Goal: Task Accomplishment & Management: Manage account settings

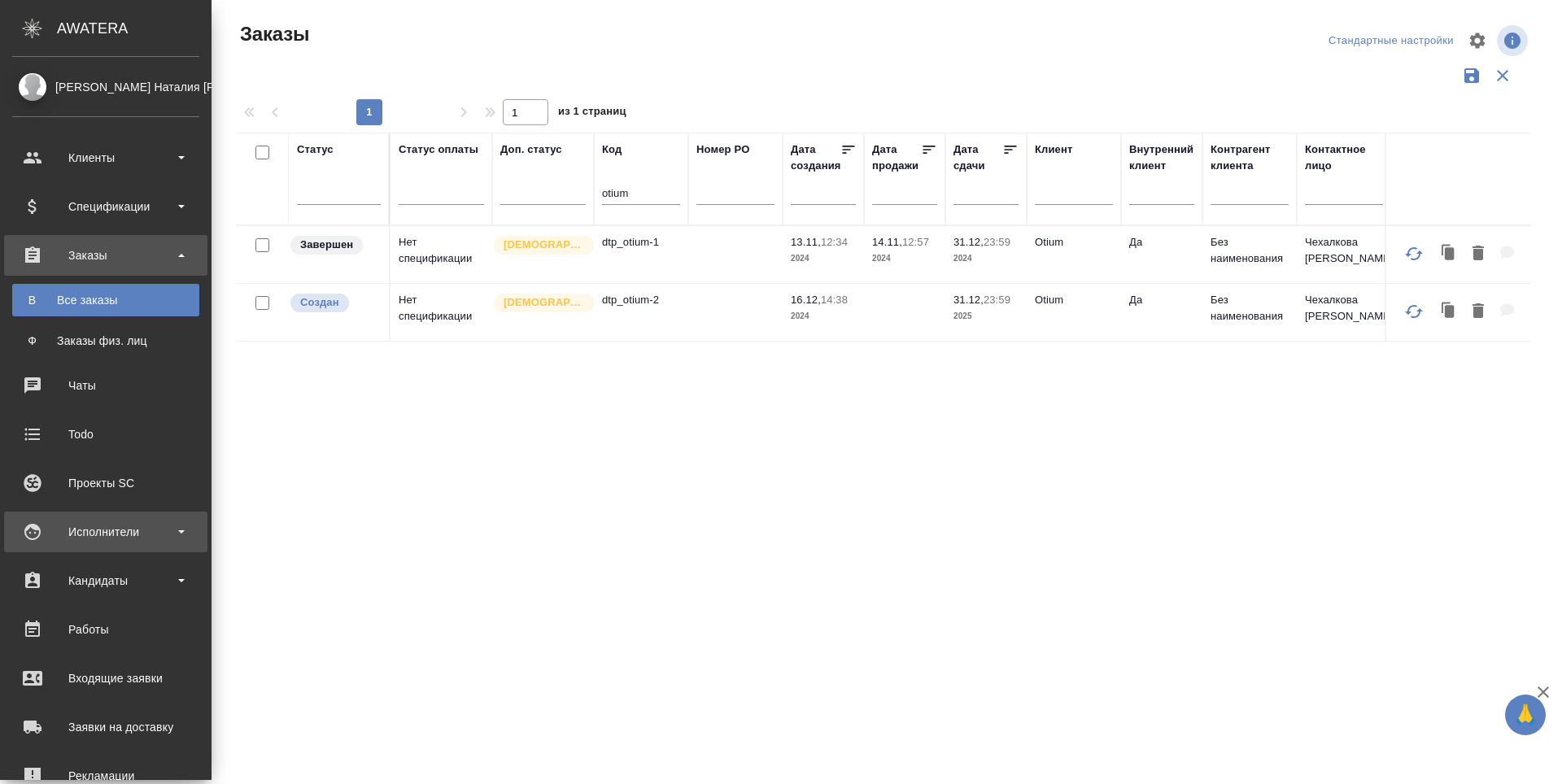
click at [30, 529] on div "Исполнители" at bounding box center [105, 532] width 187 height 25
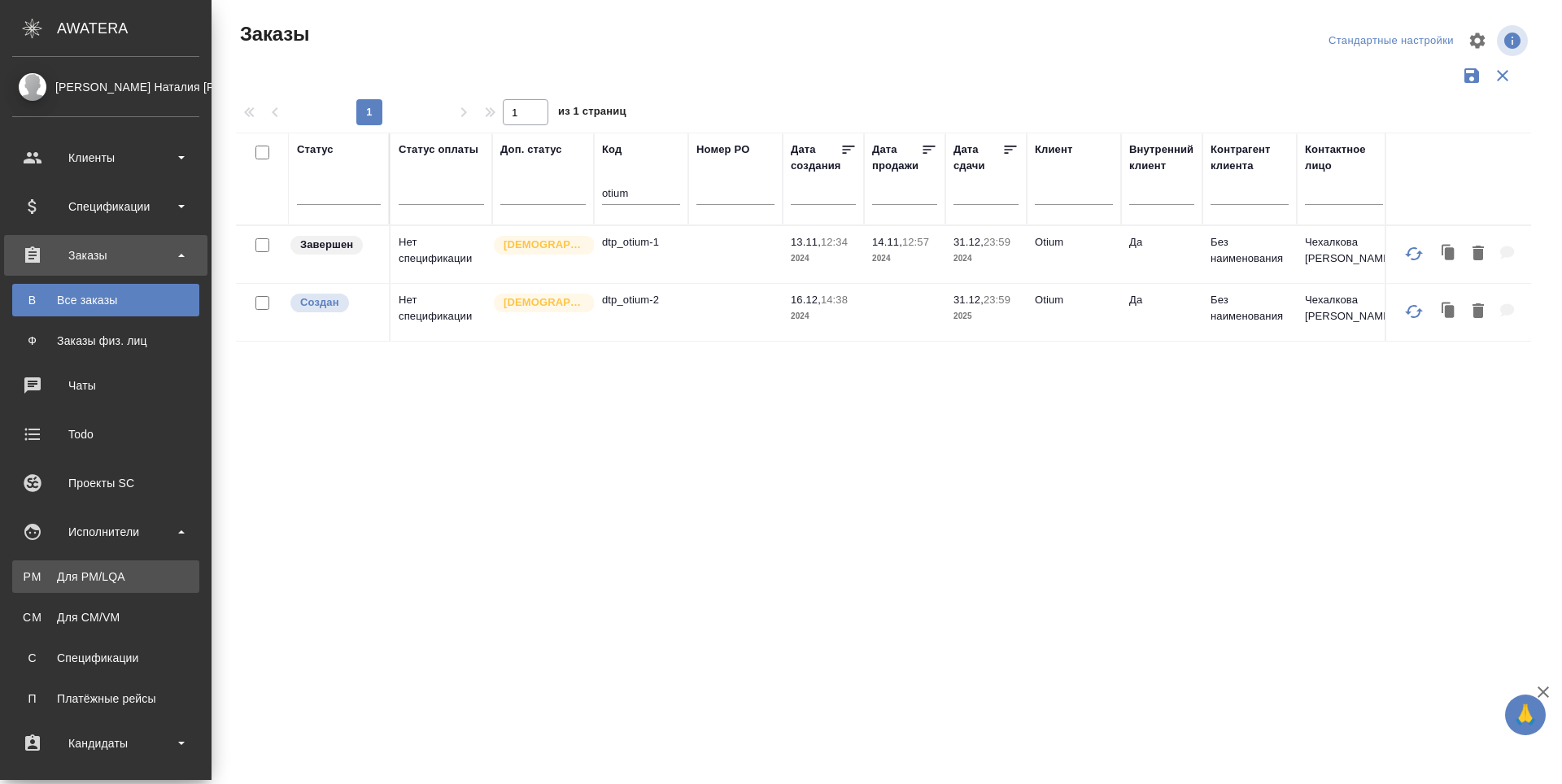
click at [37, 574] on div "Для PM/LQA" at bounding box center [105, 577] width 171 height 17
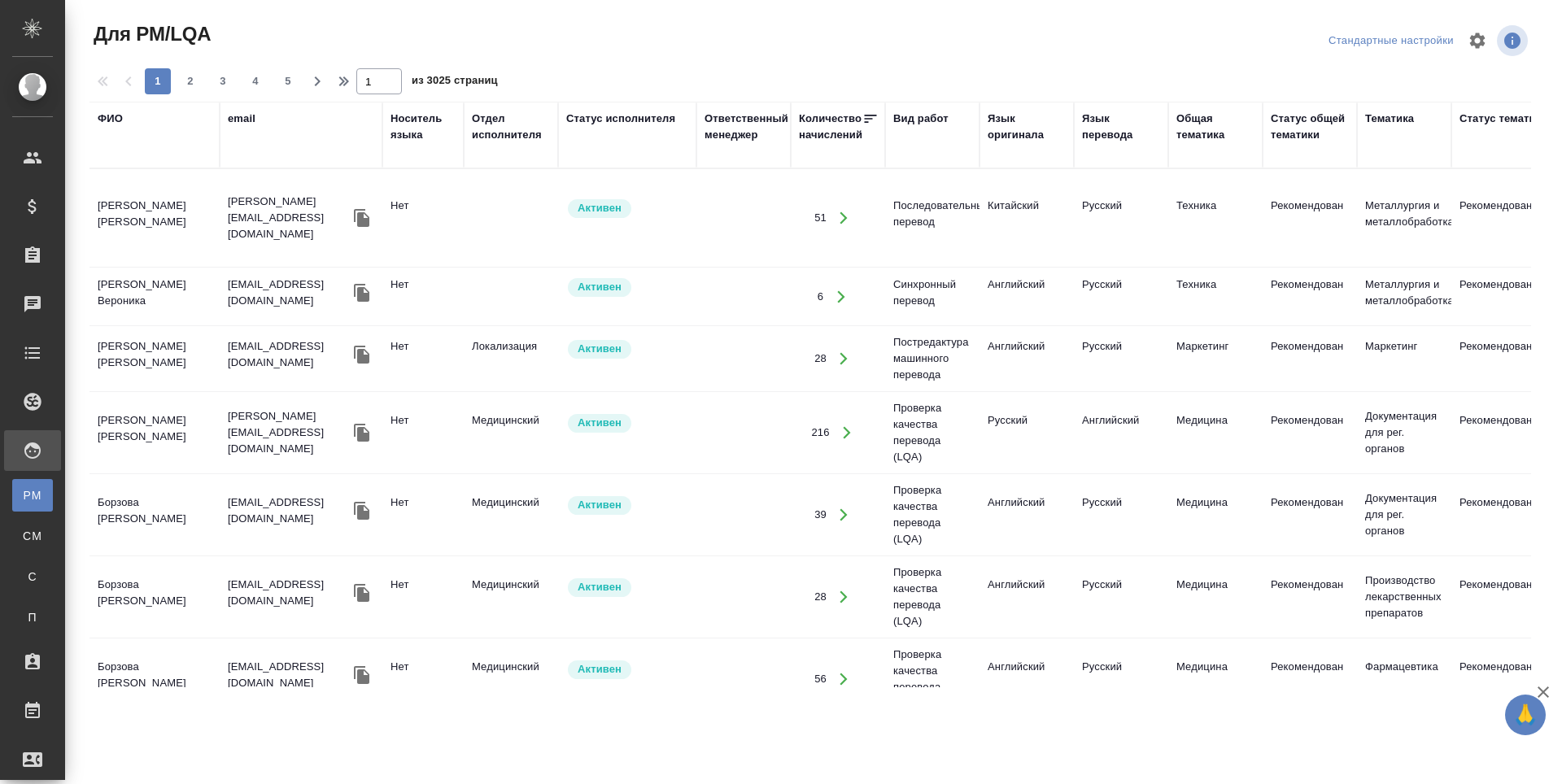
drag, startPoint x: 105, startPoint y: 117, endPoint x: 110, endPoint y: 166, distance: 49.3
click at [105, 117] on div "ФИО" at bounding box center [110, 119] width 25 height 17
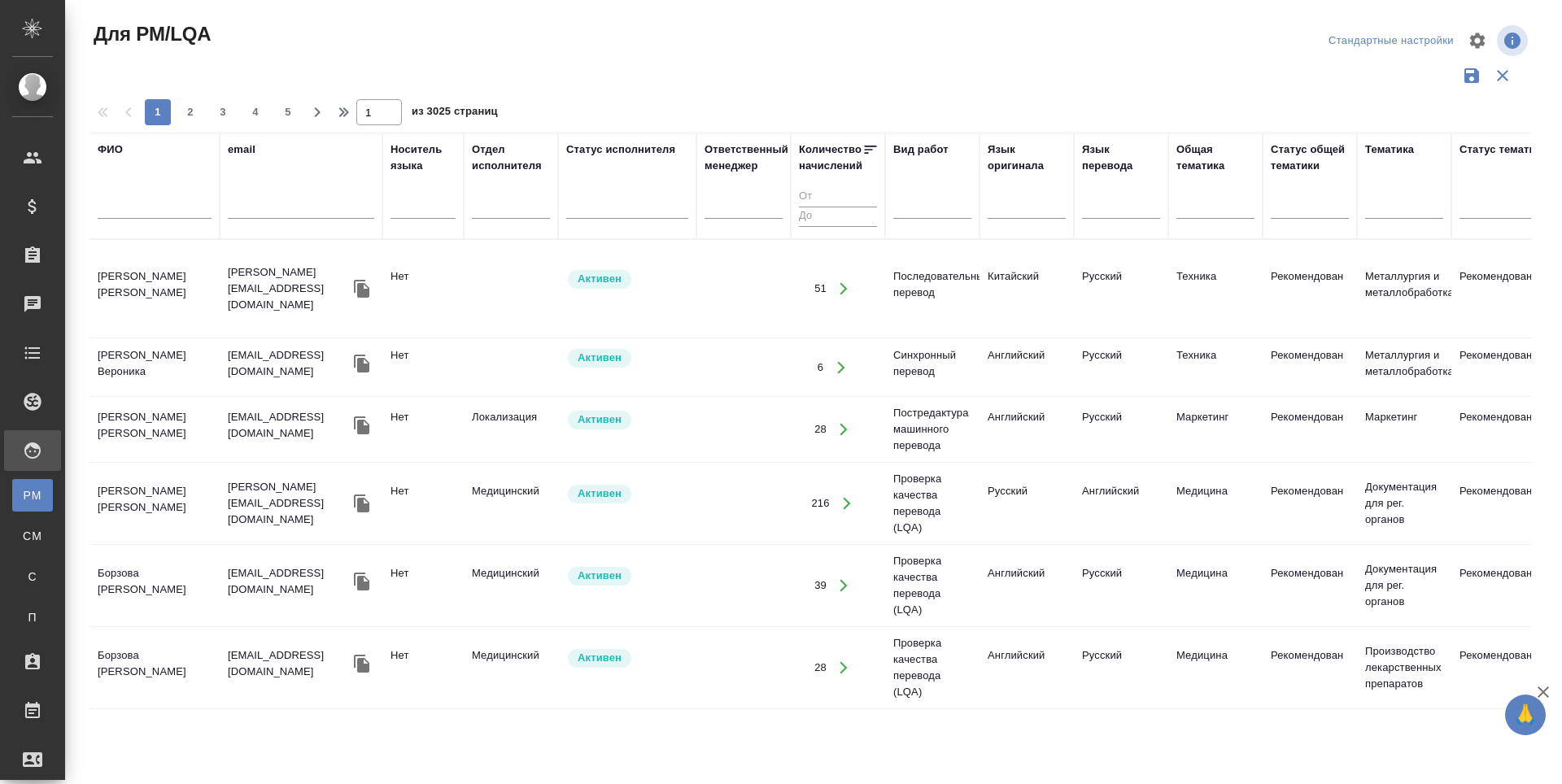
click at [109, 200] on input "text" at bounding box center [155, 208] width 114 height 20
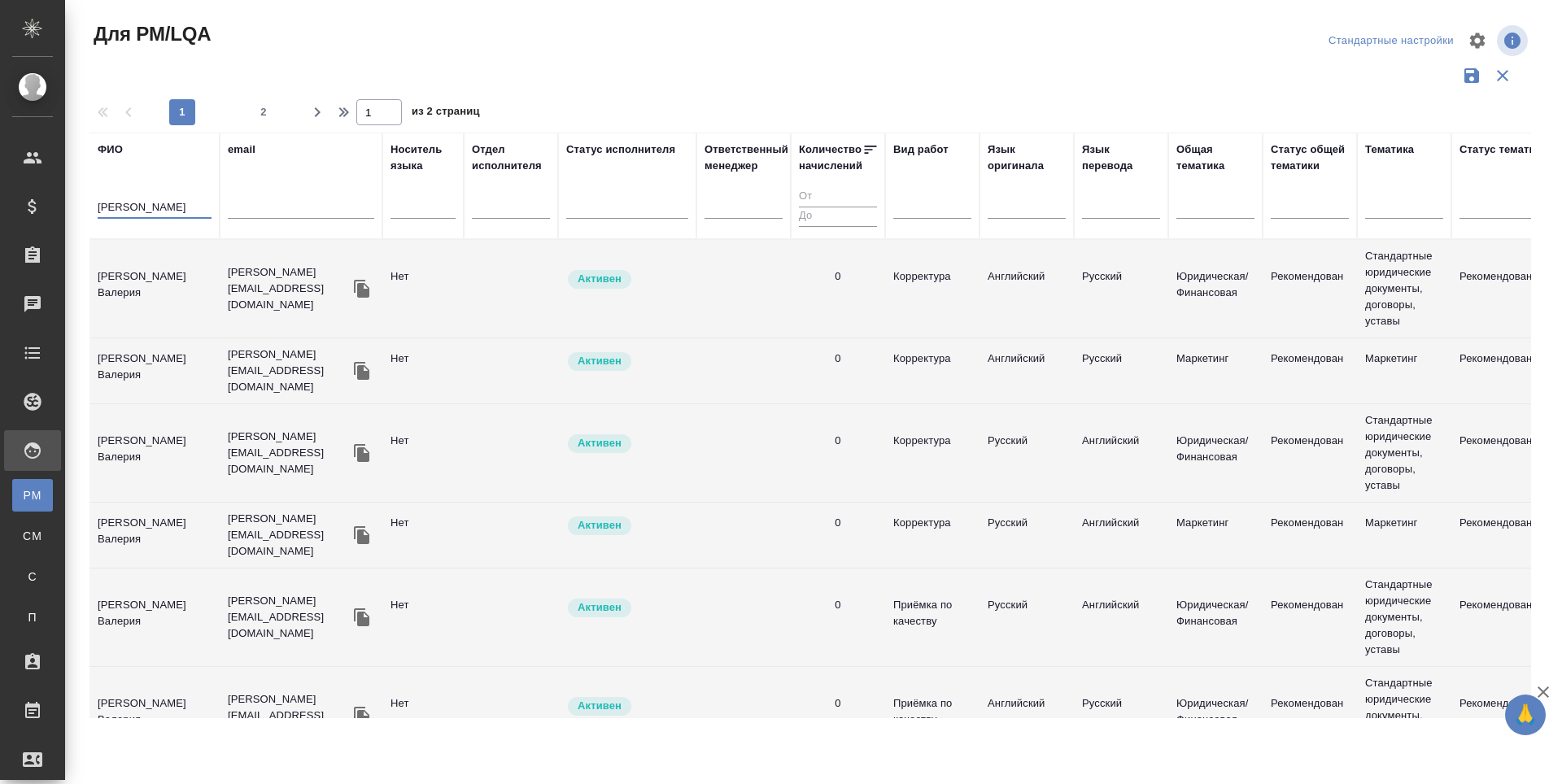
type input "абрамова"
click at [124, 283] on td "Абрамова Валерия" at bounding box center [155, 288] width 130 height 57
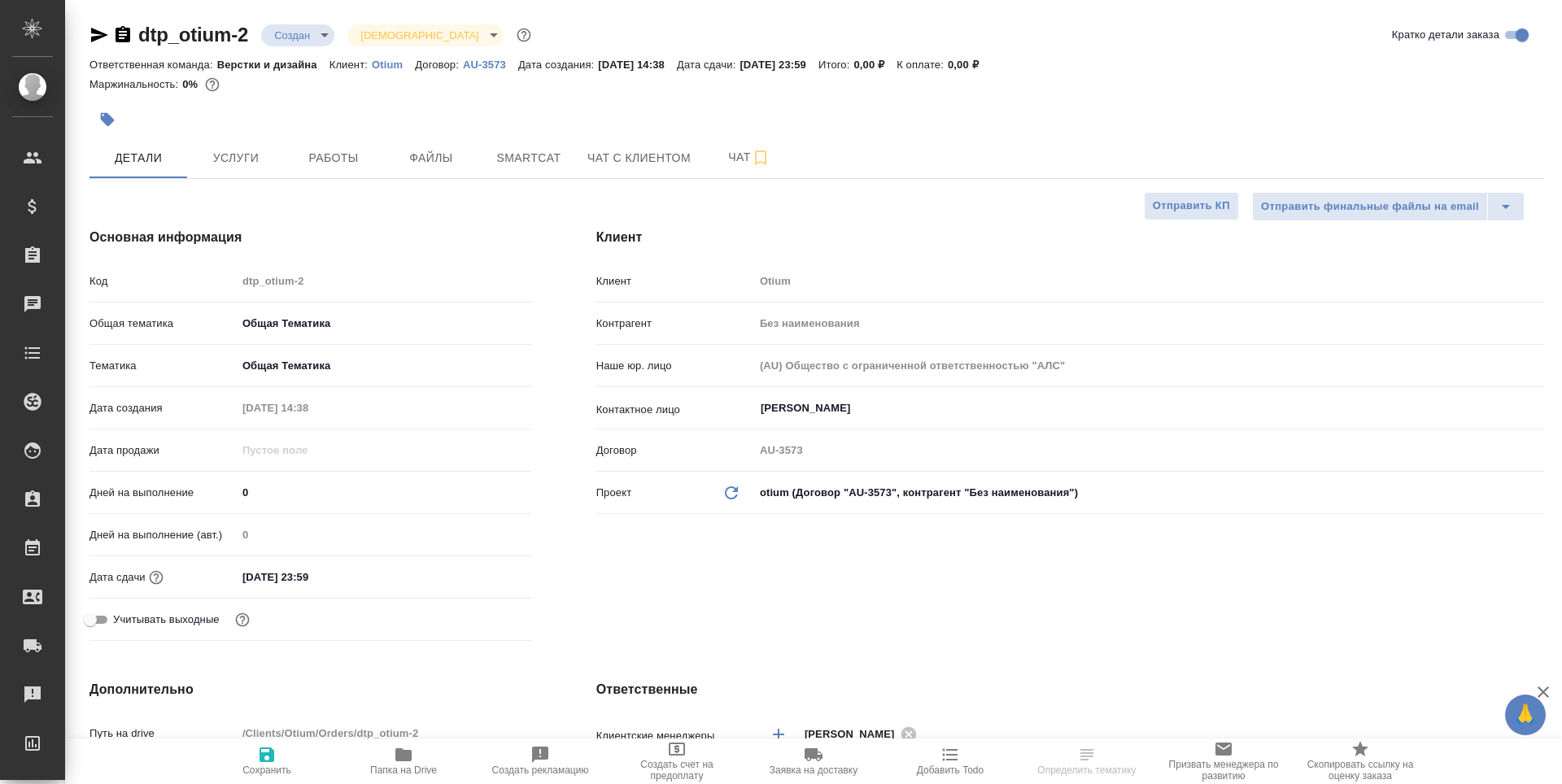
select select "RU"
click at [338, 176] on button "Работы" at bounding box center [333, 157] width 98 height 40
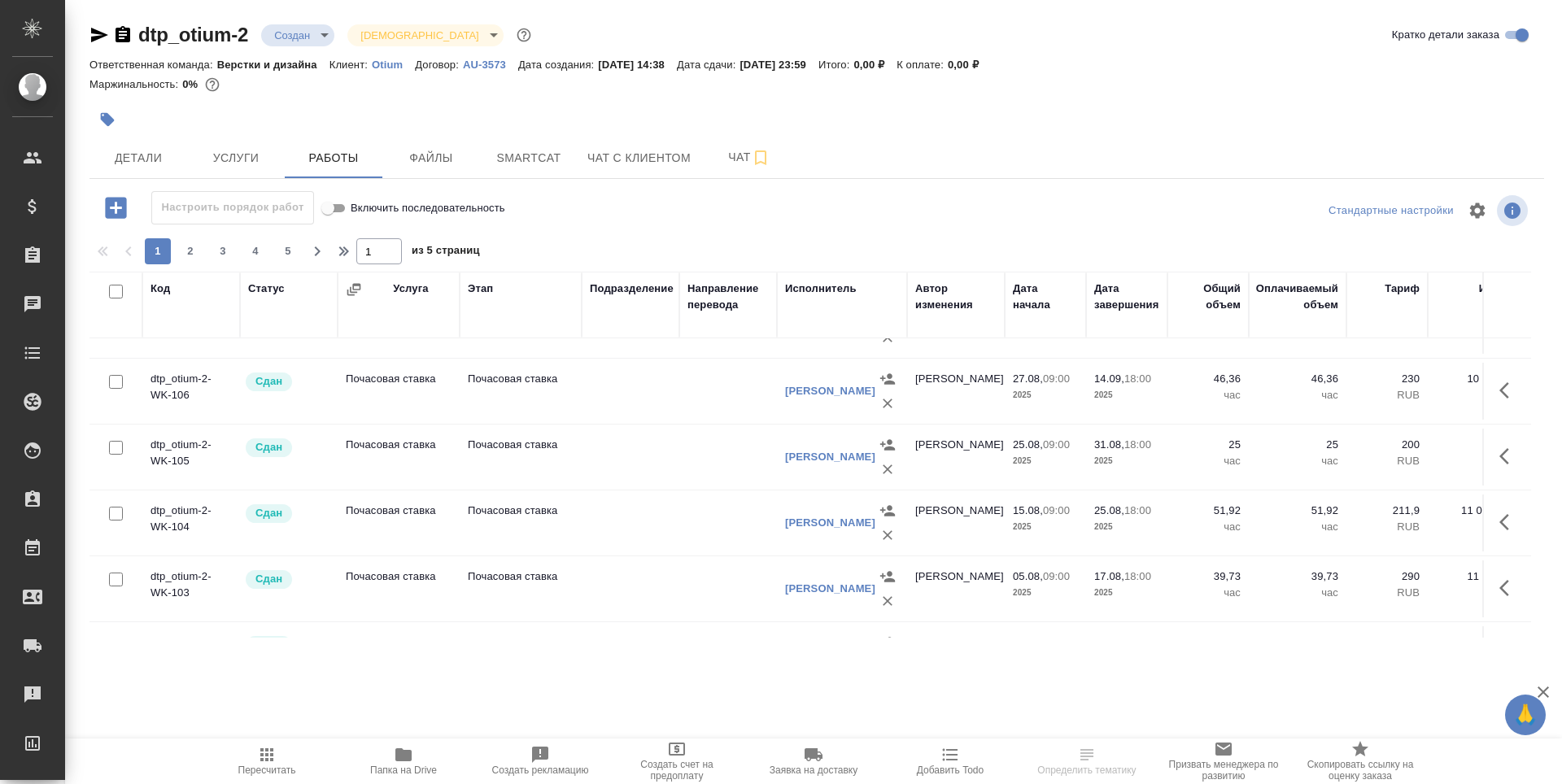
scroll to position [325, 0]
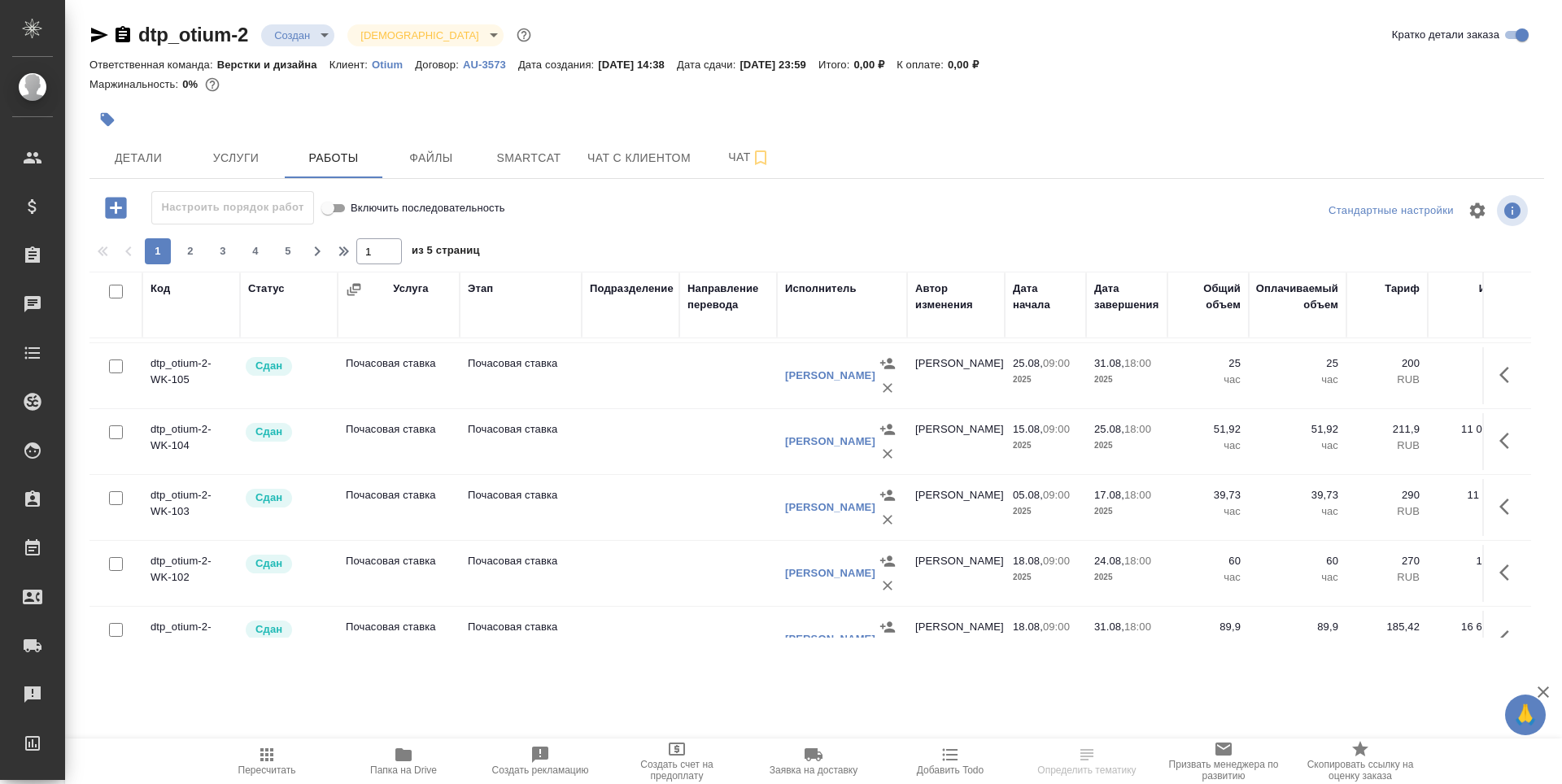
click at [814, 286] on div "Исполнитель" at bounding box center [820, 288] width 71 height 17
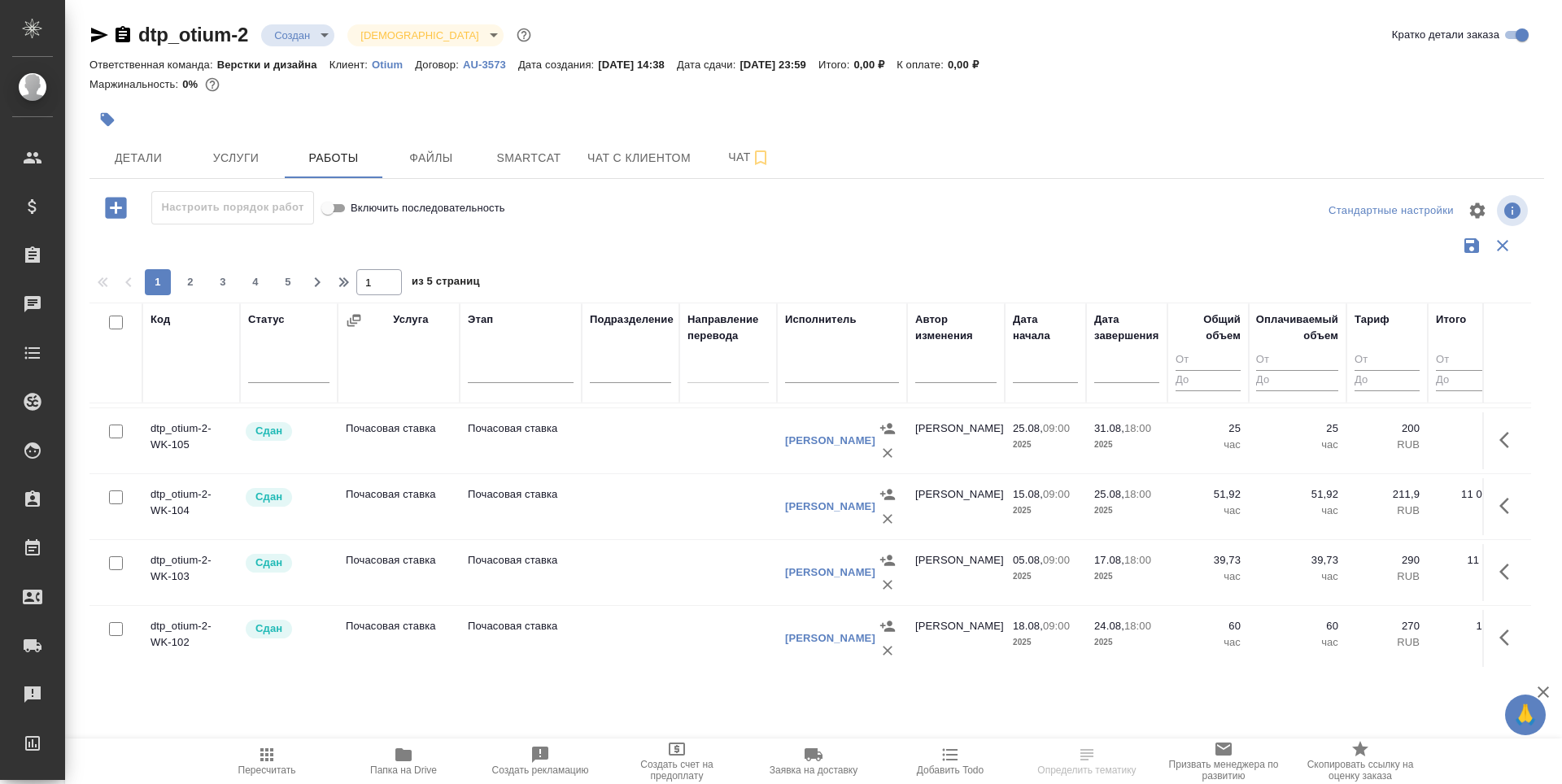
click at [803, 379] on input "text" at bounding box center [842, 372] width 114 height 20
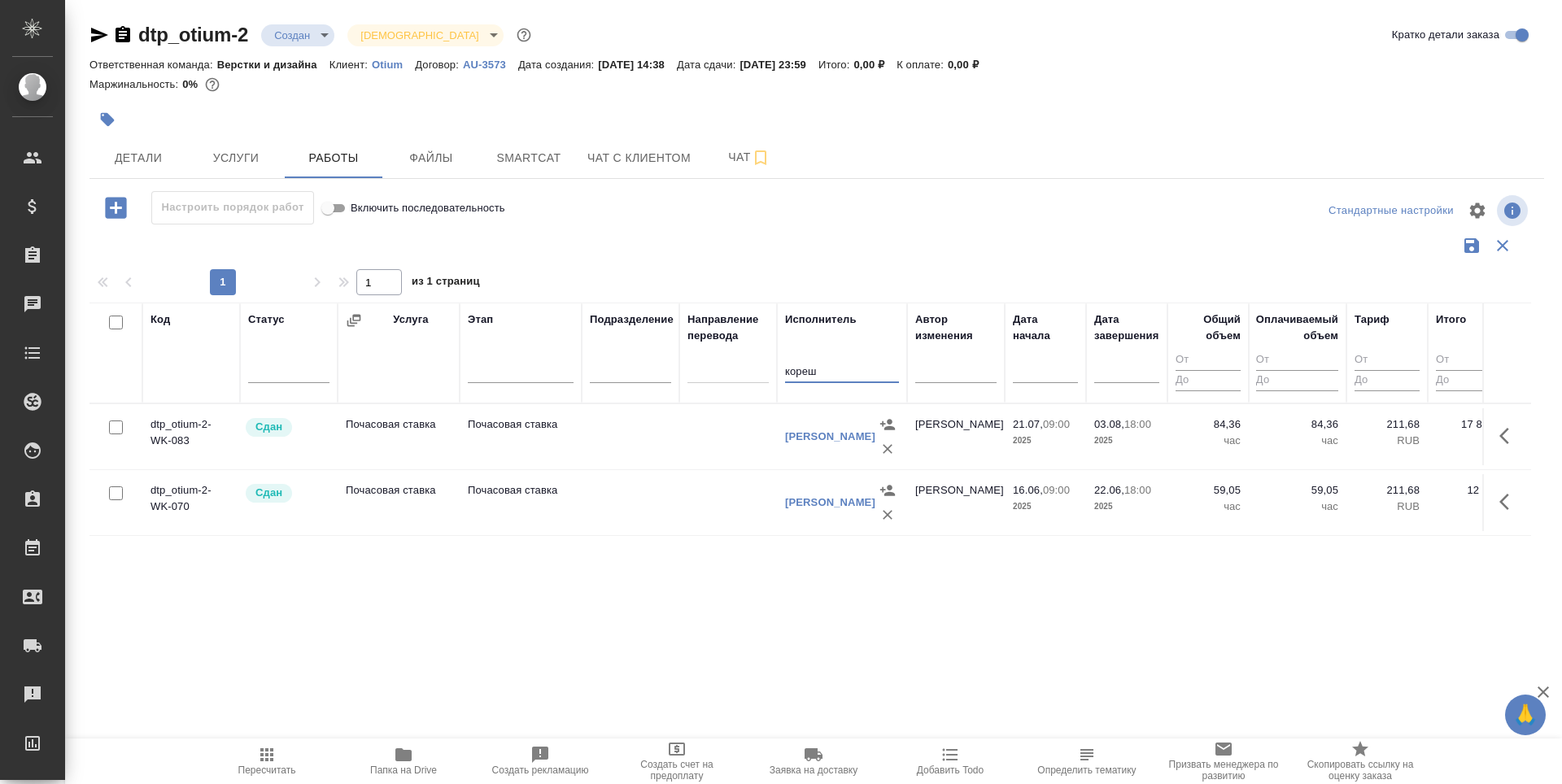
scroll to position [0, 0]
type input "кореш"
click at [1499, 441] on icon "button" at bounding box center [1508, 436] width 19 height 19
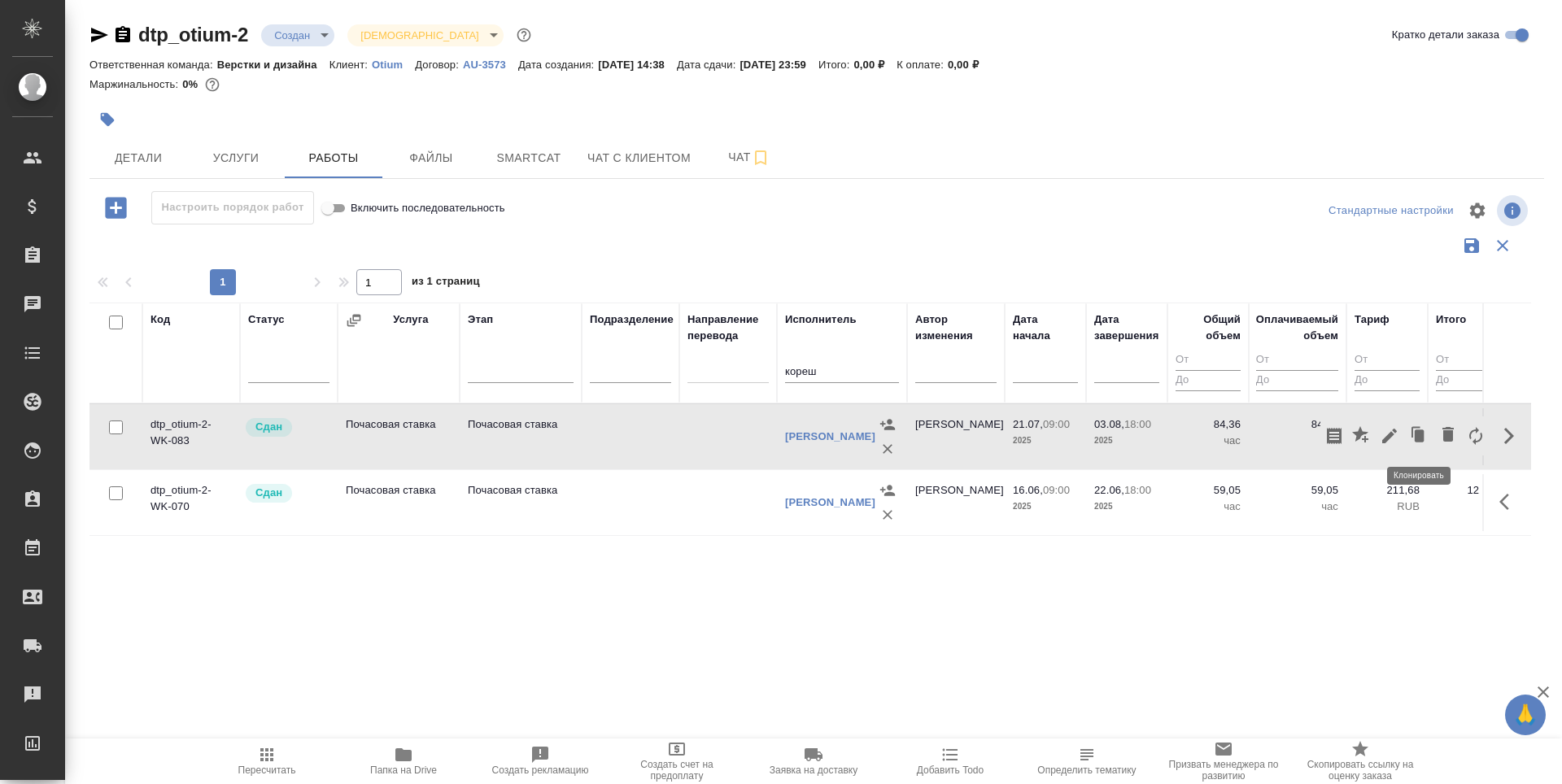
click at [1410, 437] on icon "button" at bounding box center [1419, 436] width 23 height 23
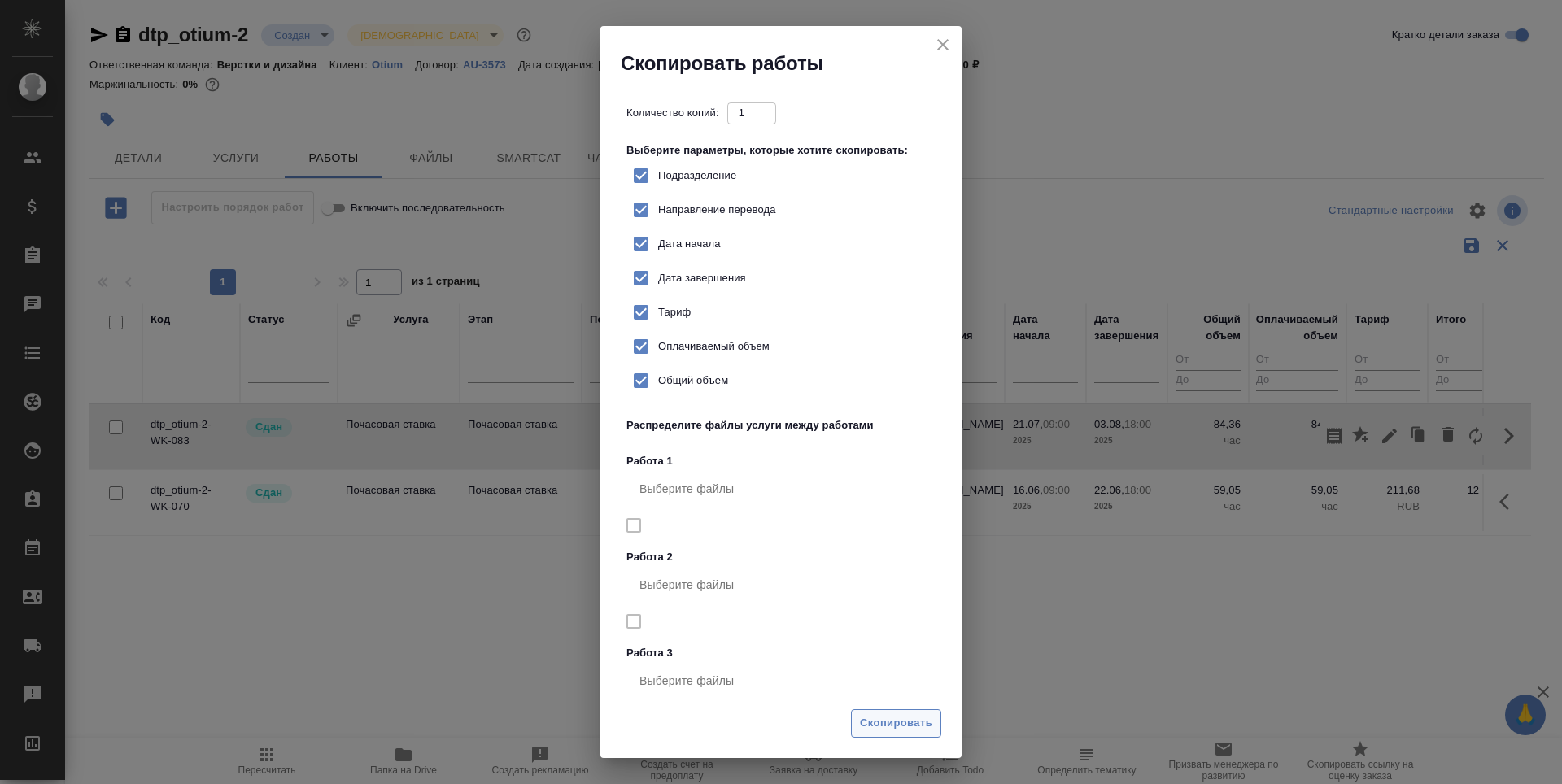
click at [902, 727] on span "Скопировать" at bounding box center [896, 722] width 72 height 18
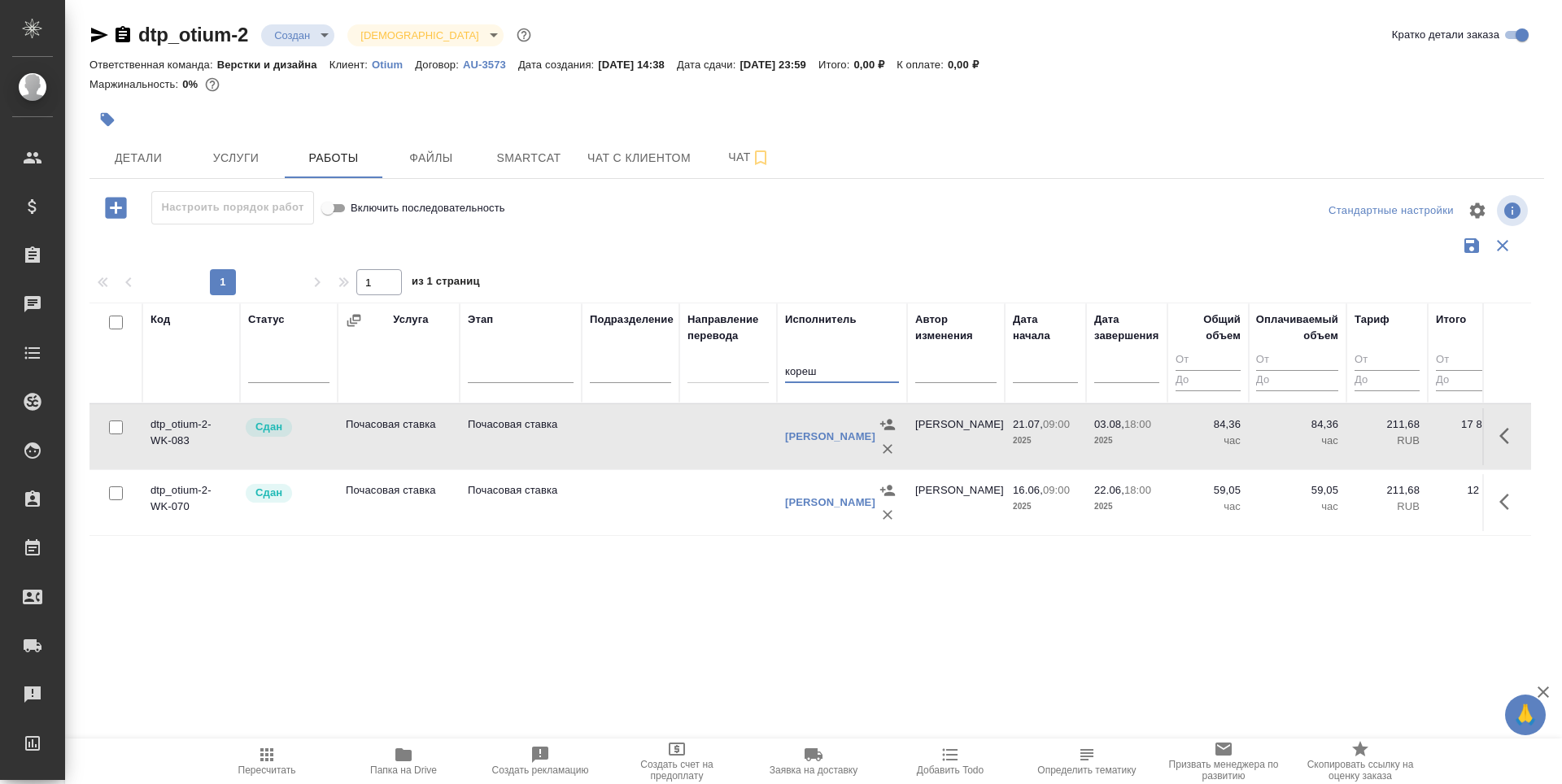
drag, startPoint x: 827, startPoint y: 372, endPoint x: 785, endPoint y: 375, distance: 42.1
click at [785, 375] on input "кореш" at bounding box center [842, 372] width 114 height 20
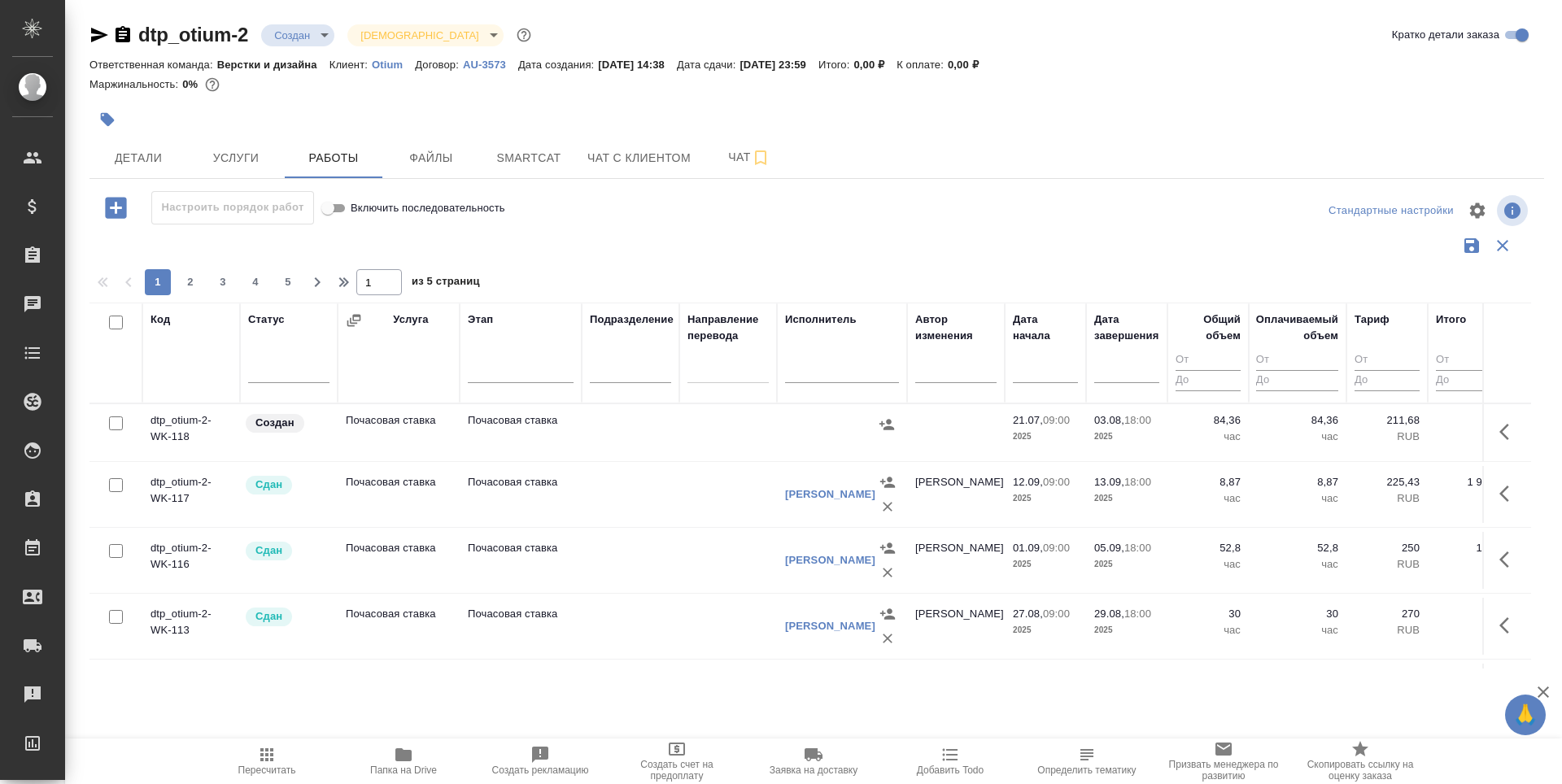
click at [185, 432] on td "dtp_otium-2-WK-118" at bounding box center [191, 432] width 98 height 57
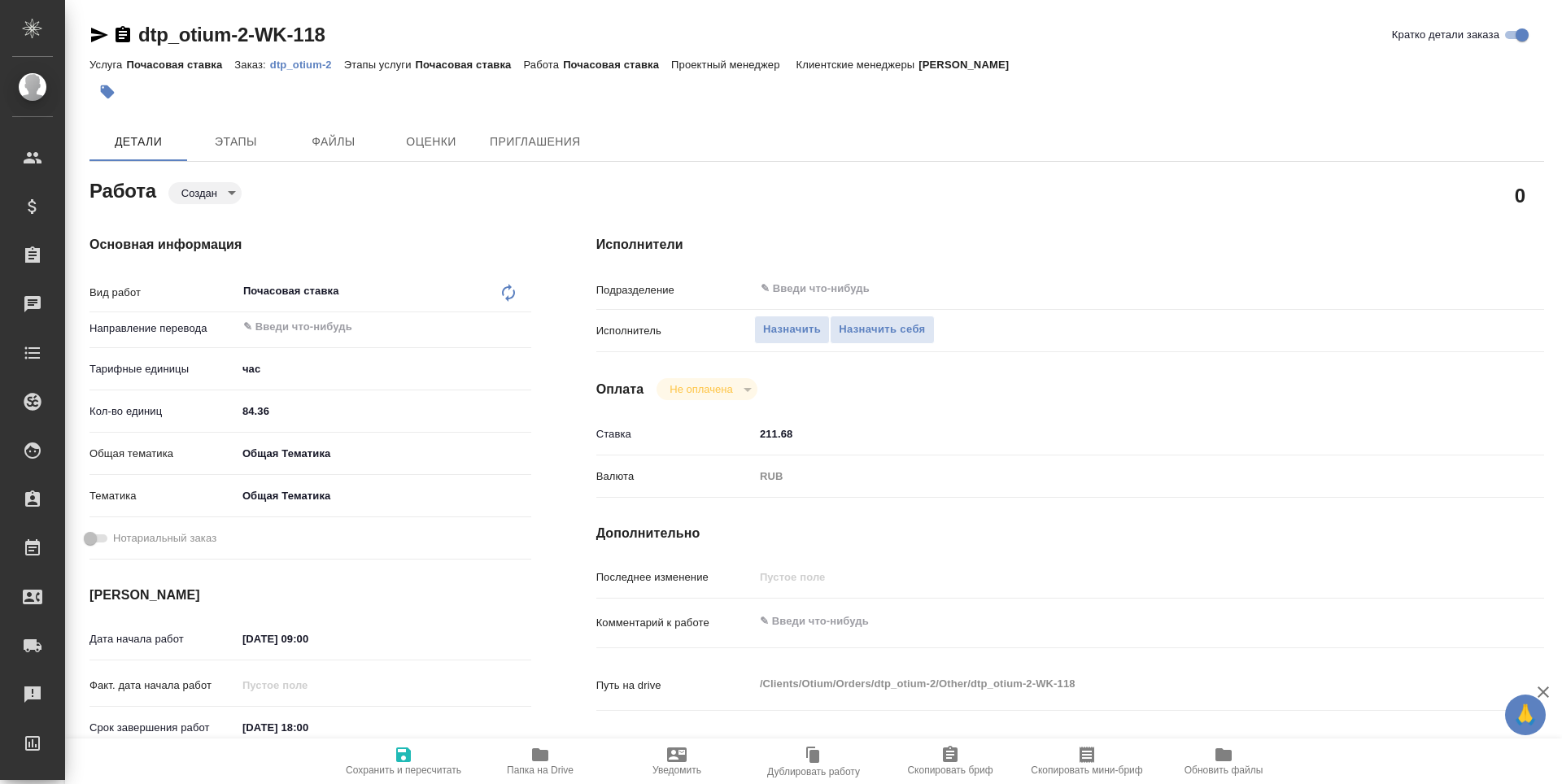
type textarea "x"
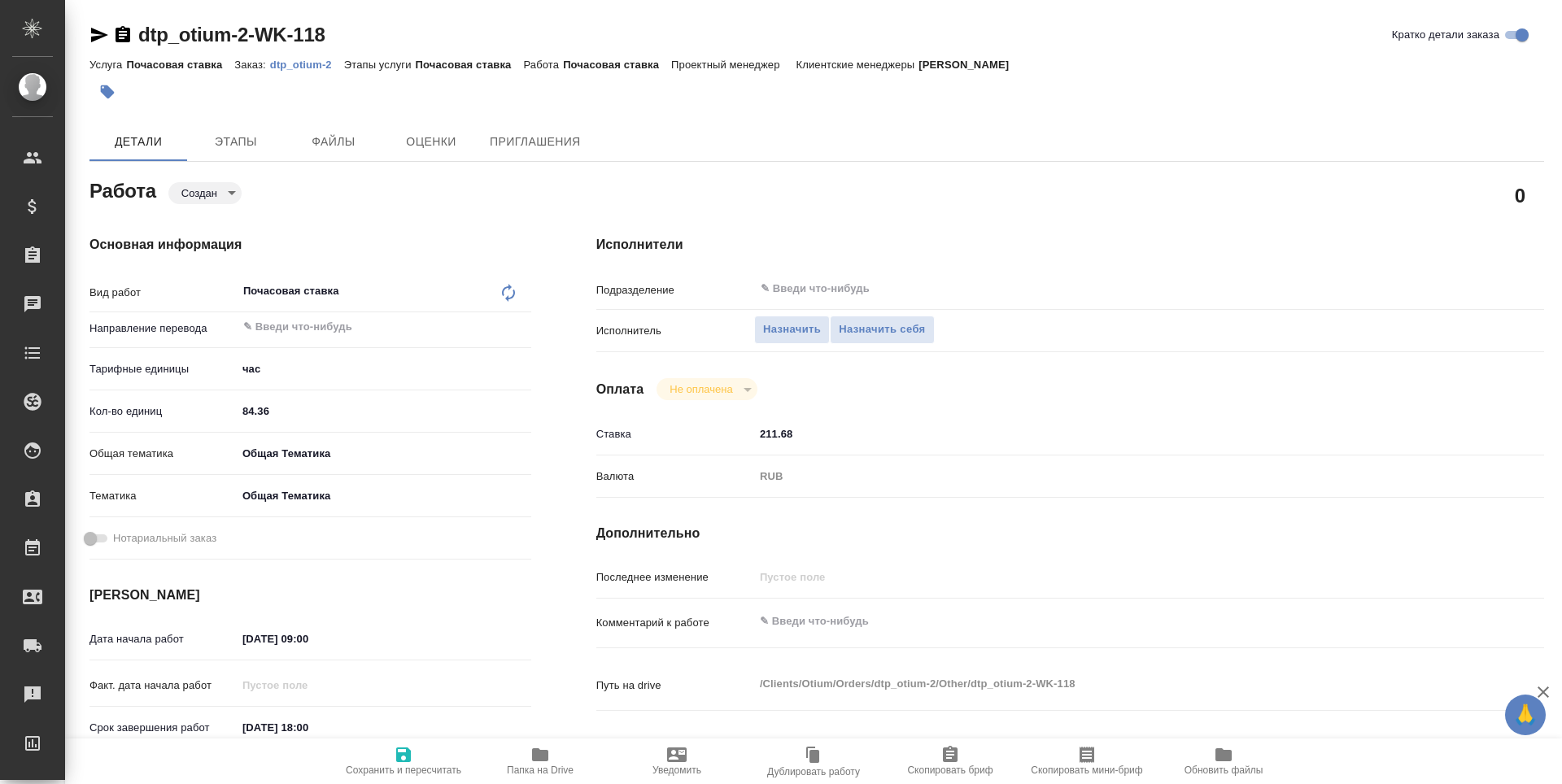
type textarea "x"
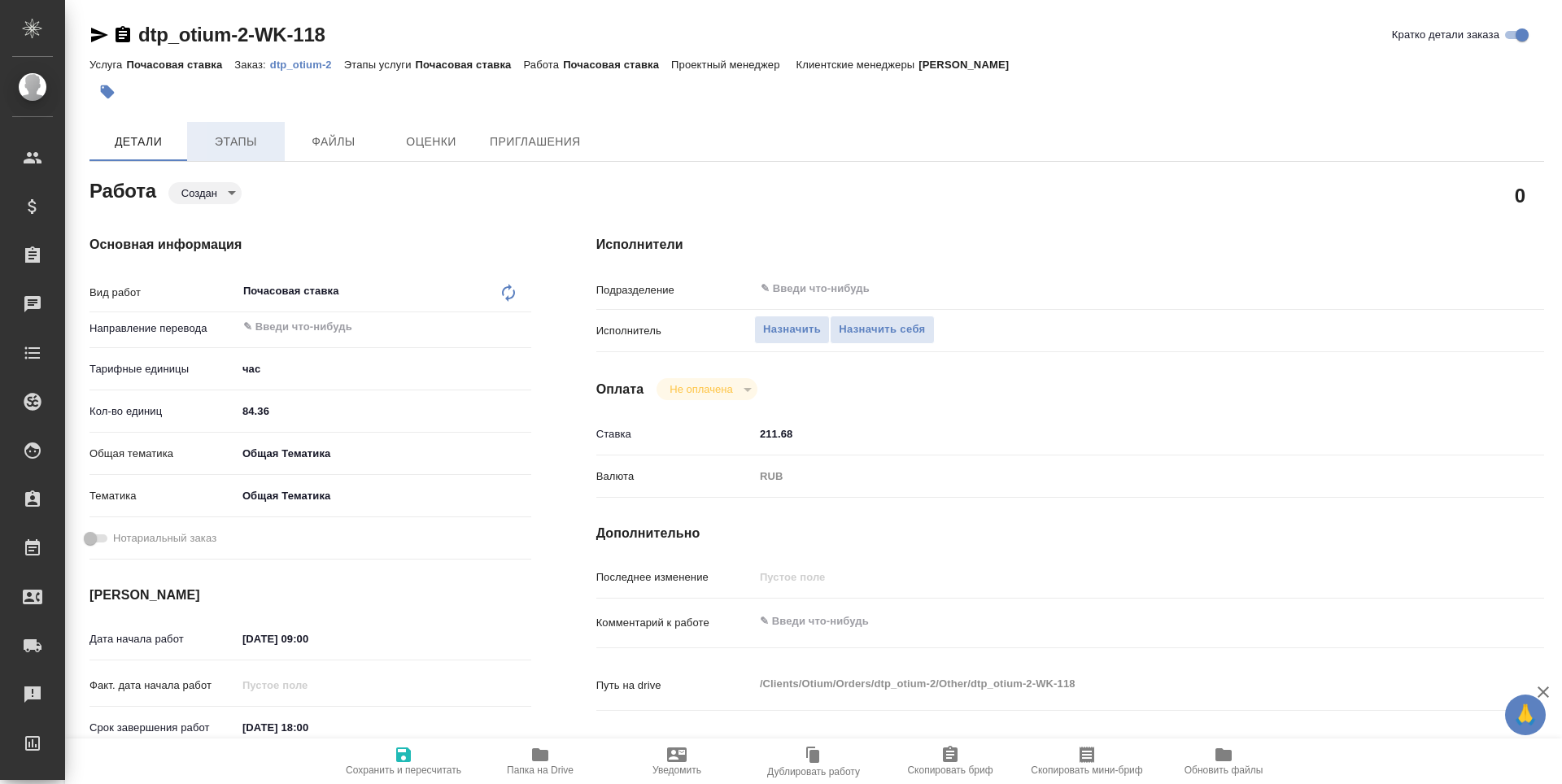
type textarea "x"
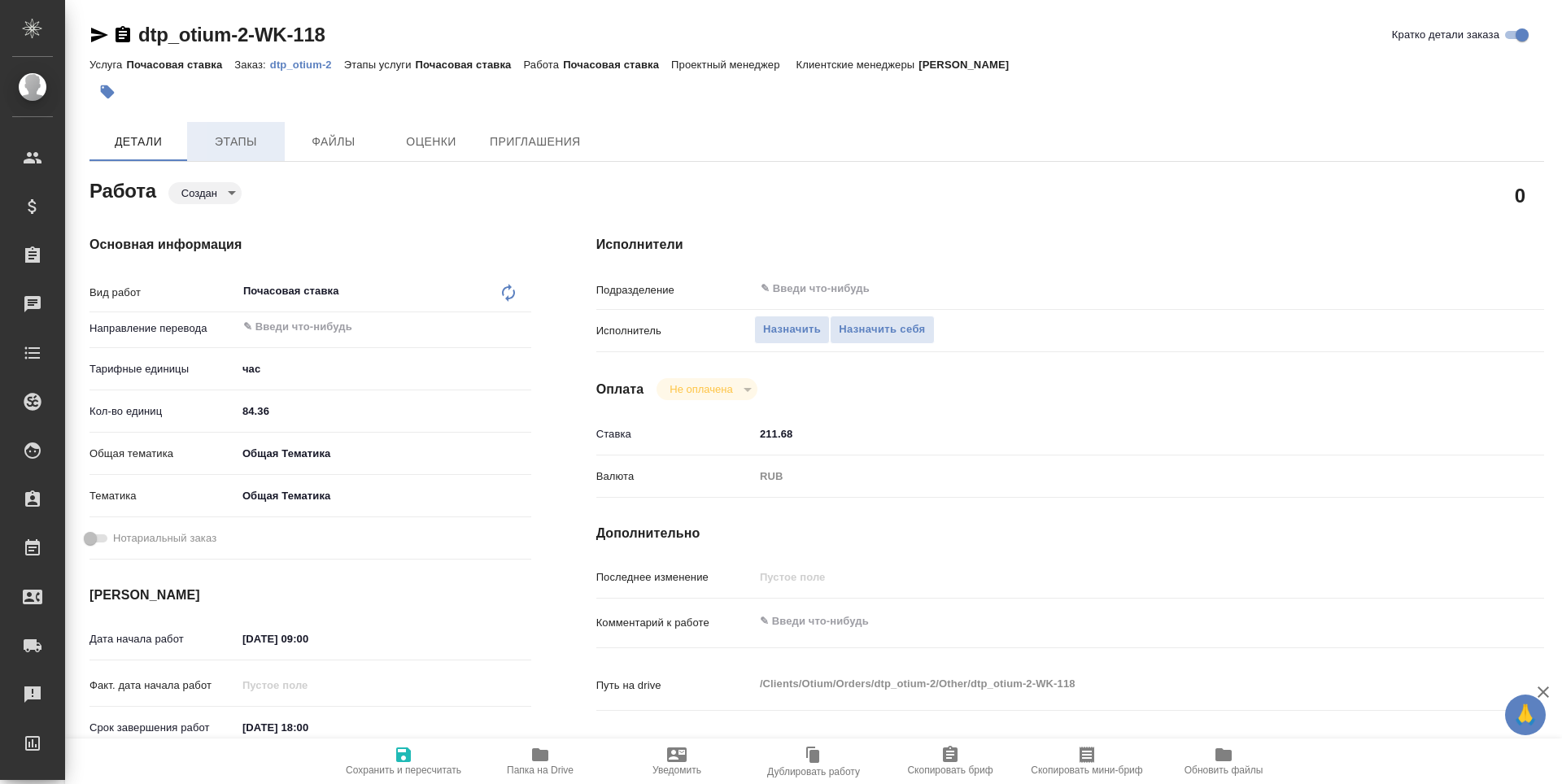
type textarea "x"
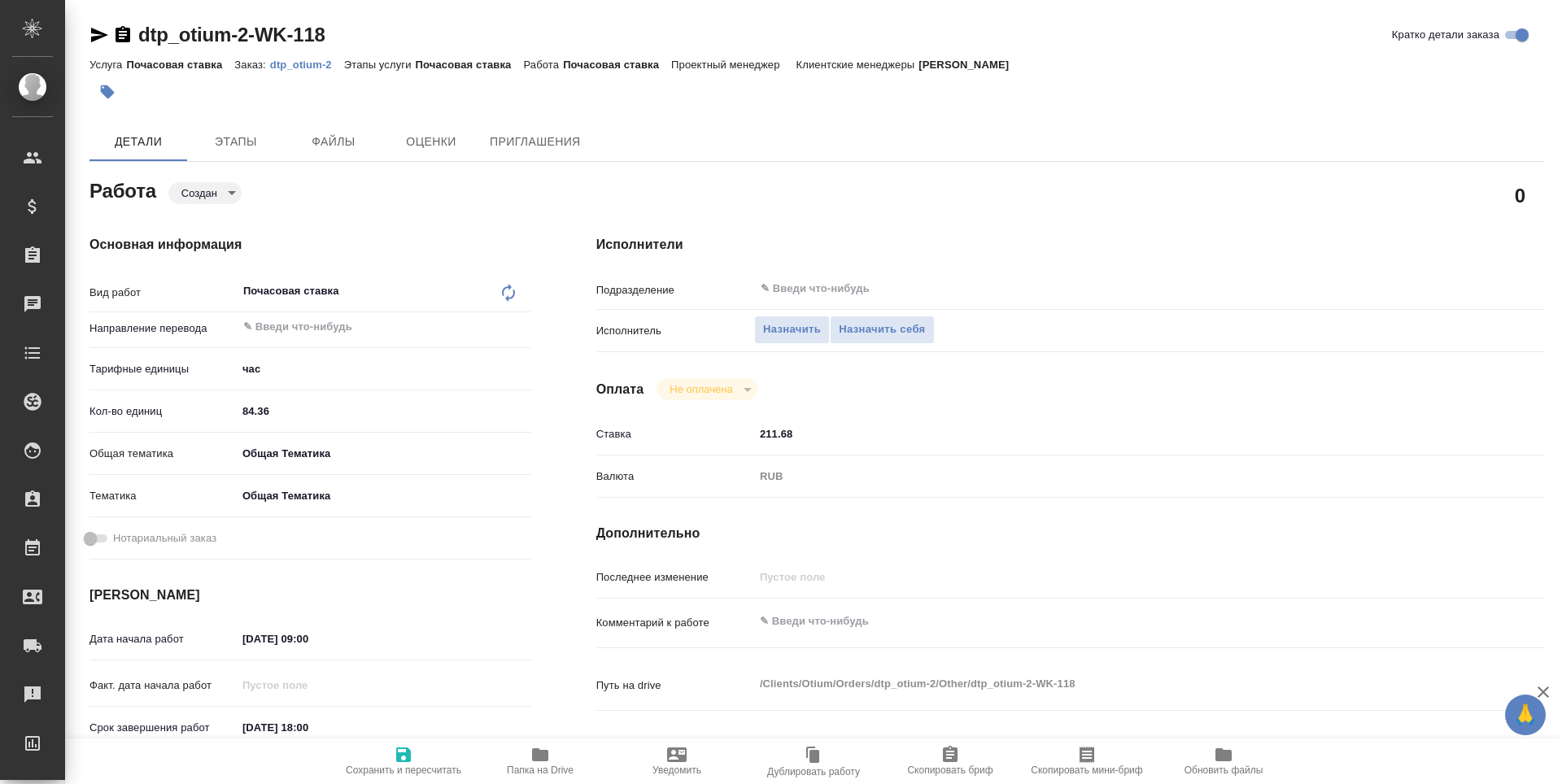
type textarea "x"
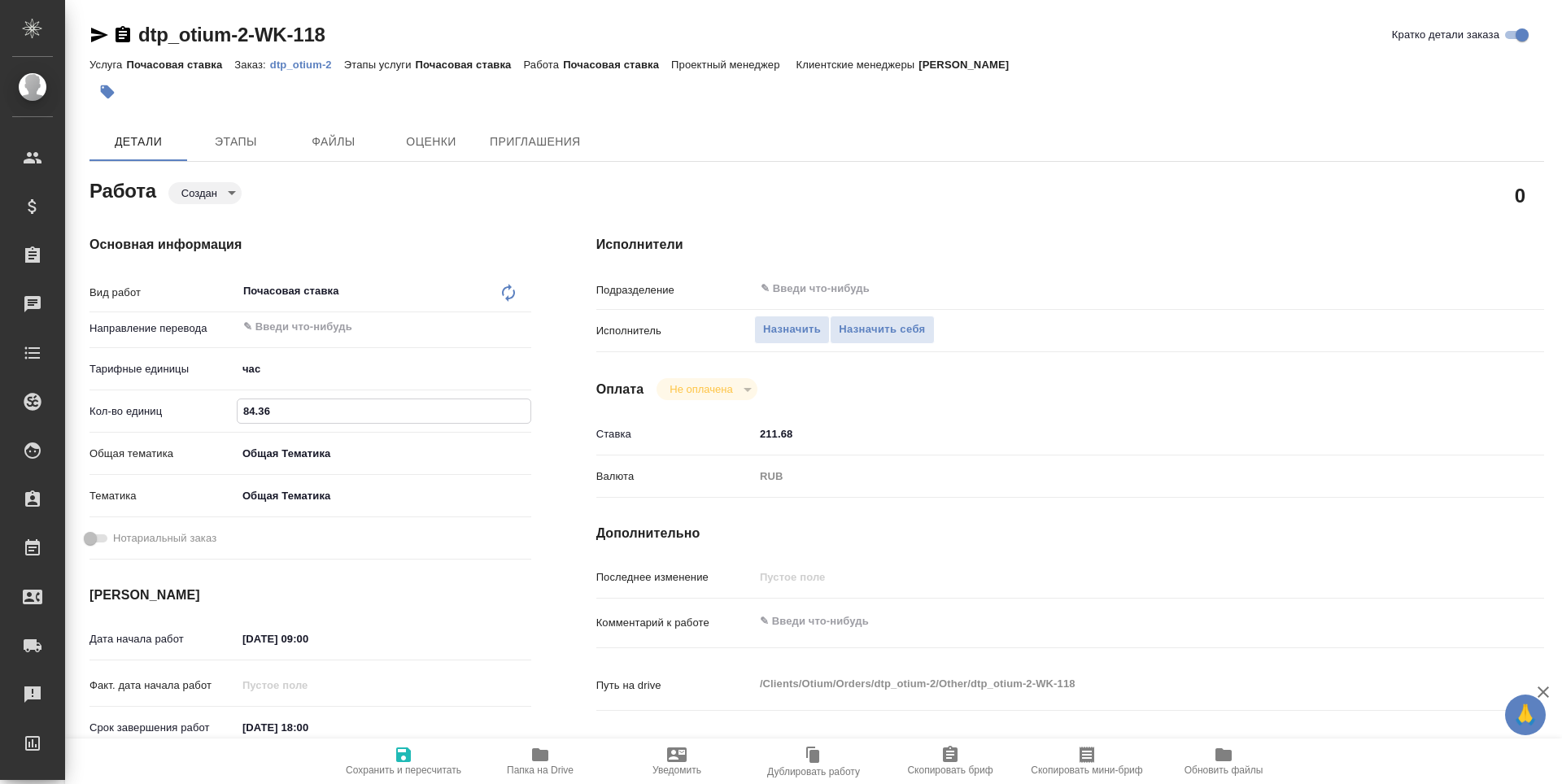
drag, startPoint x: 244, startPoint y: 410, endPoint x: 272, endPoint y: 411, distance: 28.0
click at [272, 411] on input "84.36" at bounding box center [383, 410] width 293 height 24
type input "1"
type textarea "x"
type input "11"
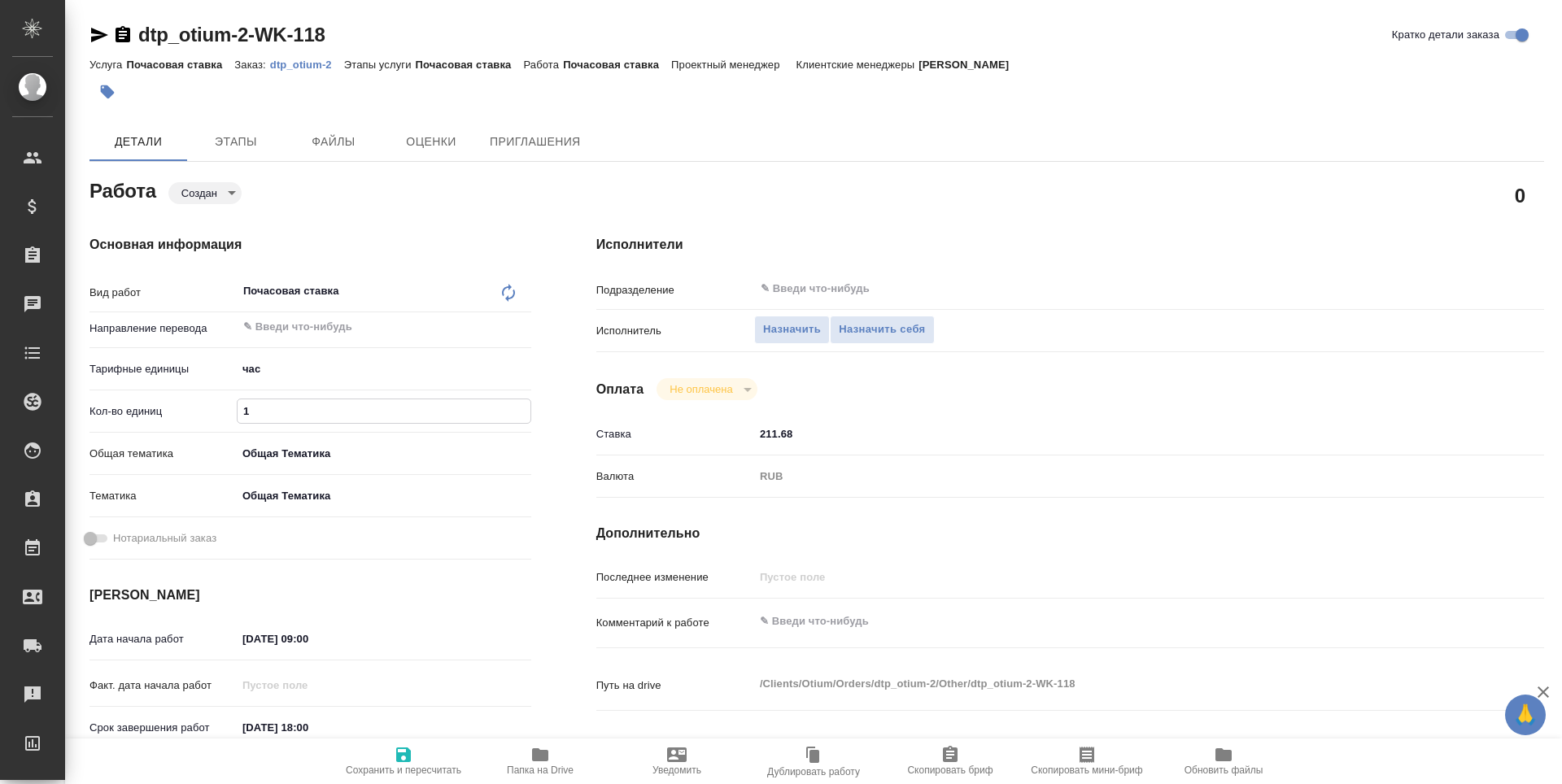
type textarea "x"
type input "118"
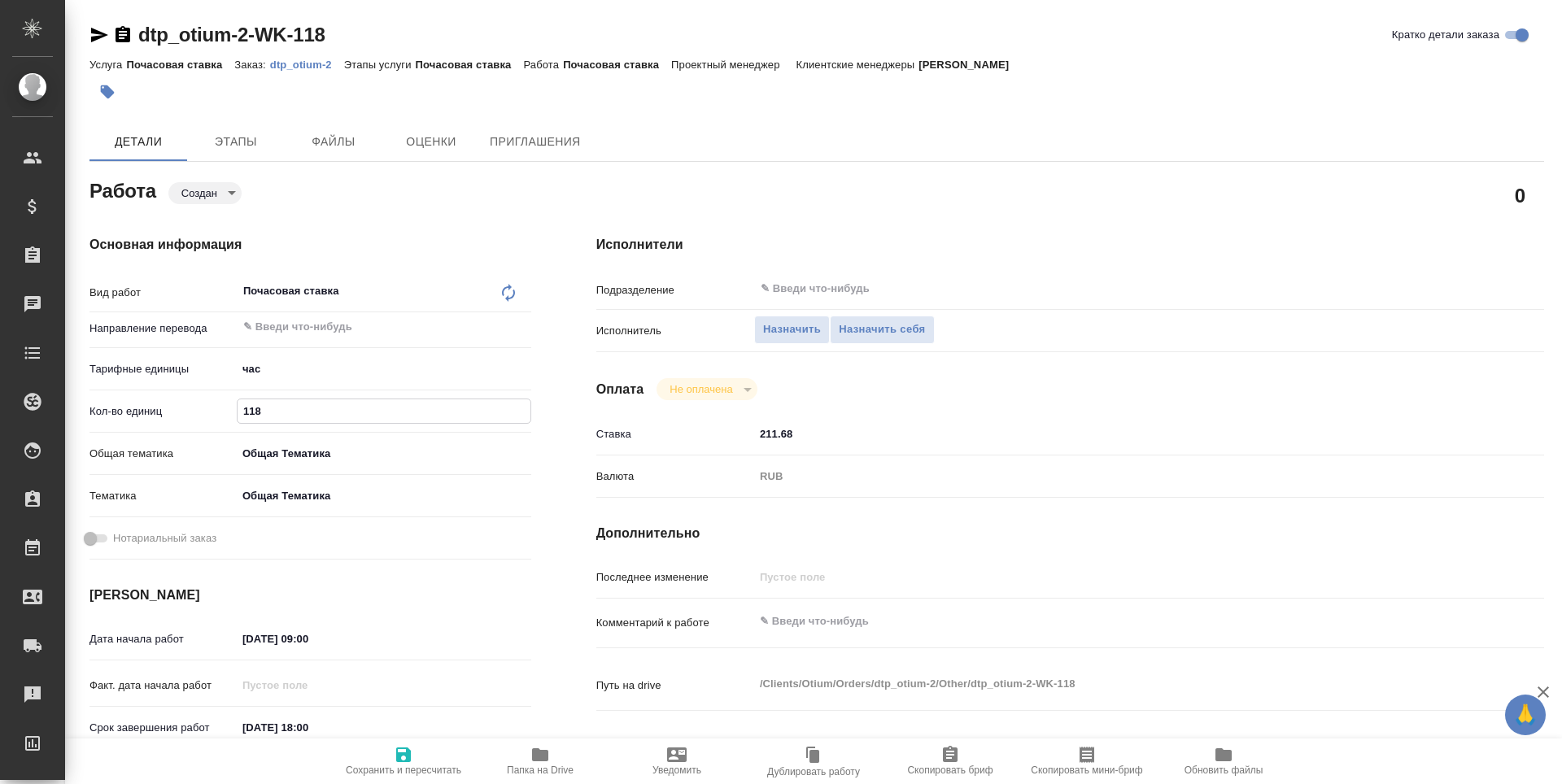
type textarea "x"
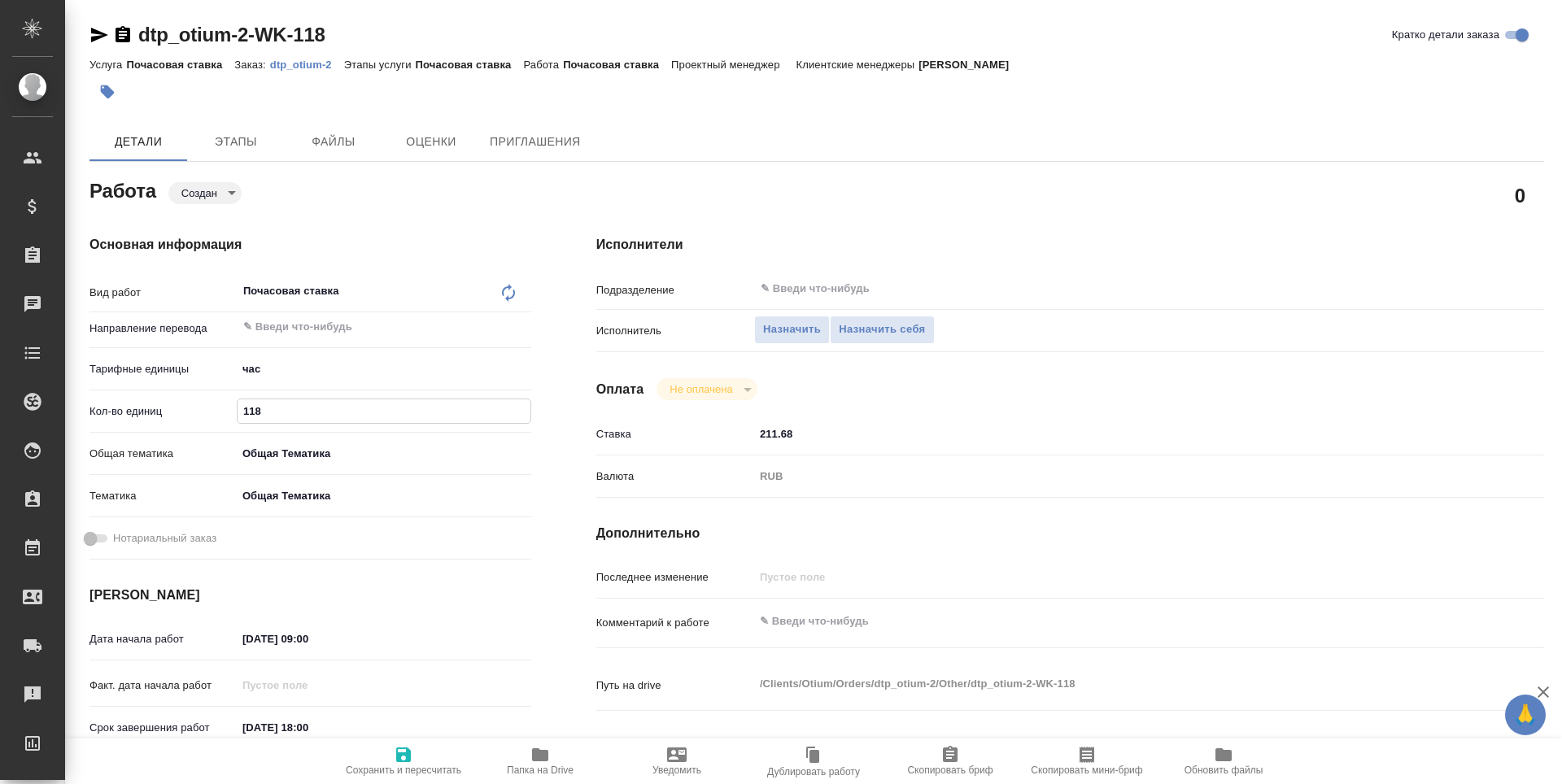
type input "118.1"
type textarea "x"
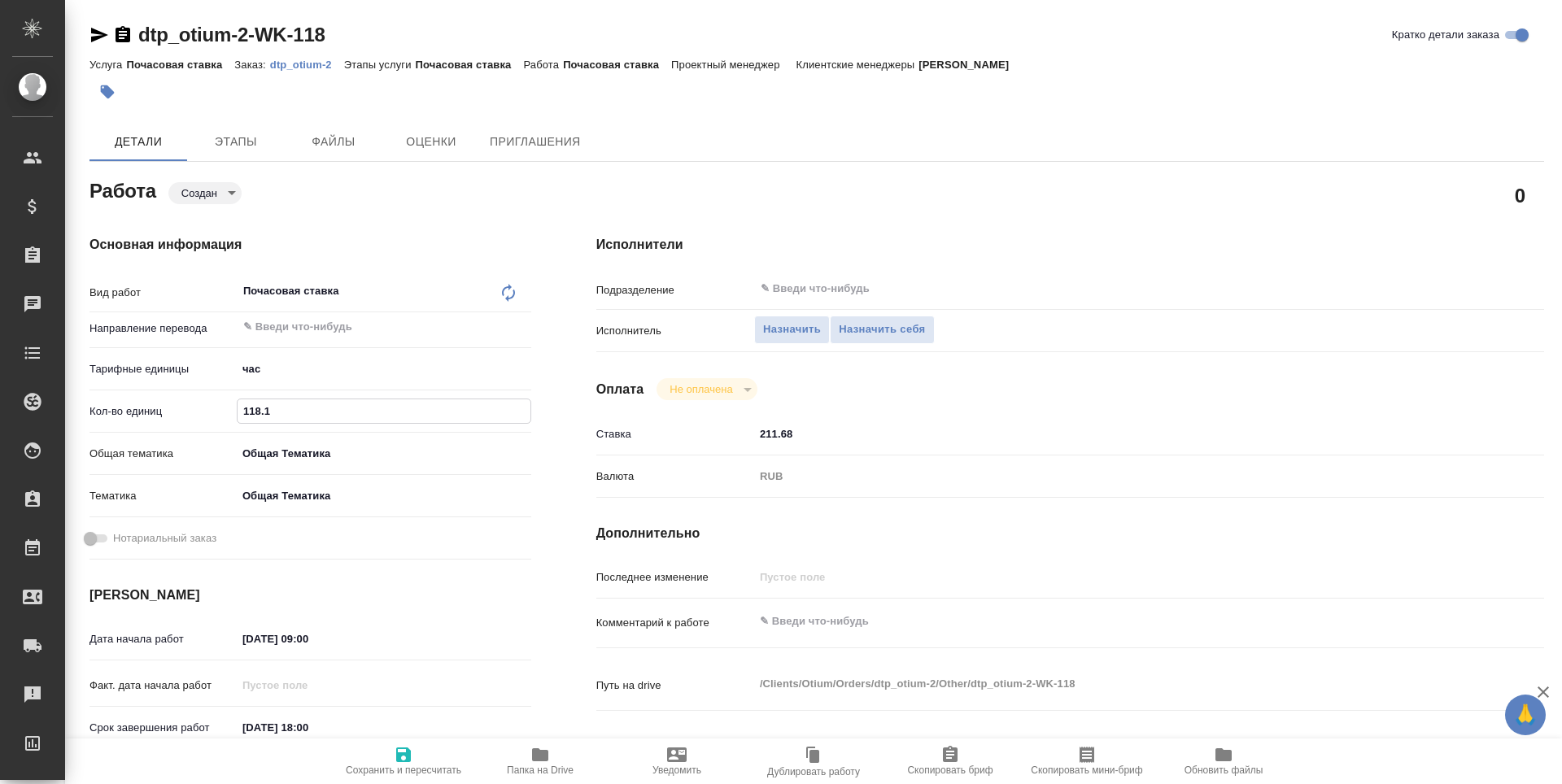
type textarea "x"
type input "118.1"
click at [397, 758] on icon "button" at bounding box center [403, 754] width 15 height 15
type textarea "x"
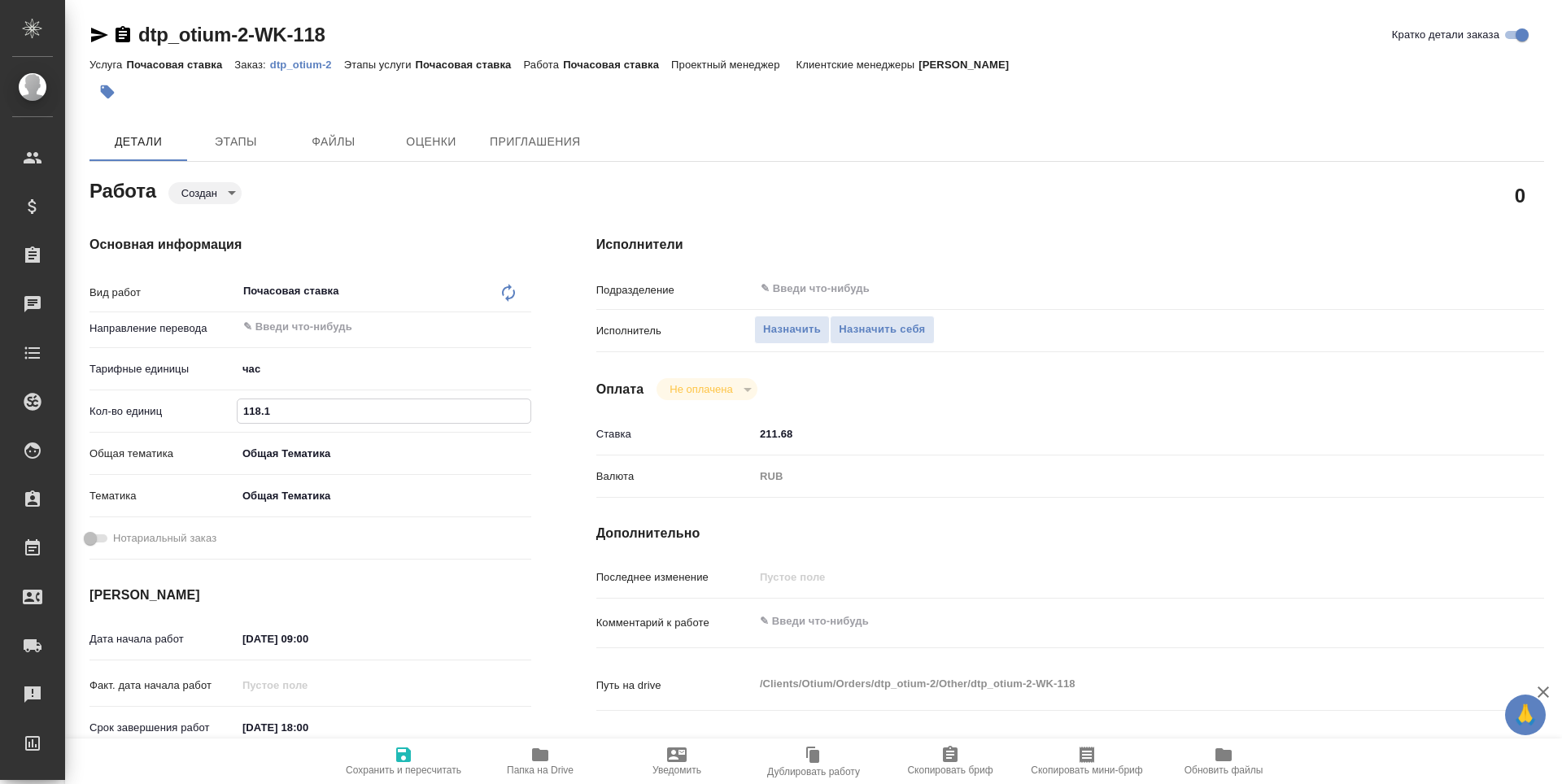
type textarea "x"
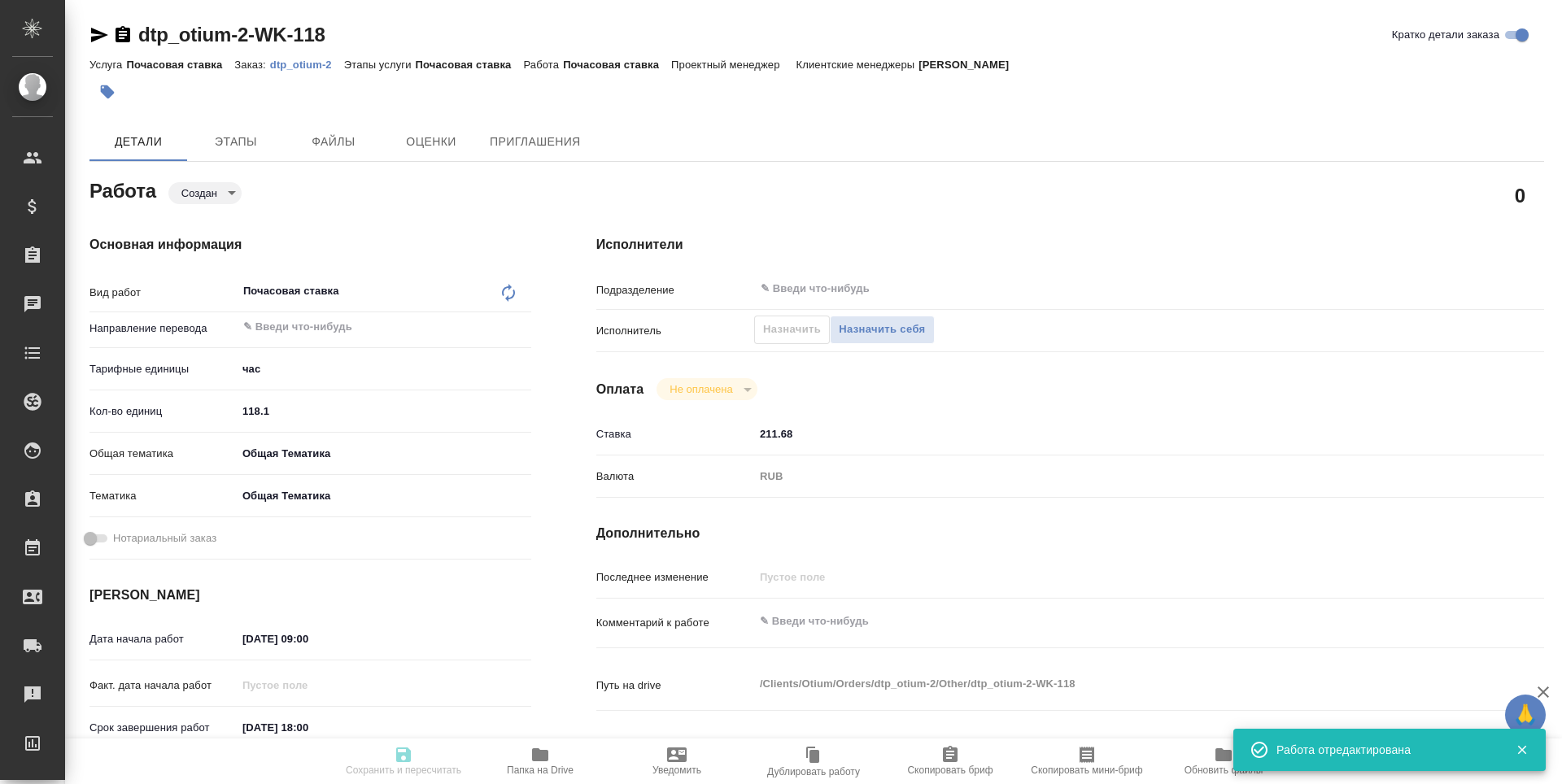
type textarea "x"
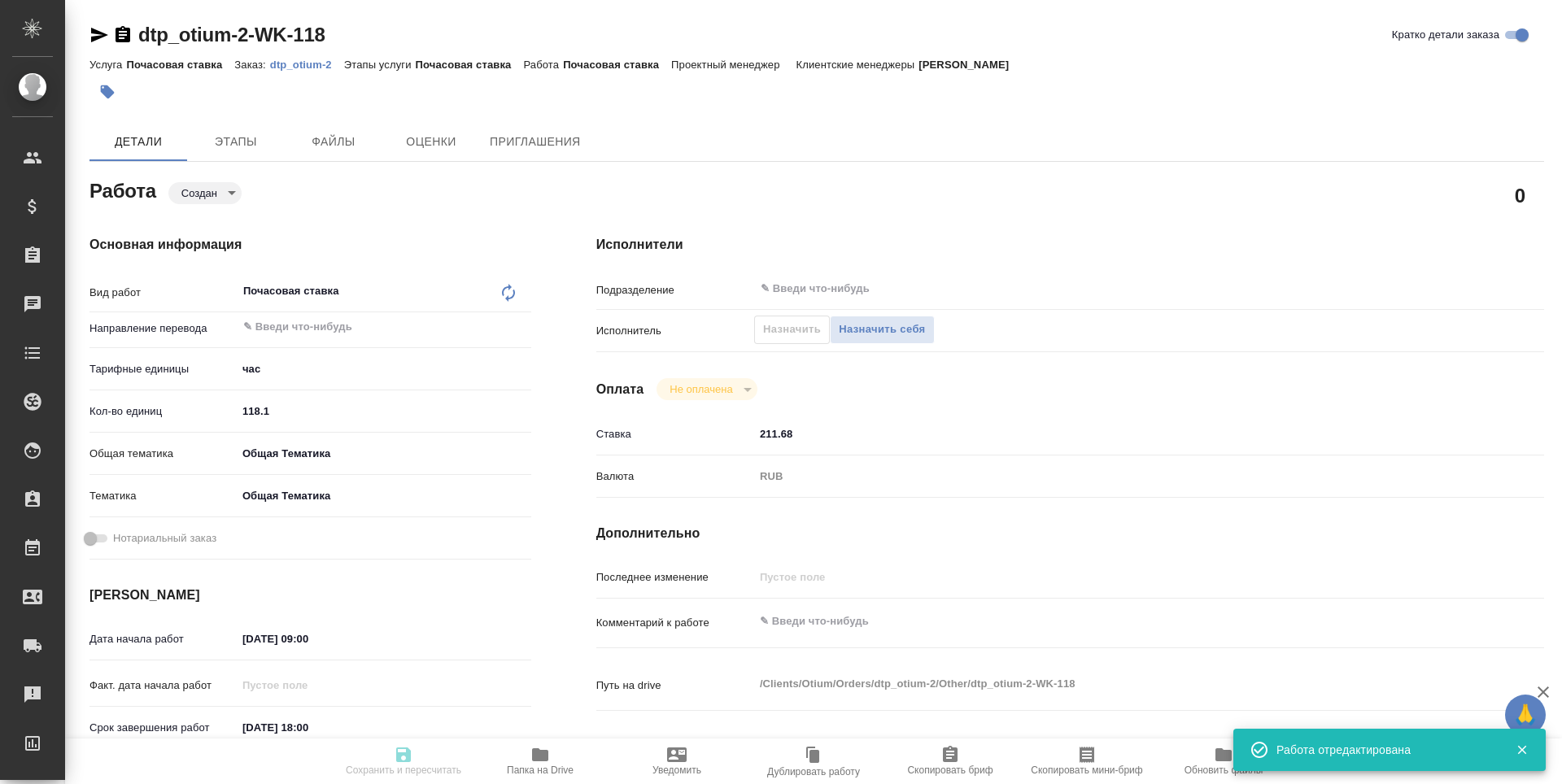
type input "created"
type textarea "Почасовая ставка"
type textarea "x"
type input "5a8b1489cc6b4906c91bfd93"
type input "118.1"
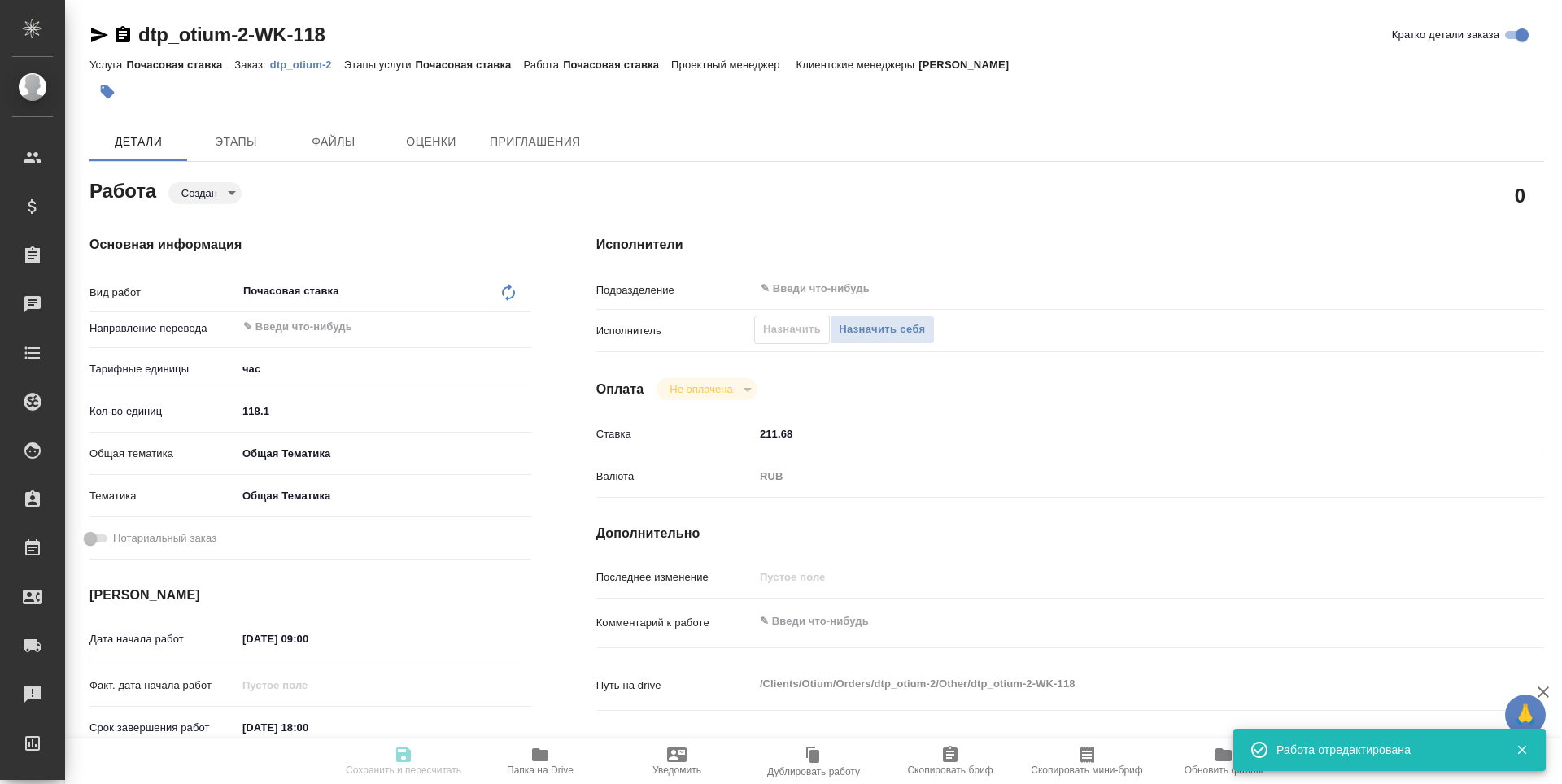
type input "obtem"
type input "6012b1ca196b0e5c9229a120"
type input "[DATE] 09:00"
type input "[DATE] 18:00"
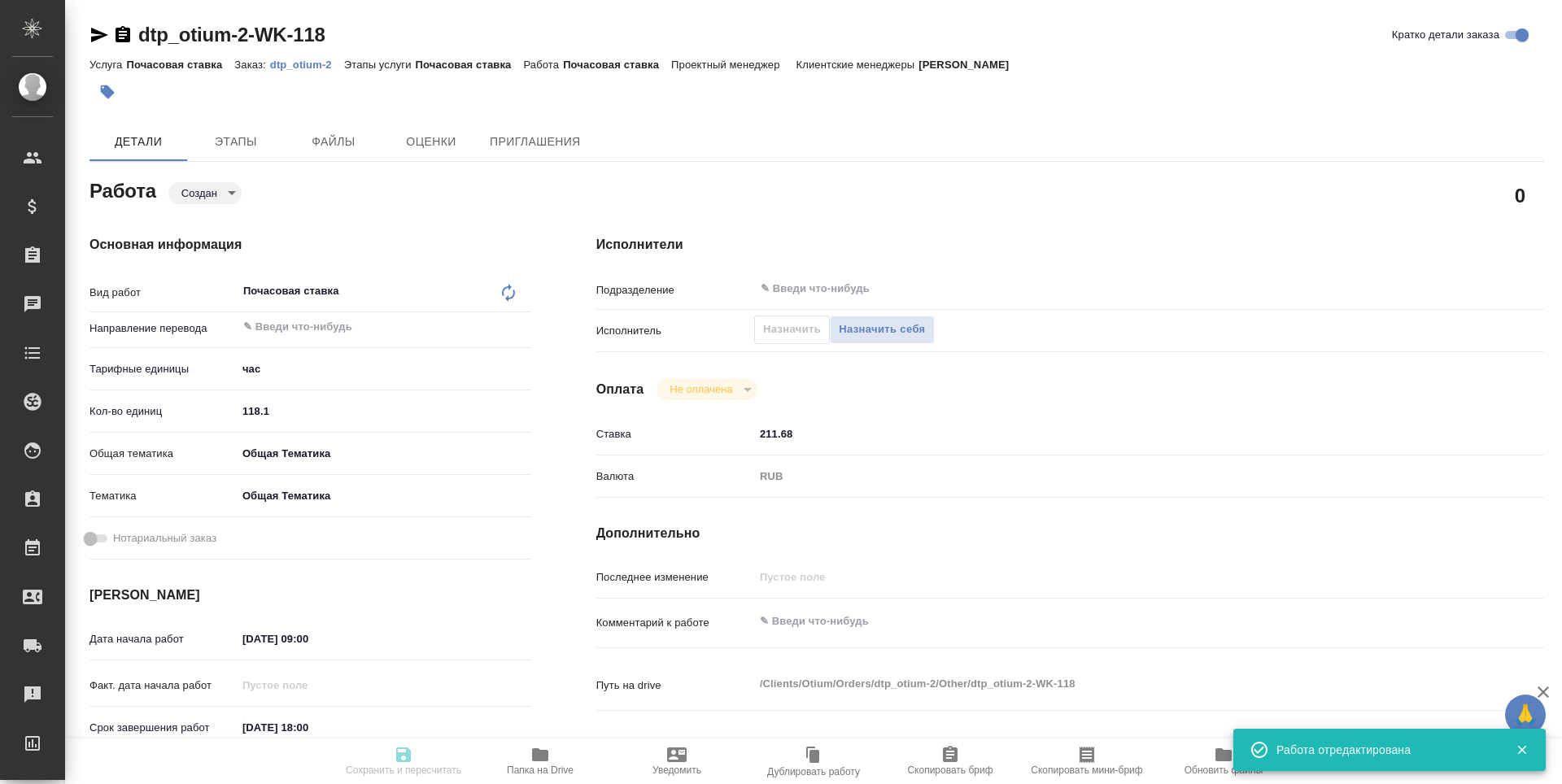
type input "notPayed"
type input "211.68"
type input "RUB"
type input "[PERSON_NAME]"
type textarea "x"
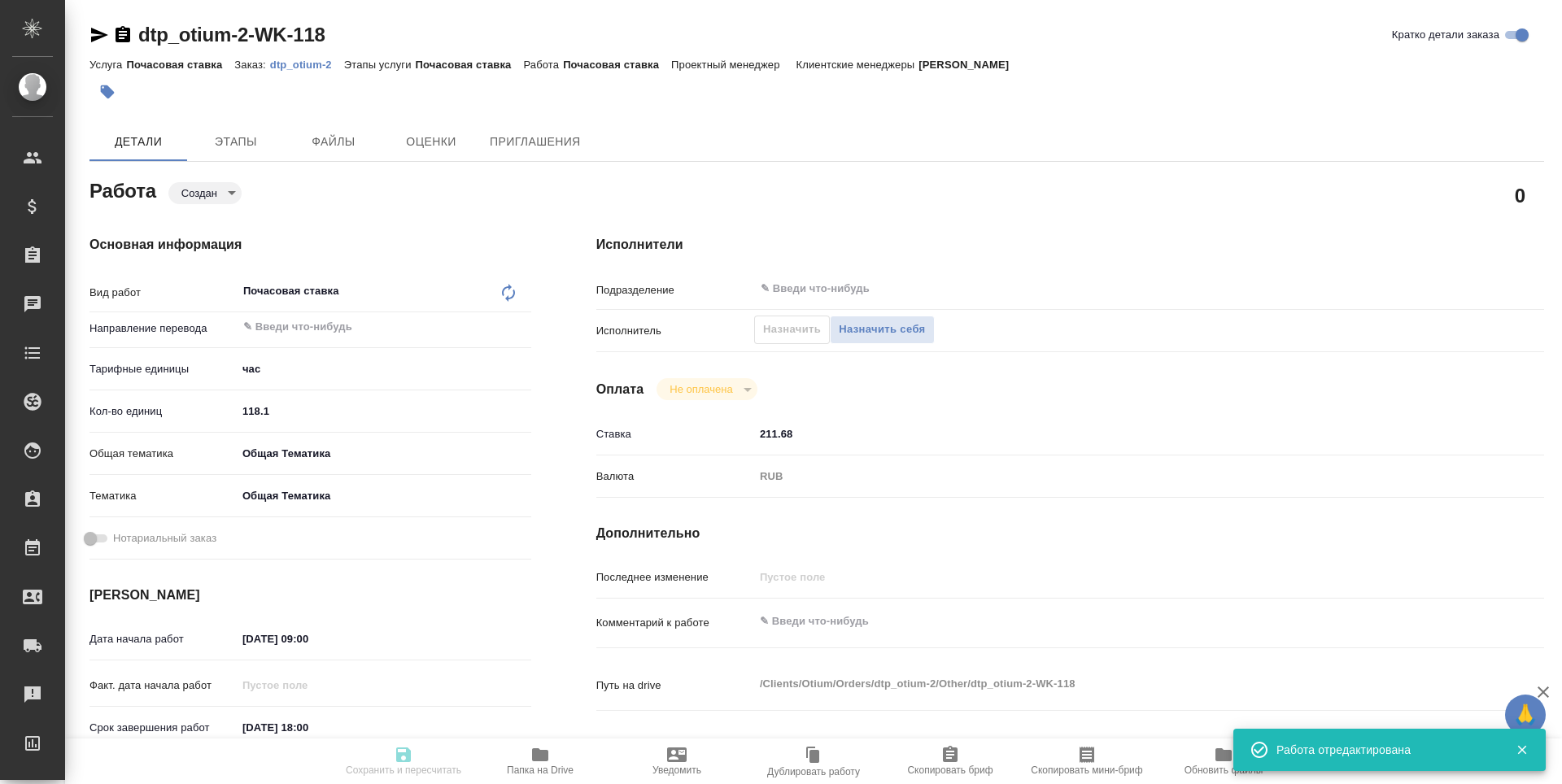
type textarea "/Clients/Оtium/Orders/dtp_otium-2/Other/dtp_otium-2-WK-118"
type textarea "x"
type input "dtp_otium-2"
type input "Почасовая ставка"
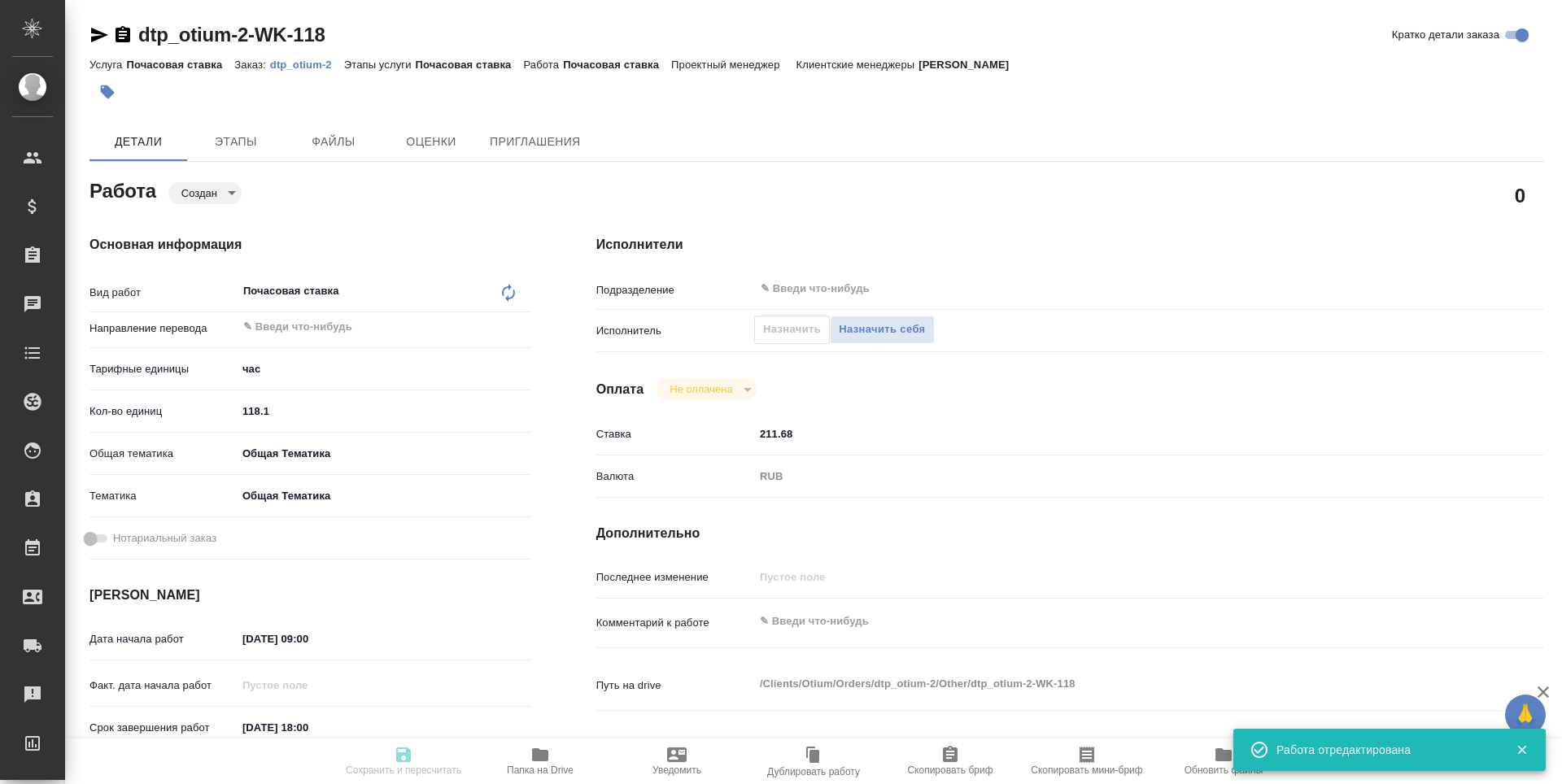
type input "[PERSON_NAME]"
type input "/Clients/Оtium/Orders/dtp_otium-2"
type textarea "x"
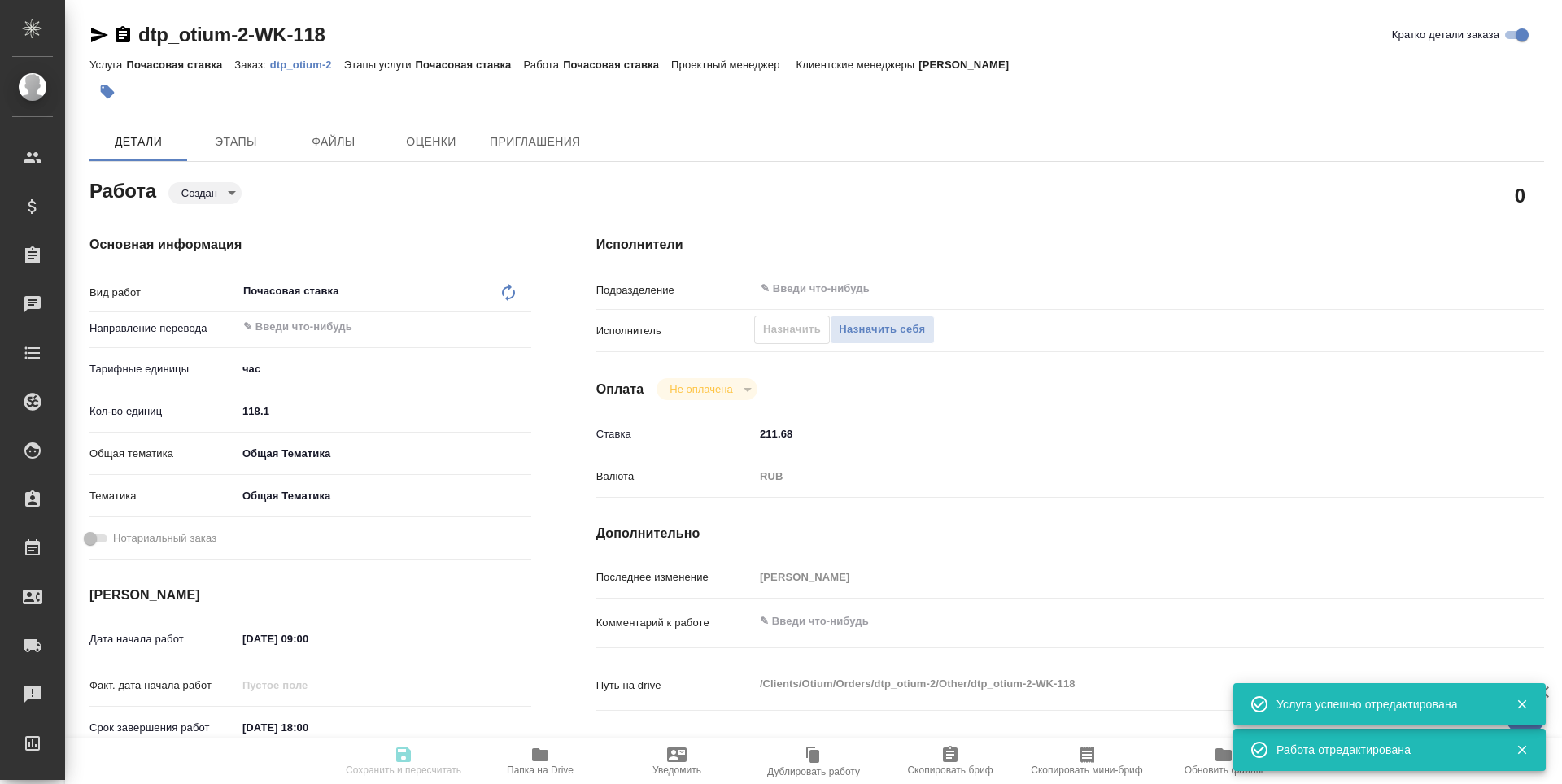
type textarea "x"
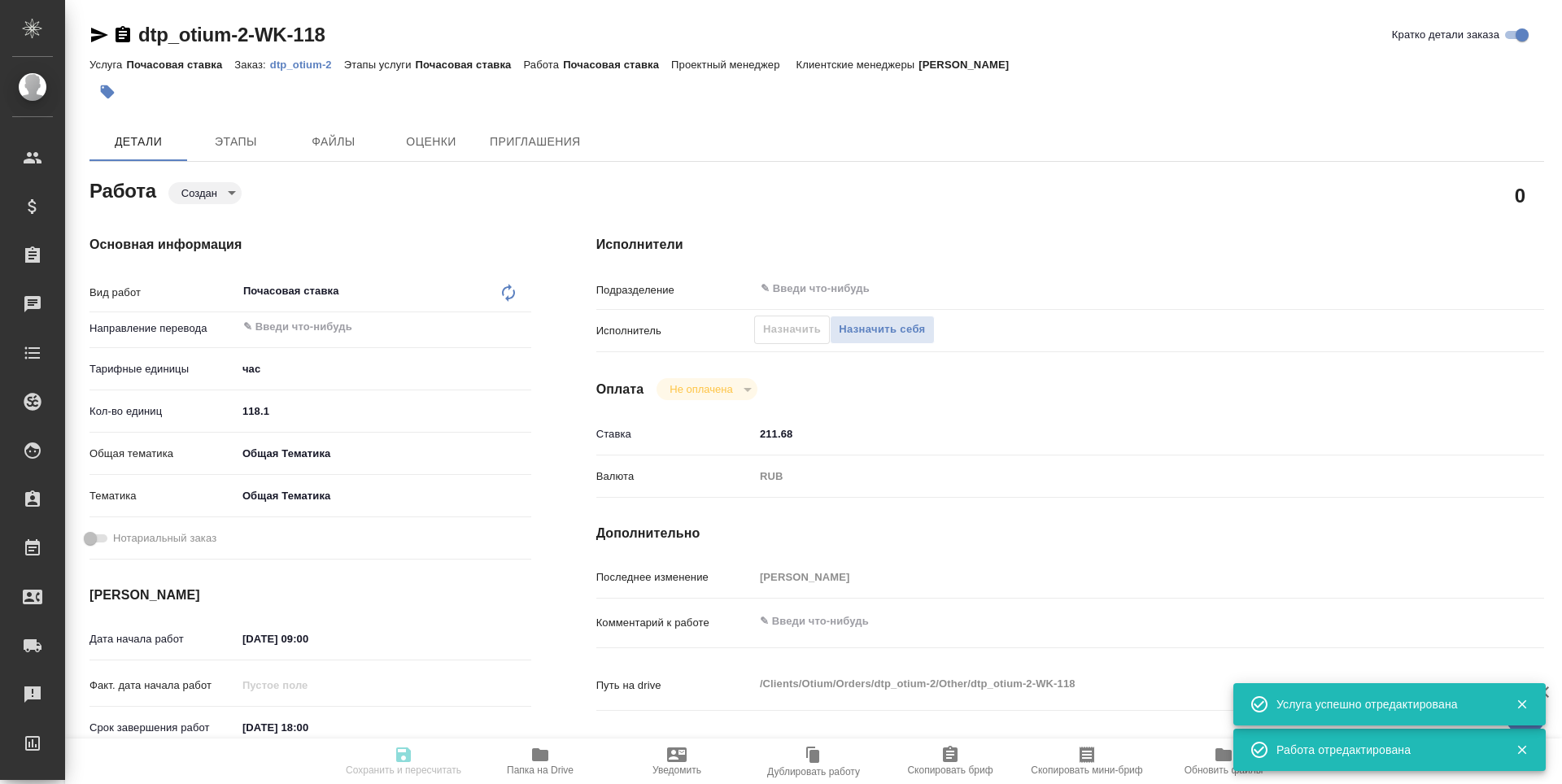
type textarea "x"
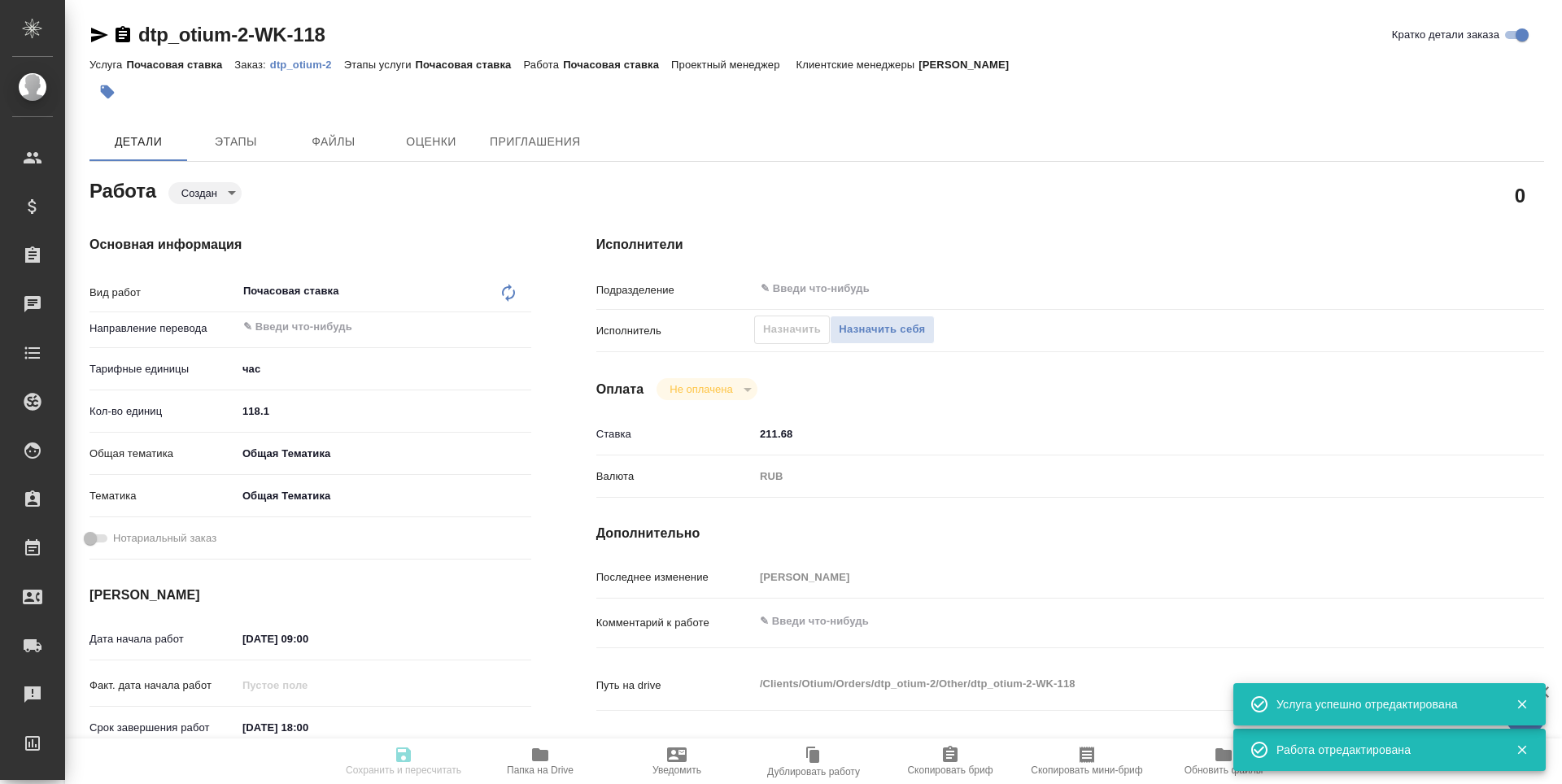
type textarea "x"
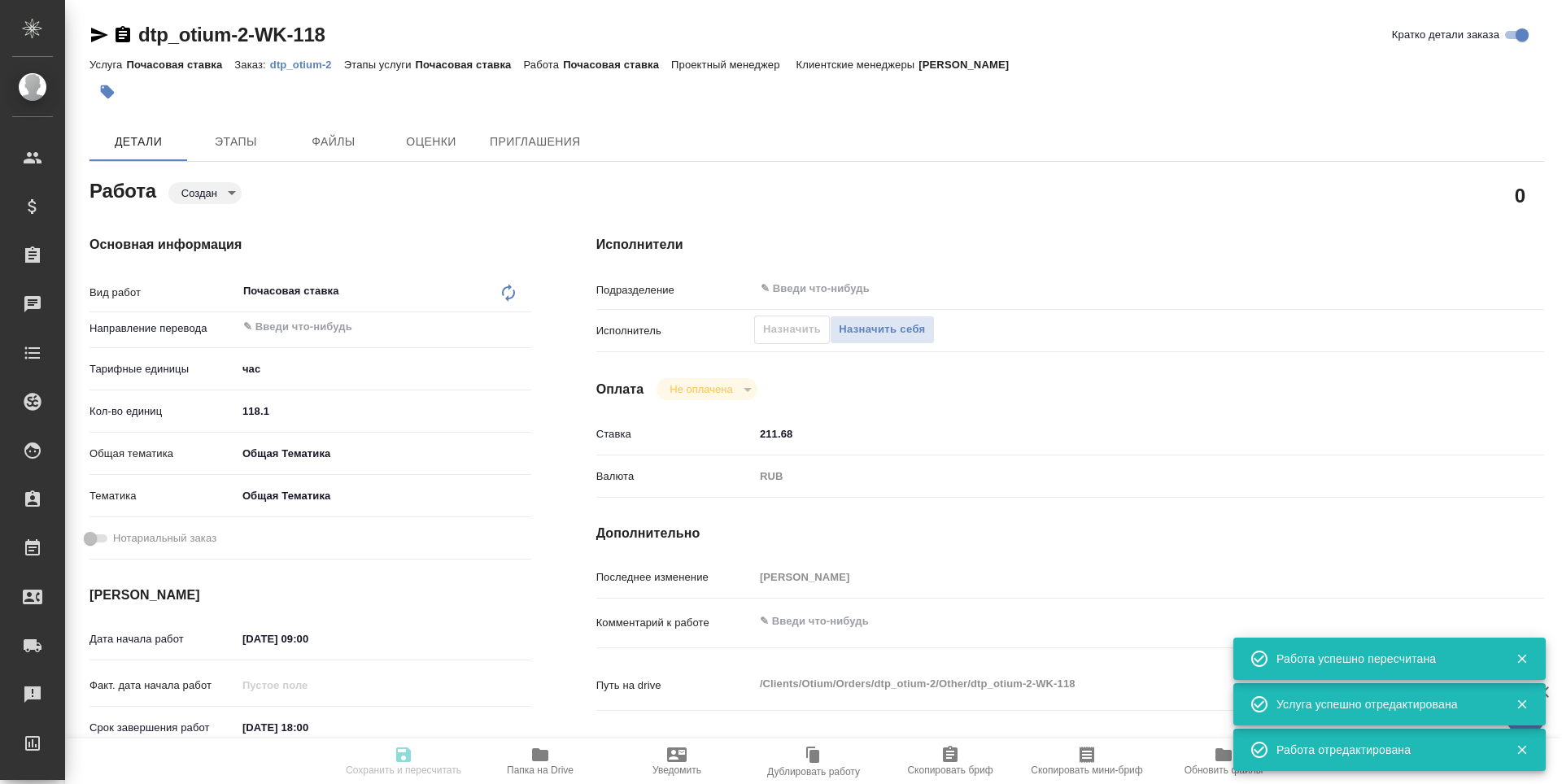
type input "created"
type textarea "Почасовая ставка"
type textarea "x"
type input "5a8b1489cc6b4906c91bfd93"
type input "118.1"
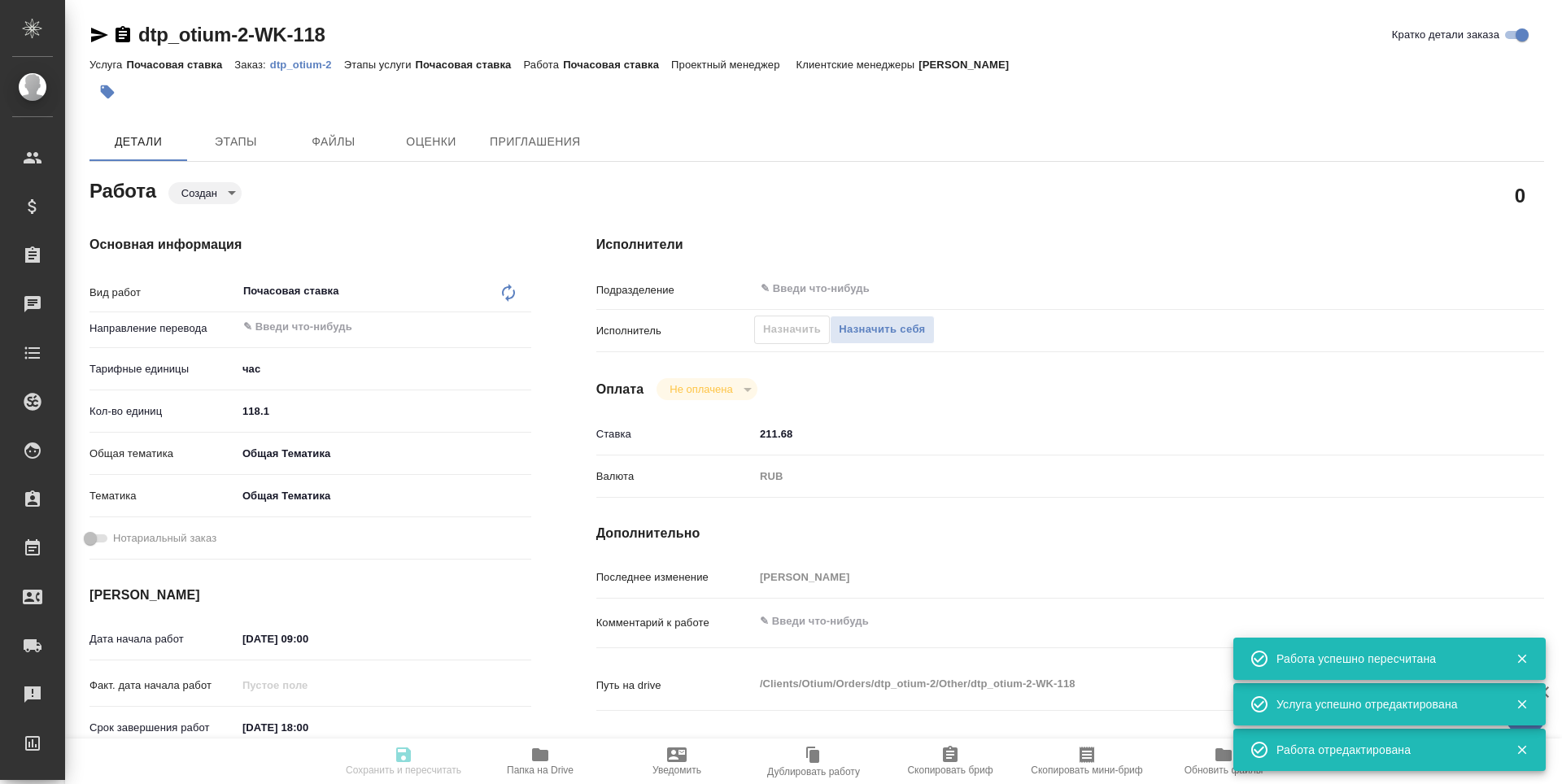
type input "obtem"
type input "6012b1ca196b0e5c9229a120"
type input "[DATE] 09:00"
type input "[DATE] 18:00"
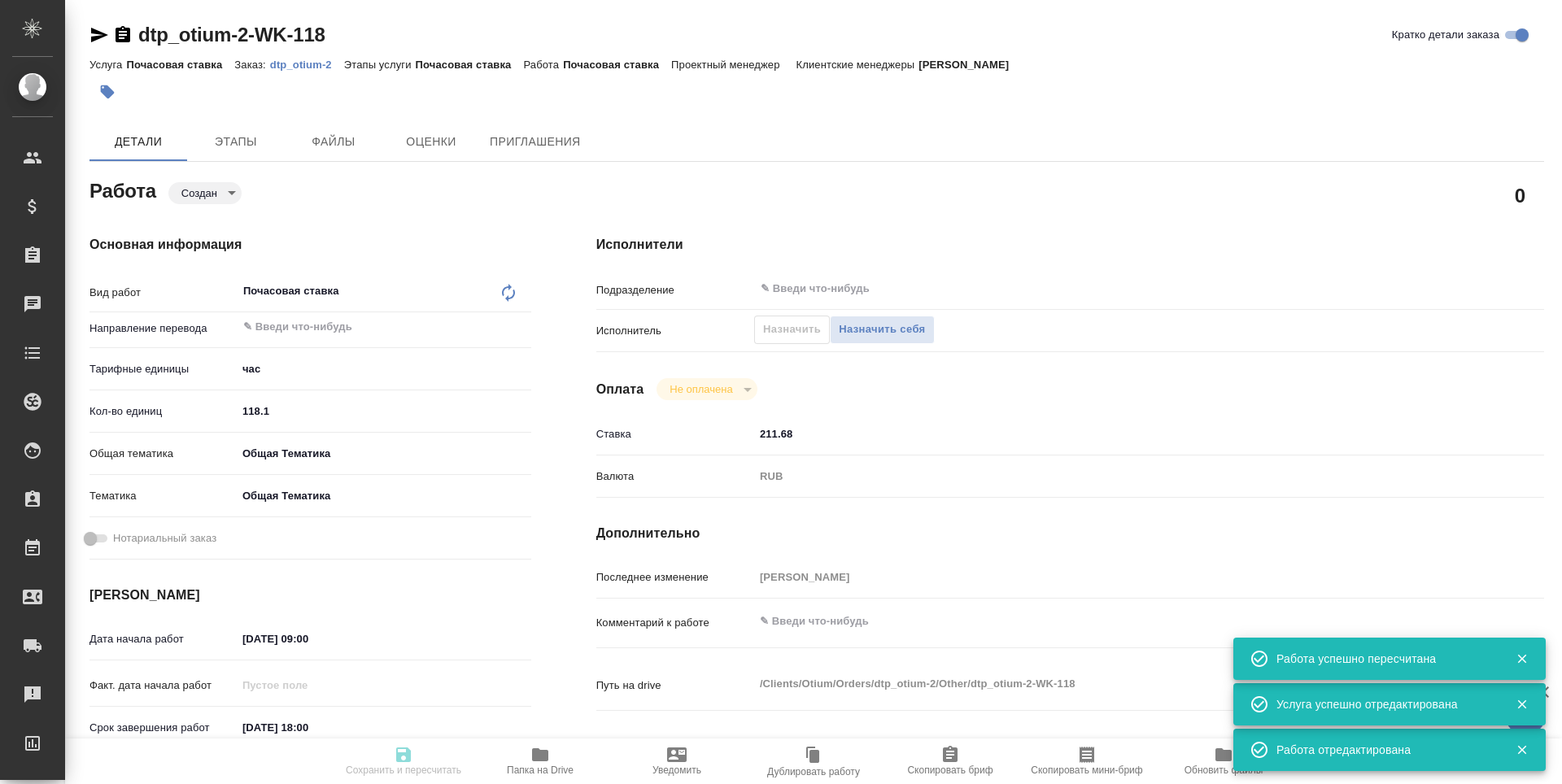
type input "notPayed"
type input "211.68"
type input "RUB"
type input "[PERSON_NAME]"
type textarea "x"
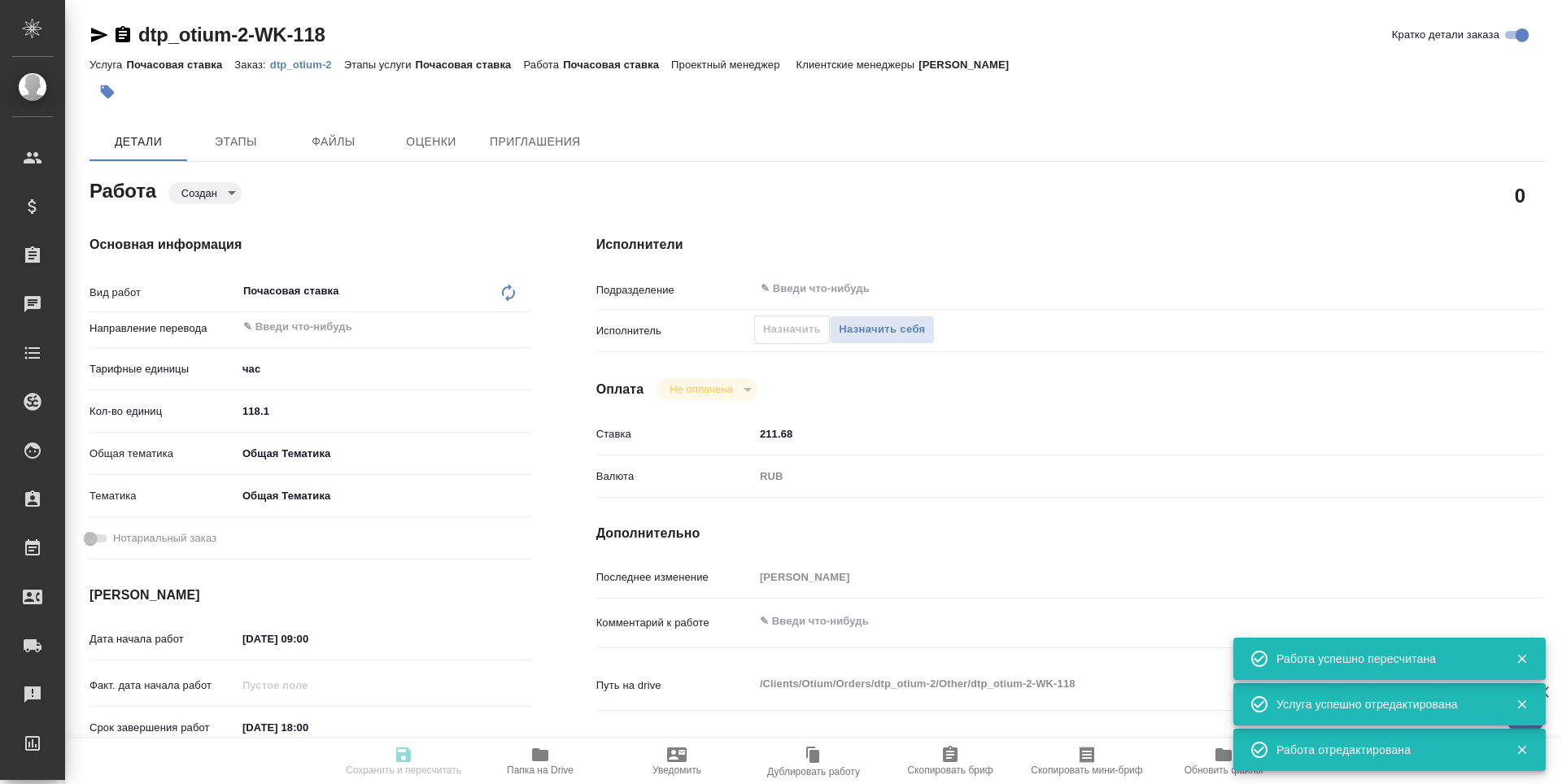
type textarea "/Clients/Оtium/Orders/dtp_otium-2/Other/dtp_otium-2-WK-118"
type textarea "x"
type input "dtp_otium-2"
type input "Почасовая ставка"
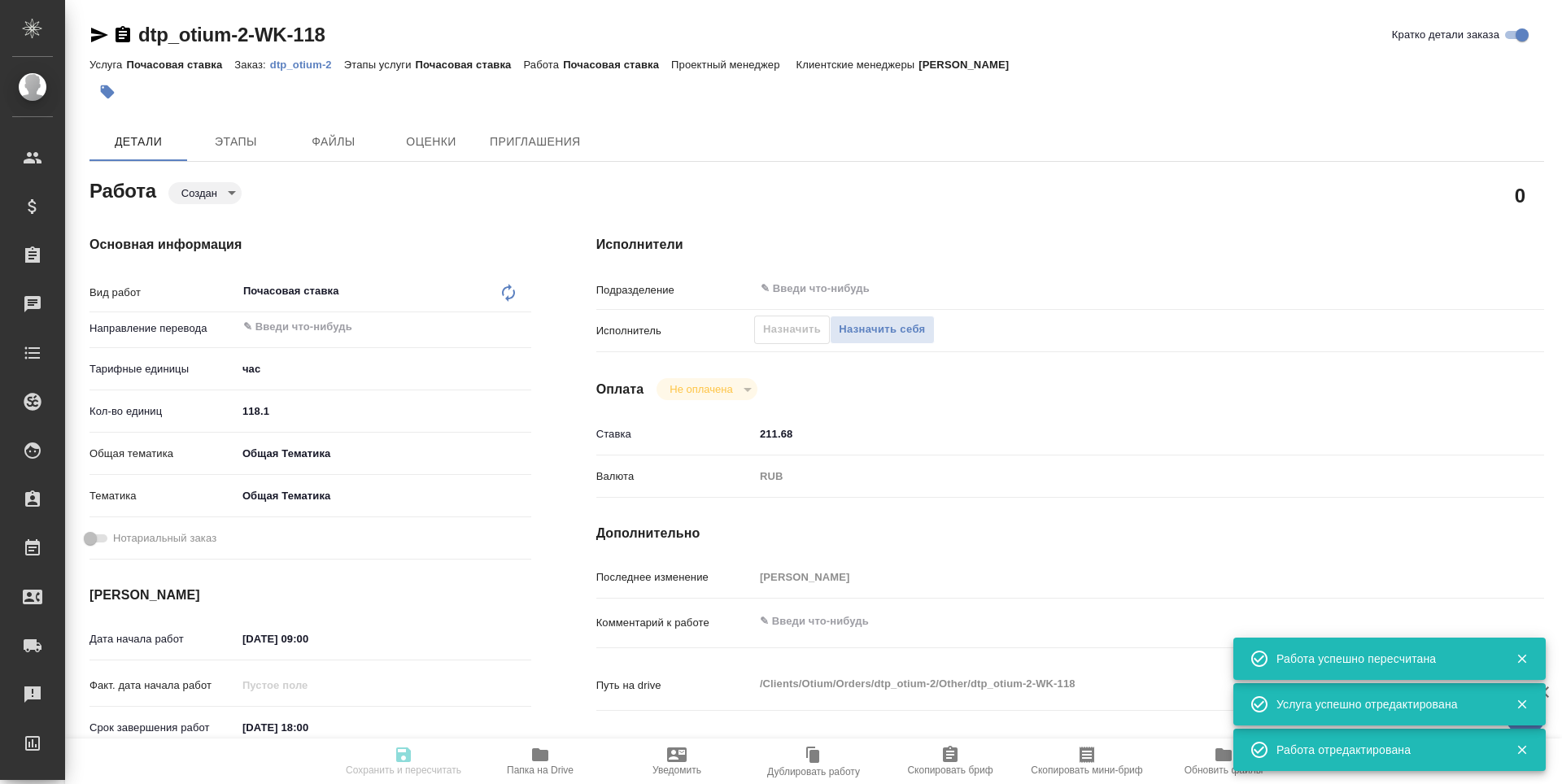
type input "[PERSON_NAME]"
type input "/Clients/Оtium/Orders/dtp_otium-2"
type textarea "x"
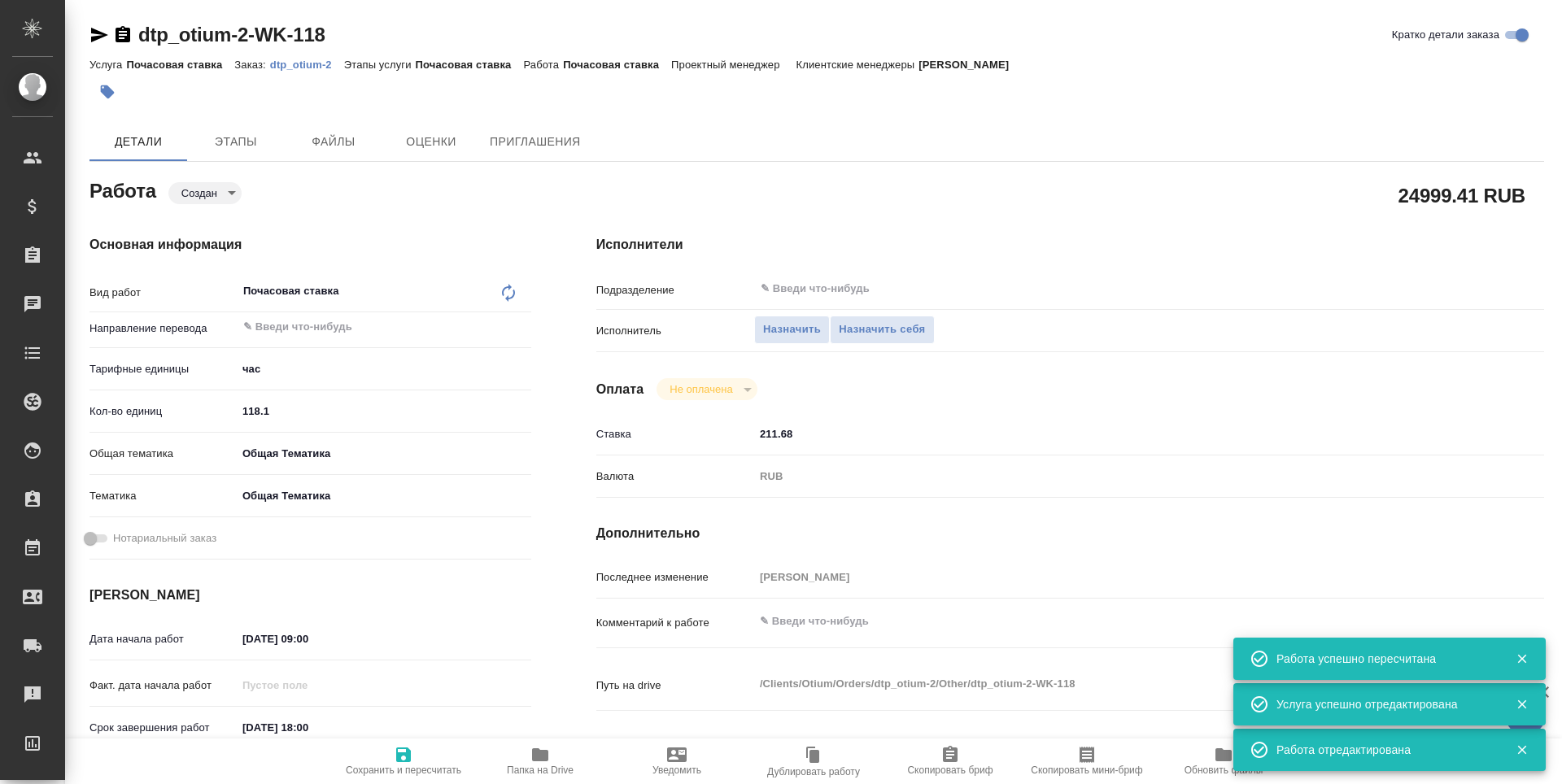
type textarea "x"
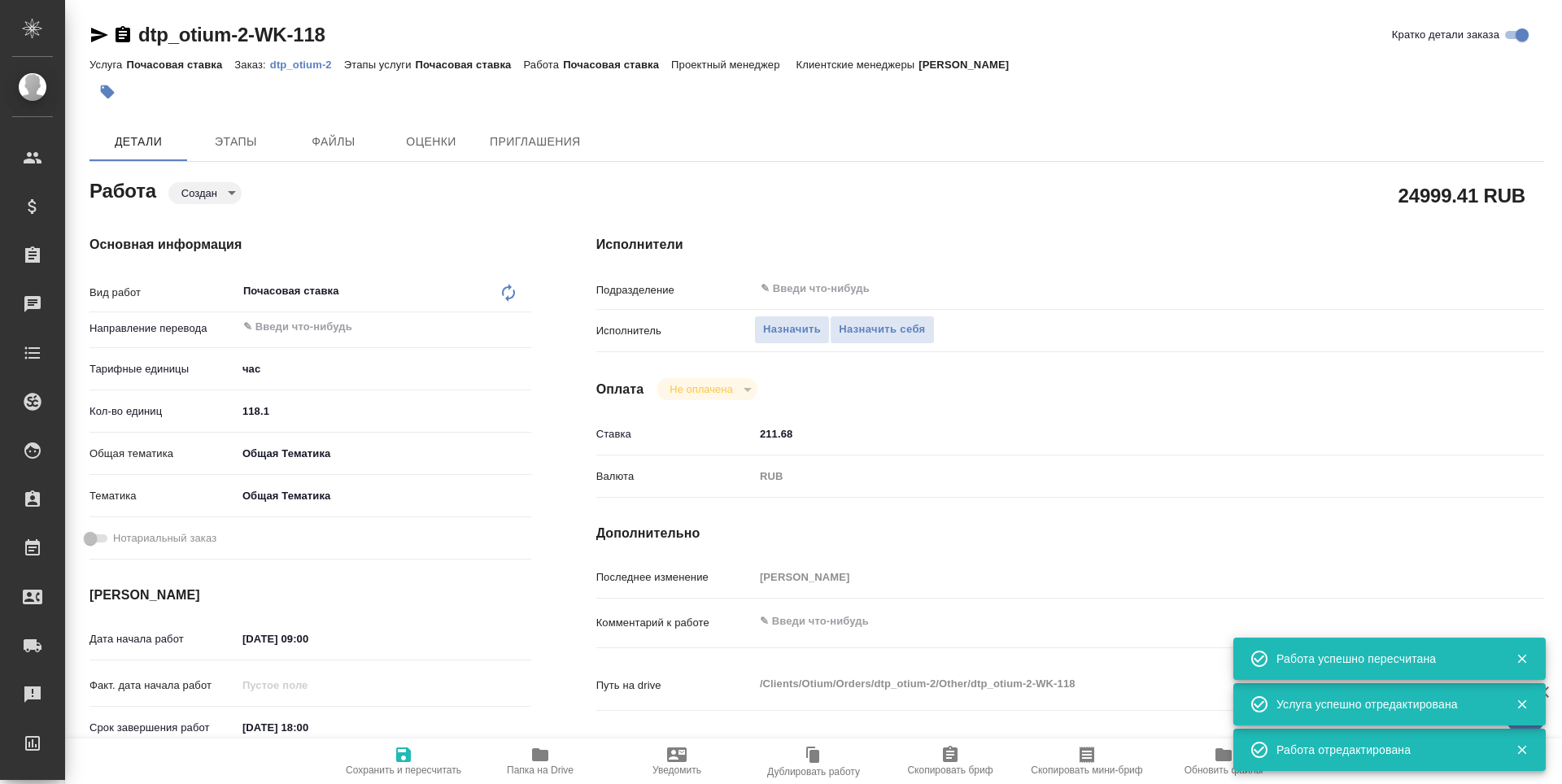
type textarea "x"
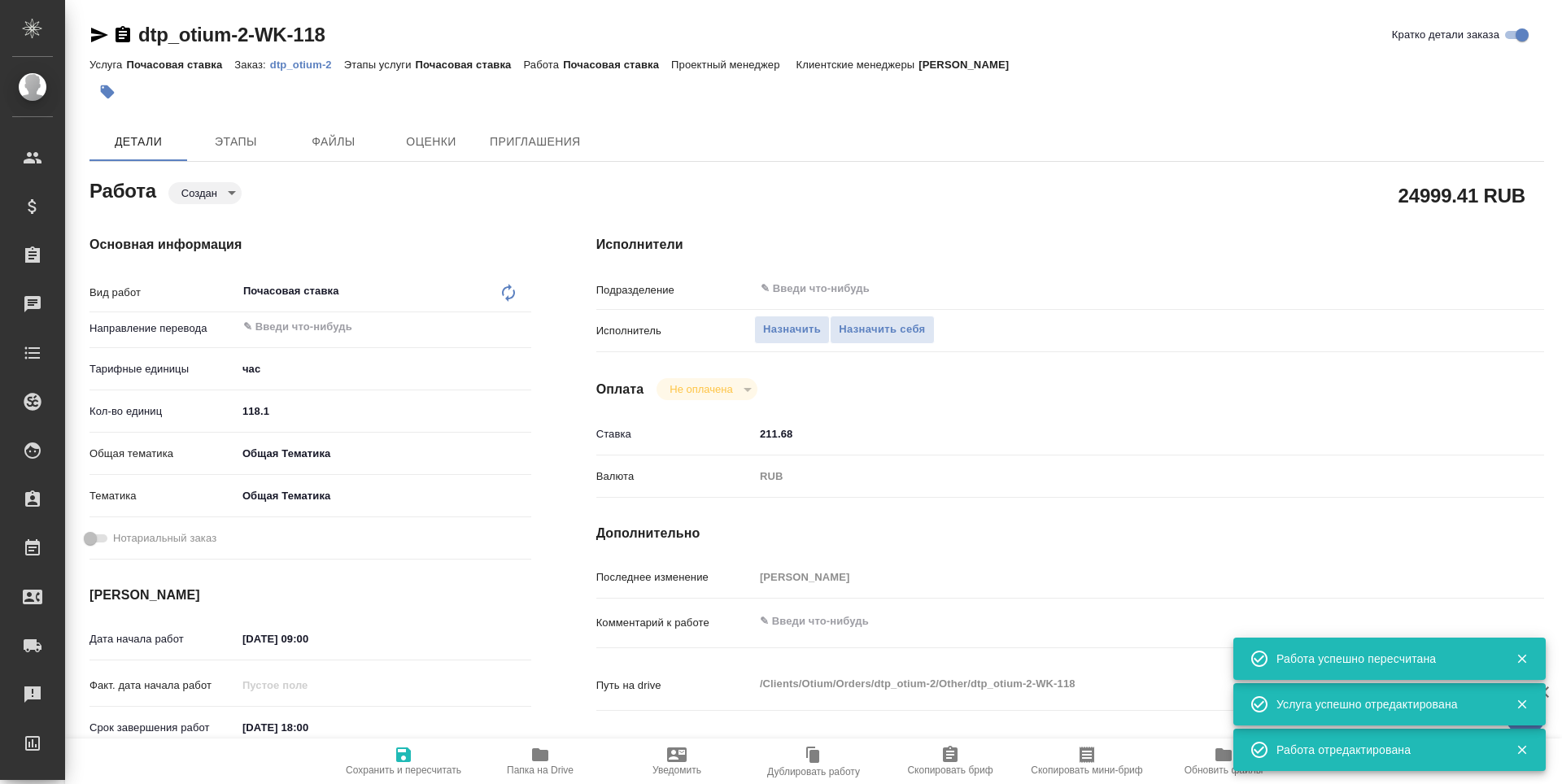
type textarea "x"
click at [296, 637] on input "[DATE] 09:00" at bounding box center [308, 638] width 142 height 24
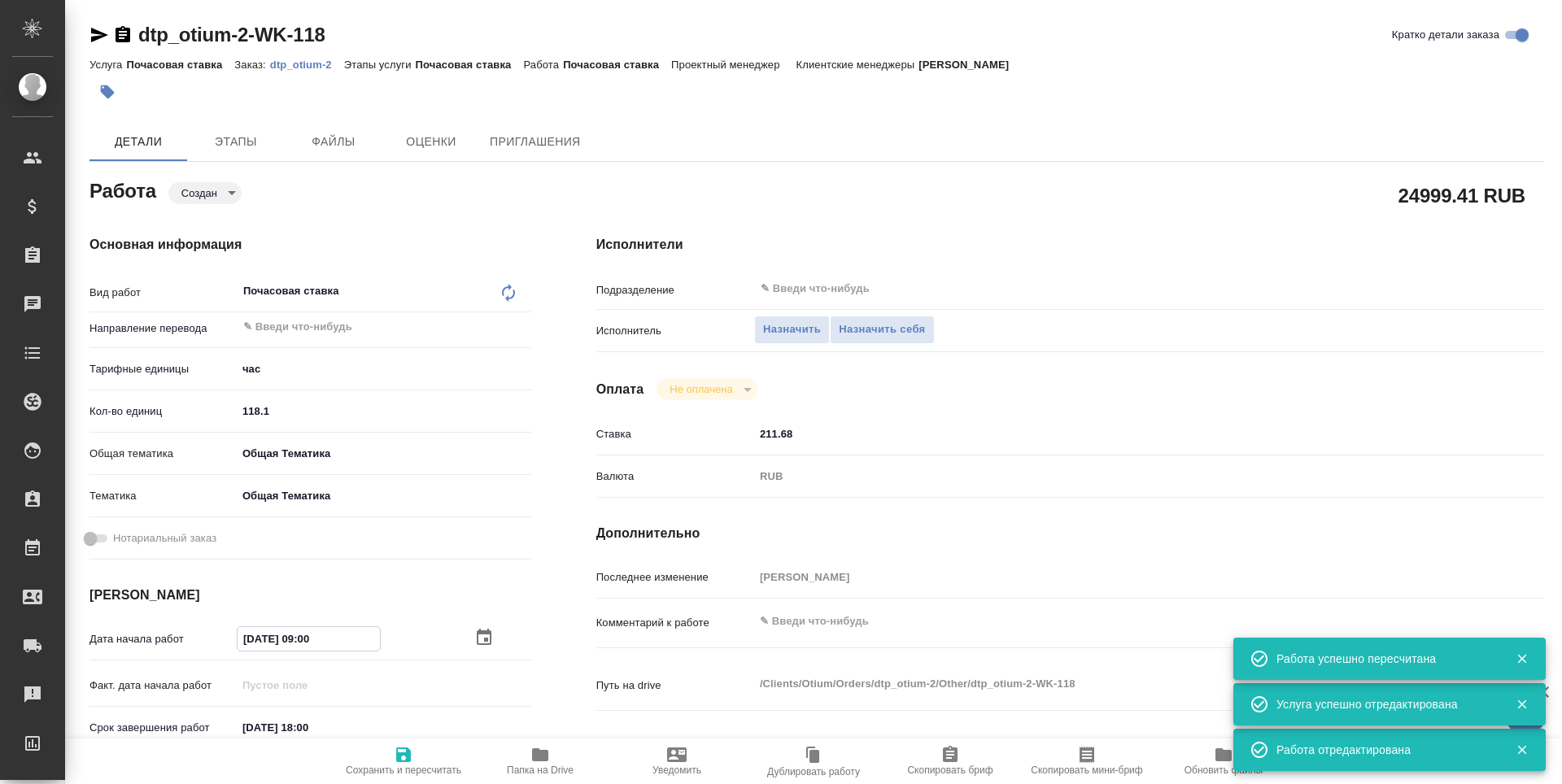
type textarea "x"
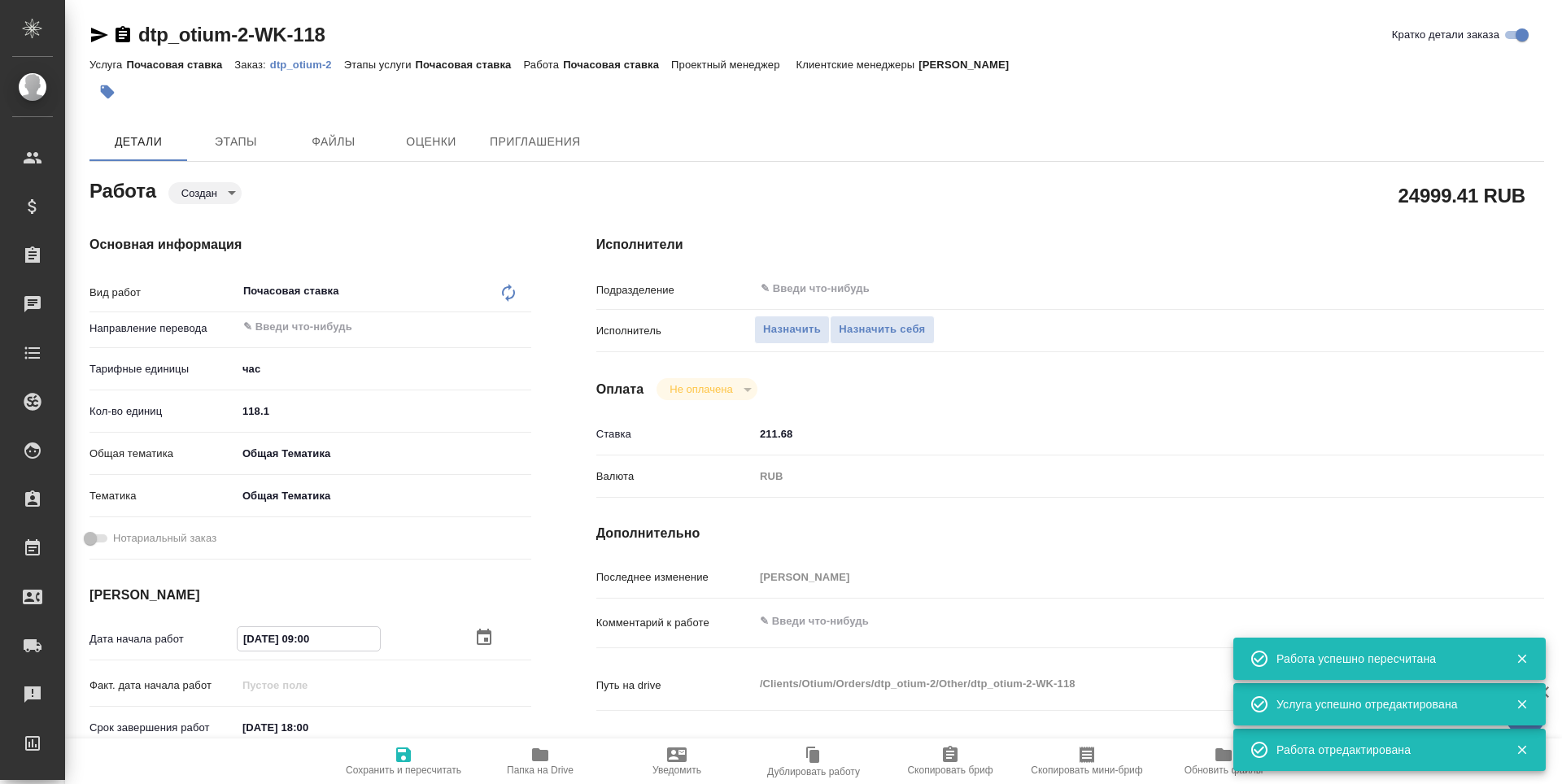
click at [480, 636] on icon "button" at bounding box center [483, 637] width 19 height 19
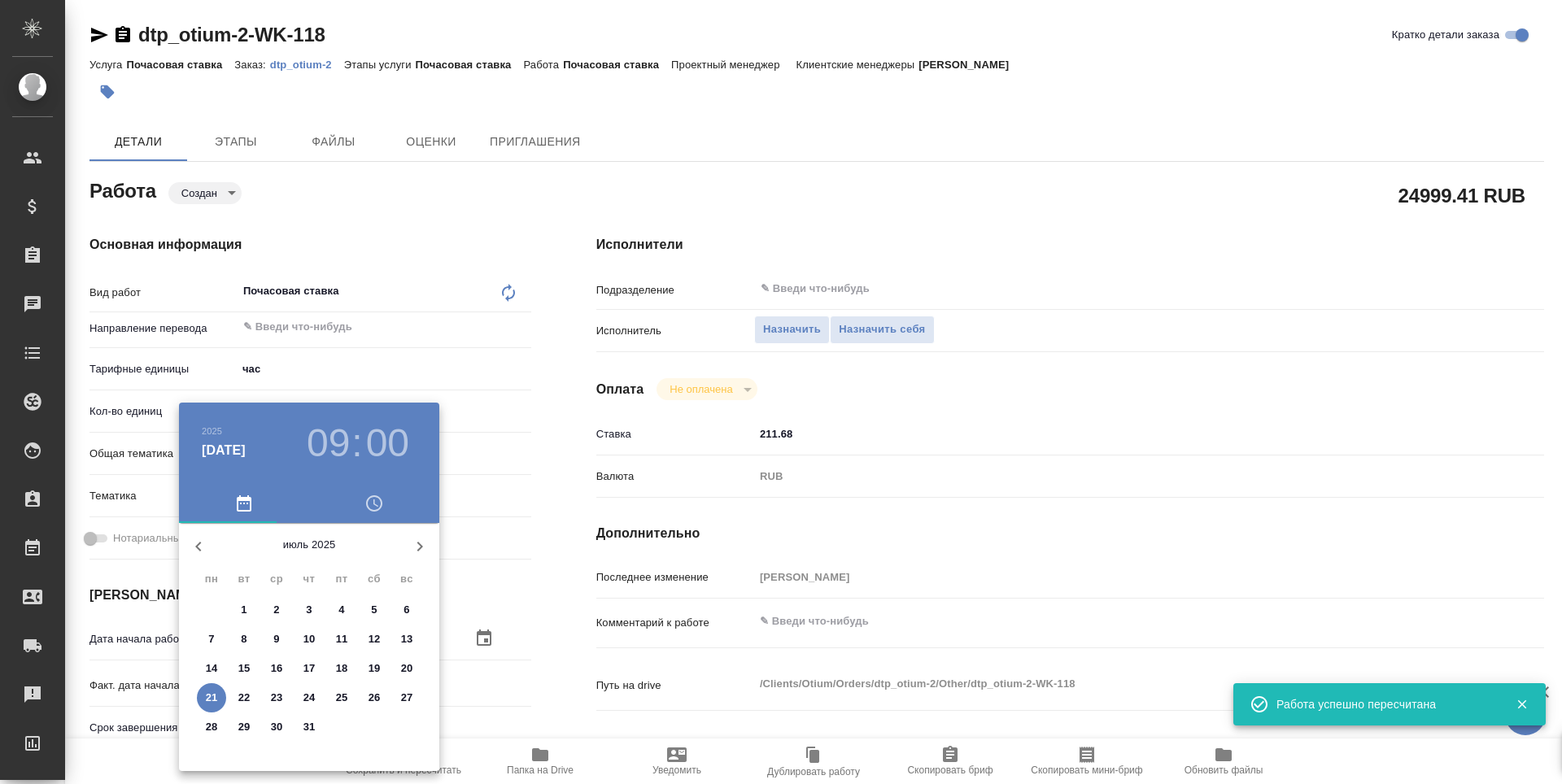
click at [420, 547] on icon "button" at bounding box center [420, 546] width 5 height 10
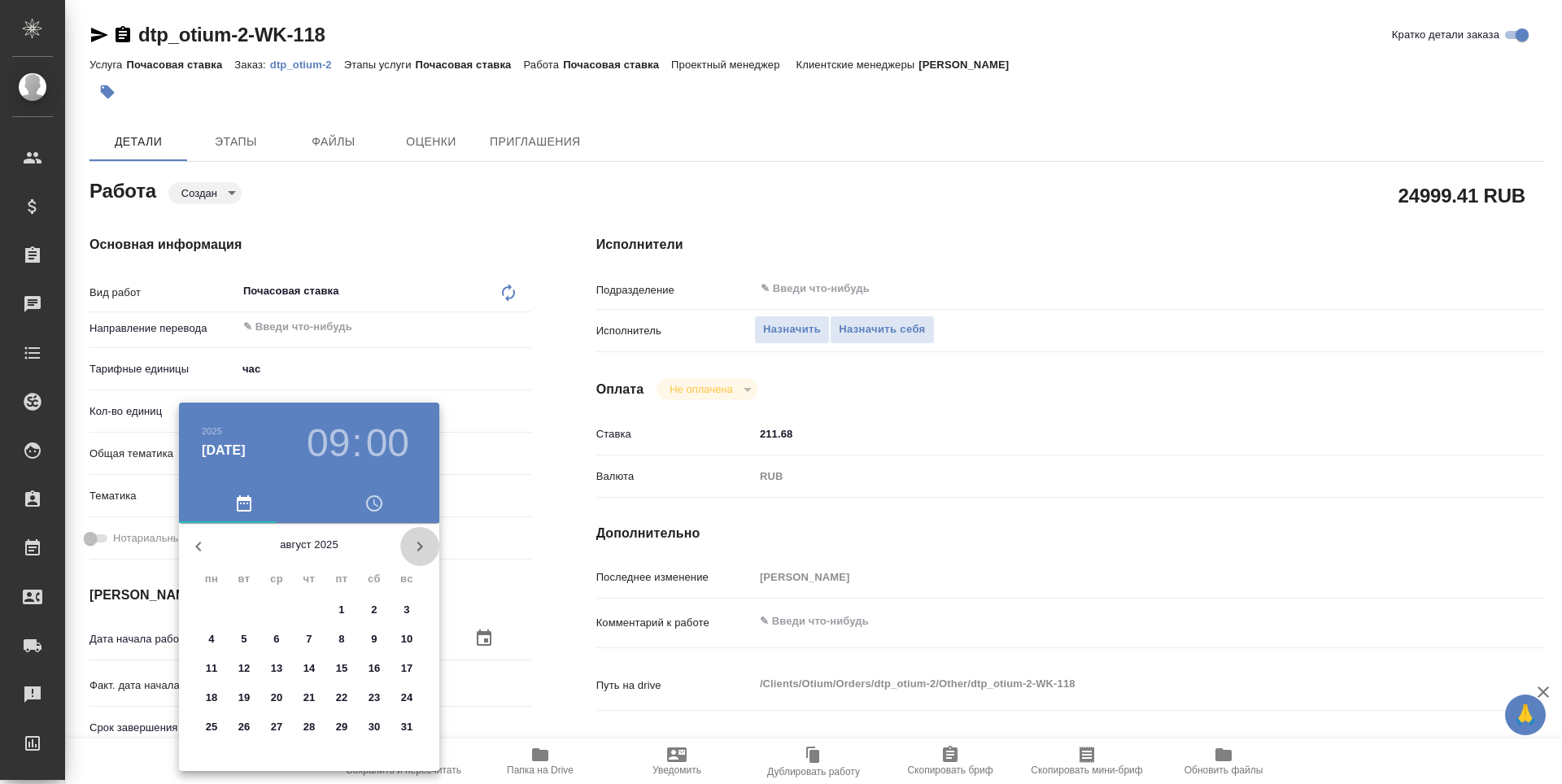
click at [424, 546] on icon "button" at bounding box center [419, 547] width 19 height 19
click at [208, 664] on p "15" at bounding box center [212, 668] width 12 height 17
type textarea "x"
type input "[DATE] 09:00"
type textarea "x"
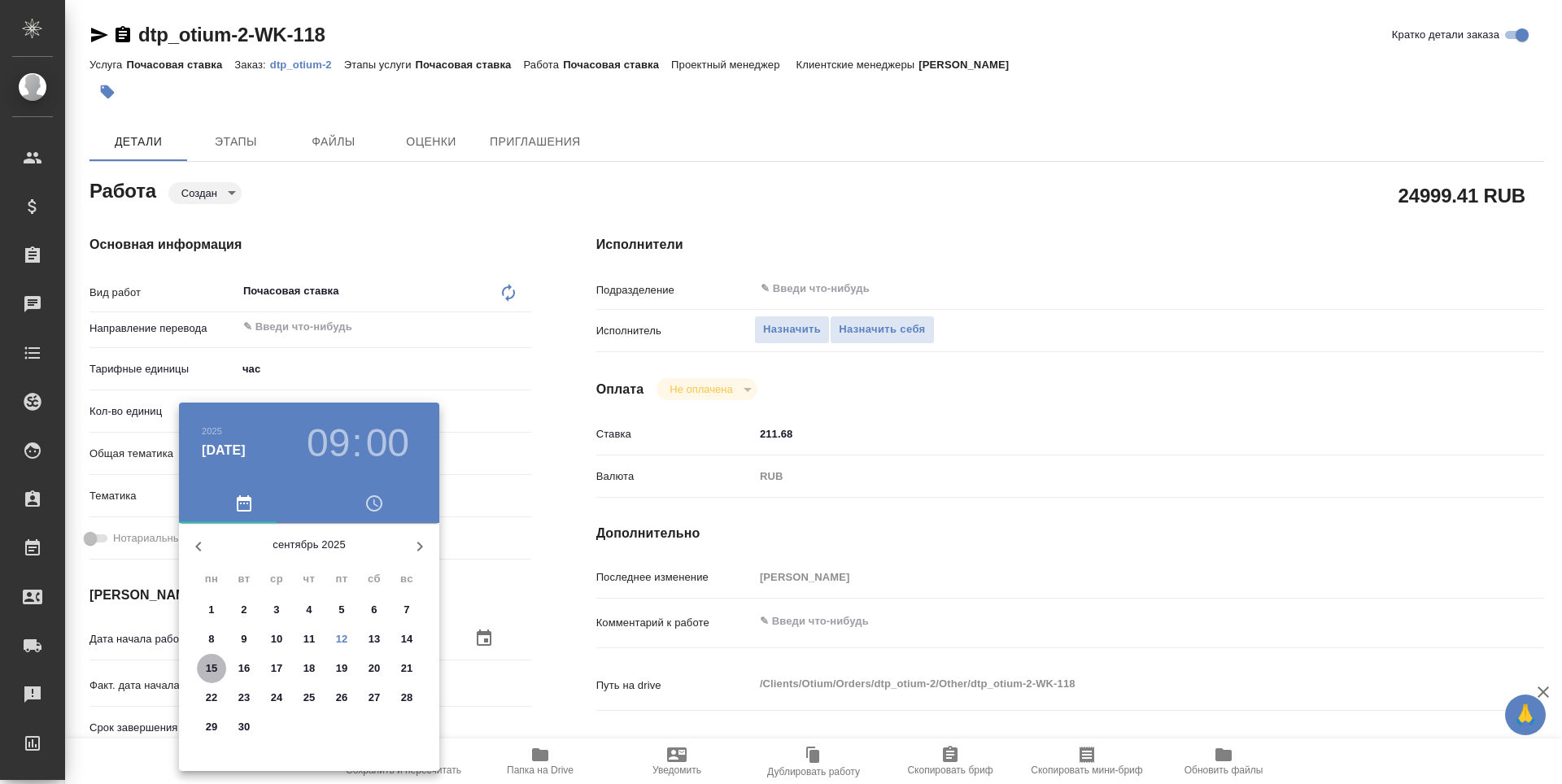
type textarea "x"
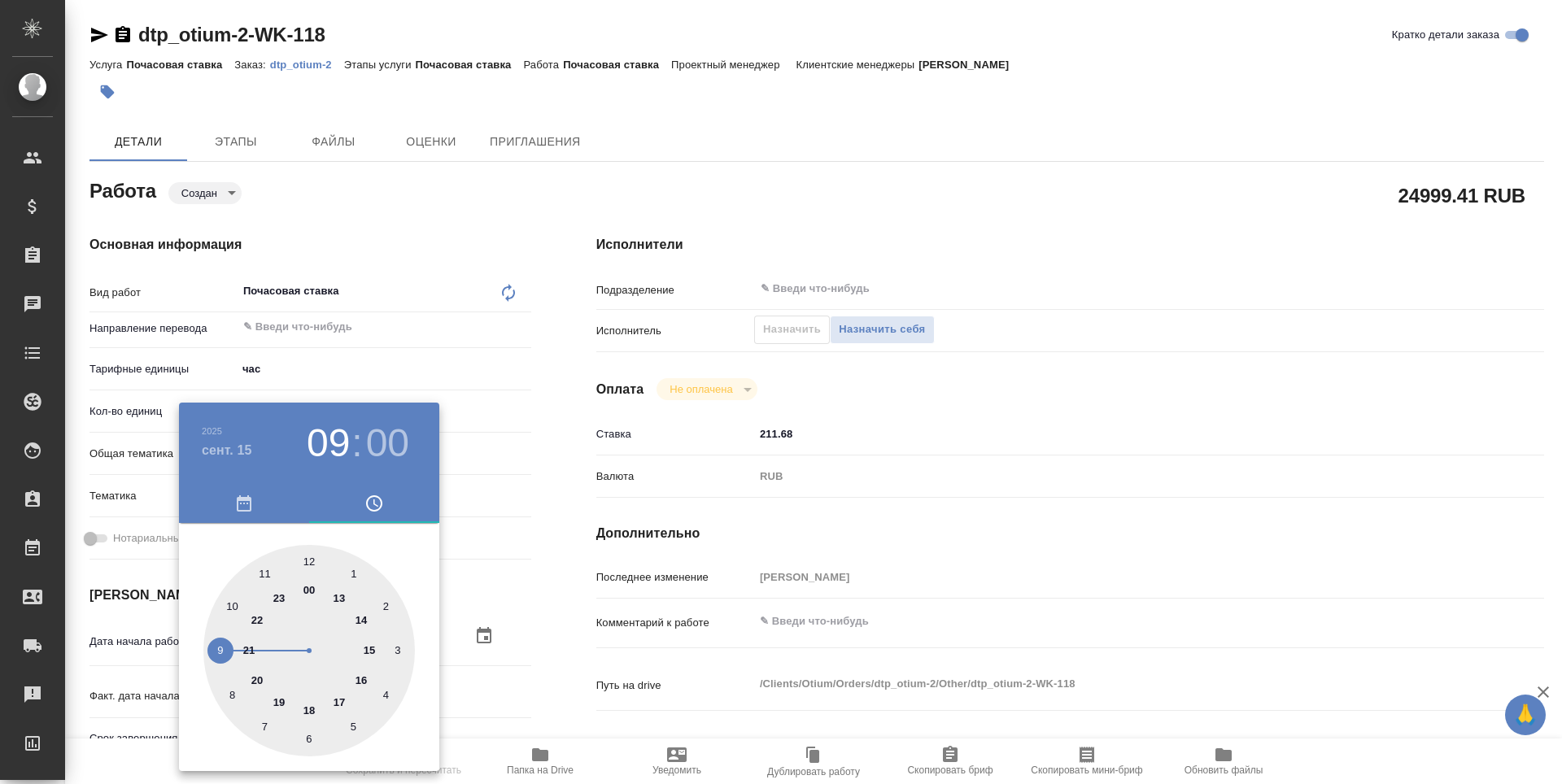
click at [541, 608] on div at bounding box center [781, 392] width 1562 height 784
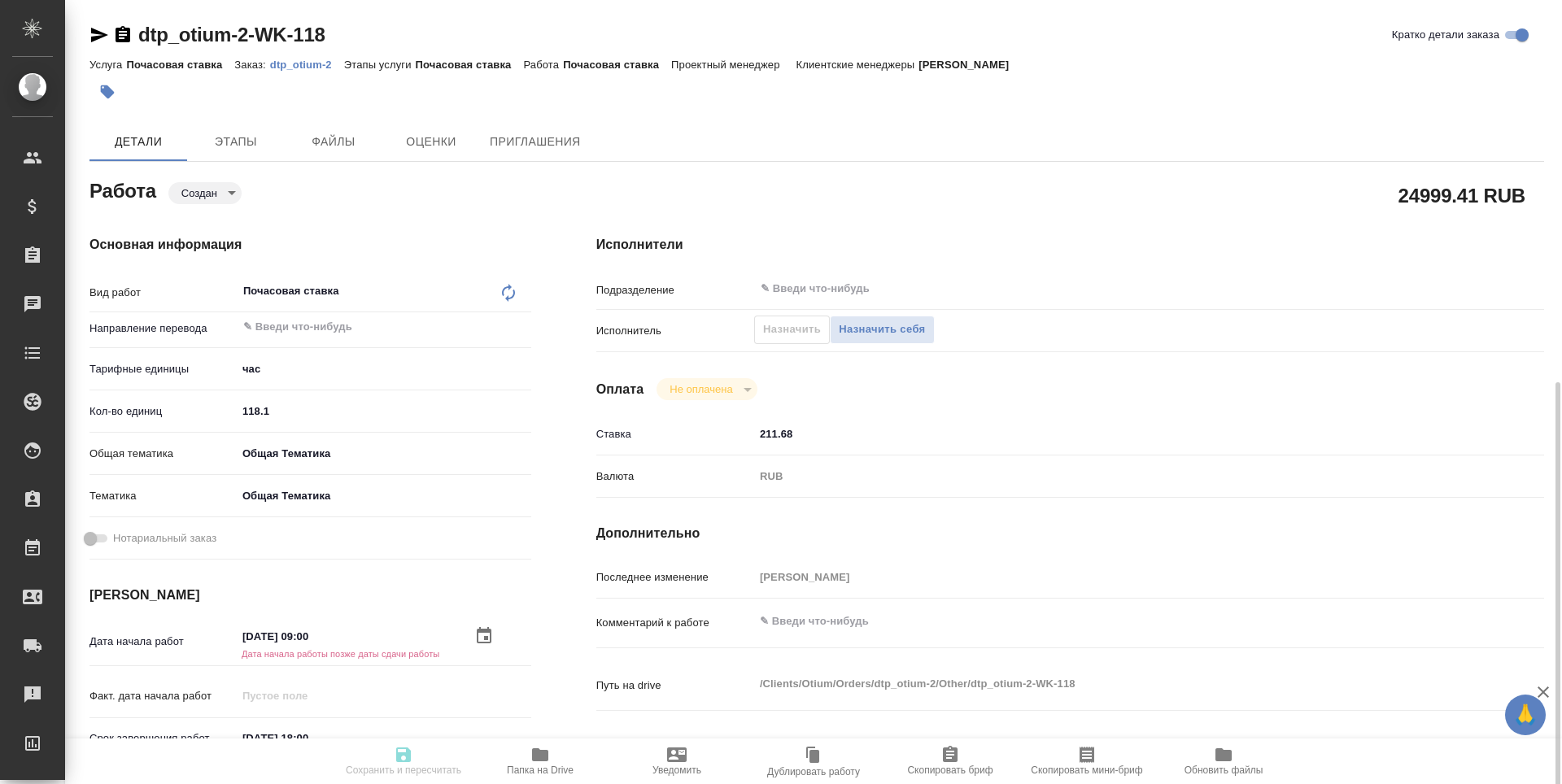
scroll to position [244, 0]
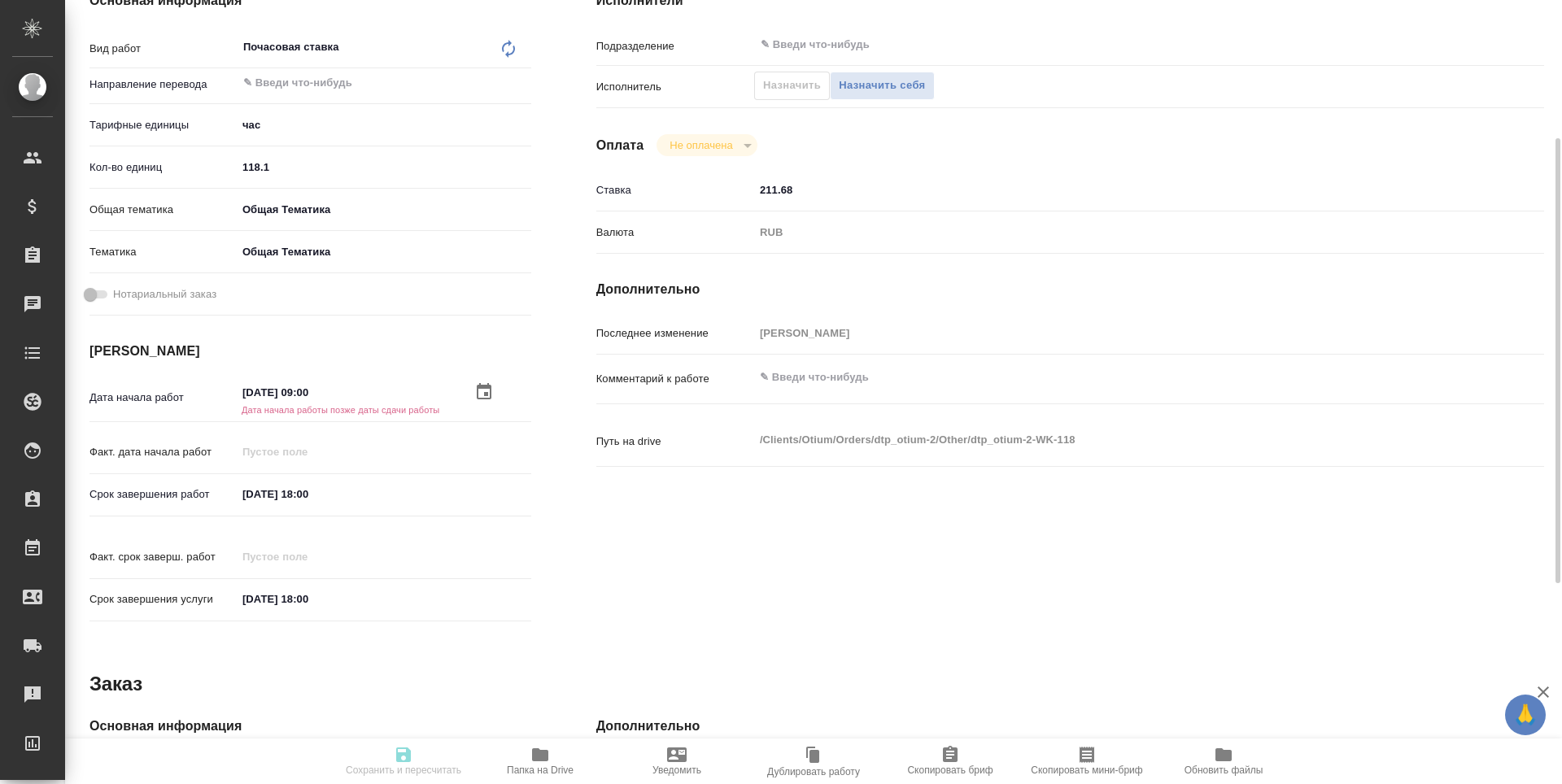
click at [309, 493] on input "[DATE] 18:00" at bounding box center [308, 494] width 142 height 24
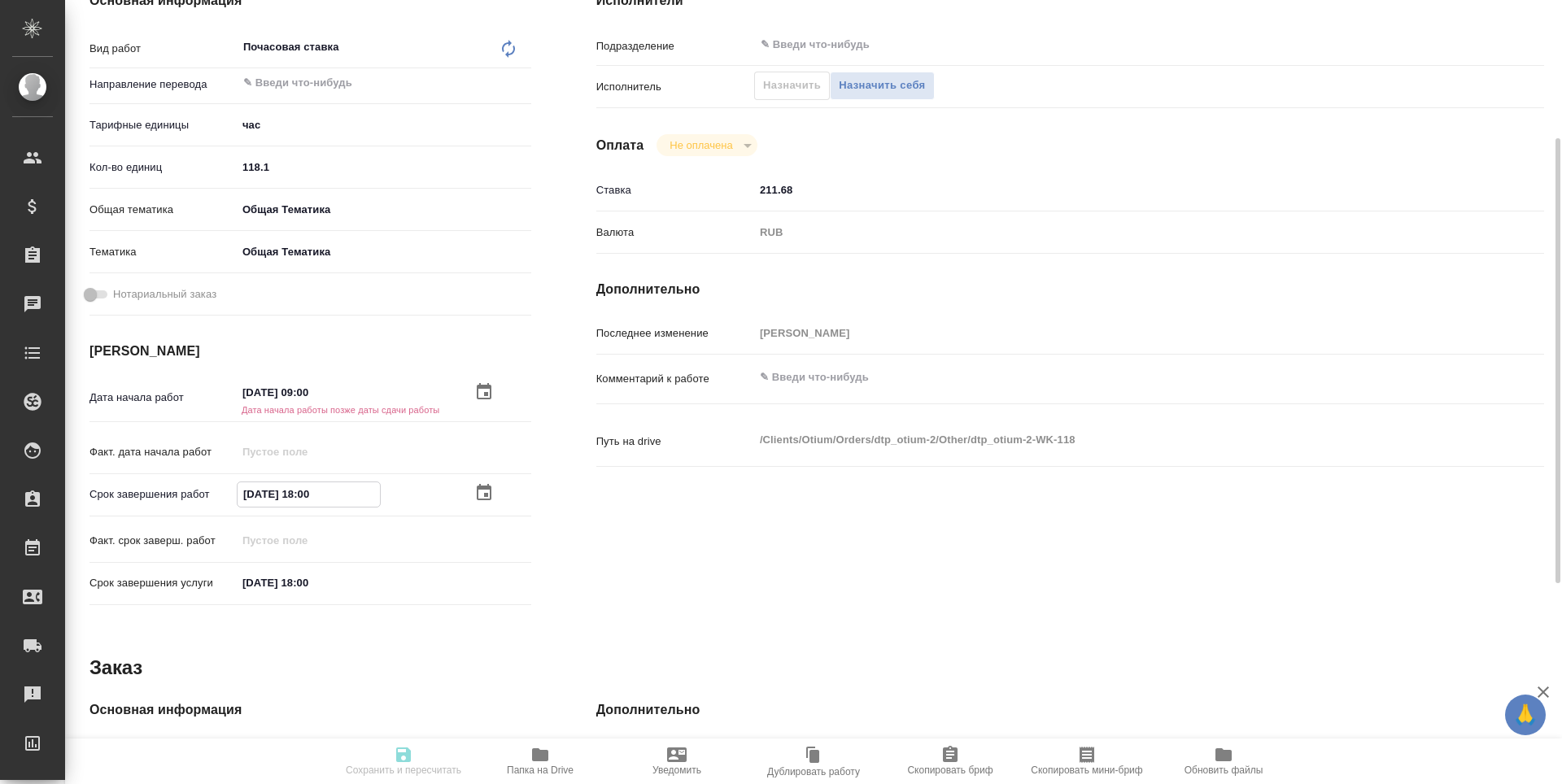
click at [482, 493] on icon "button" at bounding box center [483, 493] width 19 height 19
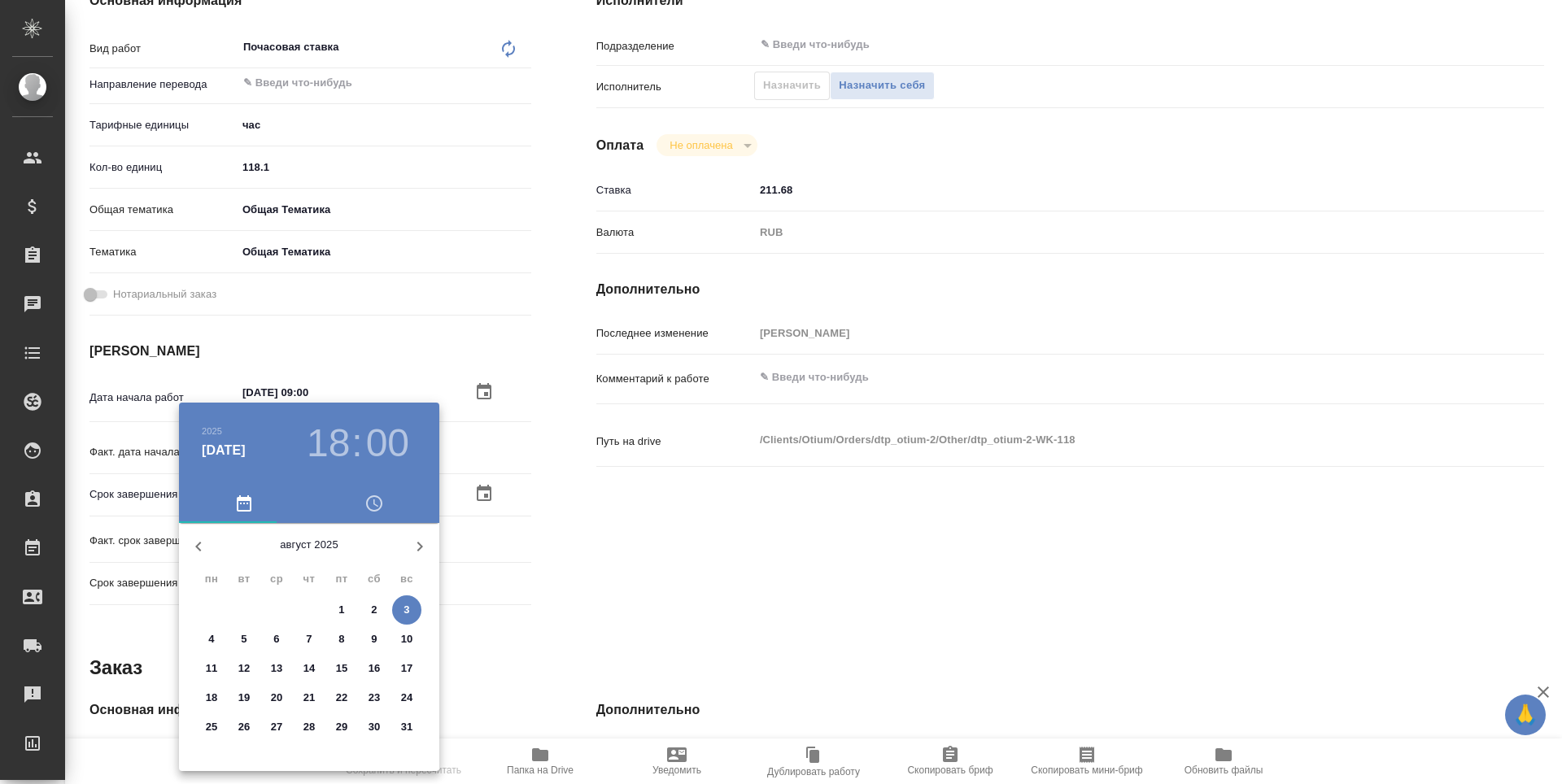
click at [419, 541] on icon "button" at bounding box center [419, 547] width 19 height 19
click at [409, 693] on p "28" at bounding box center [407, 698] width 12 height 17
type textarea "x"
type input "[DATE] 18:00"
type textarea "x"
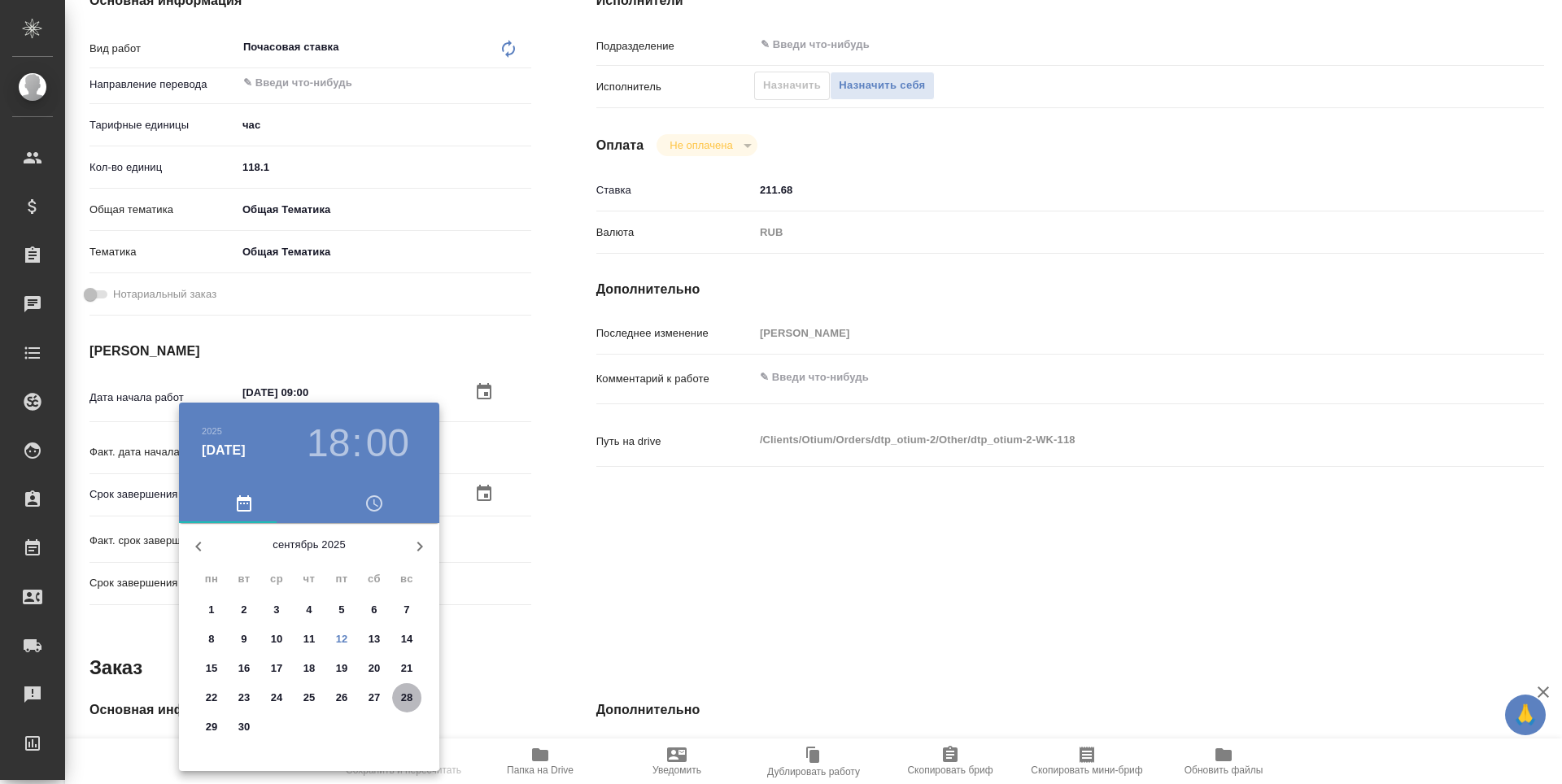
type textarea "x"
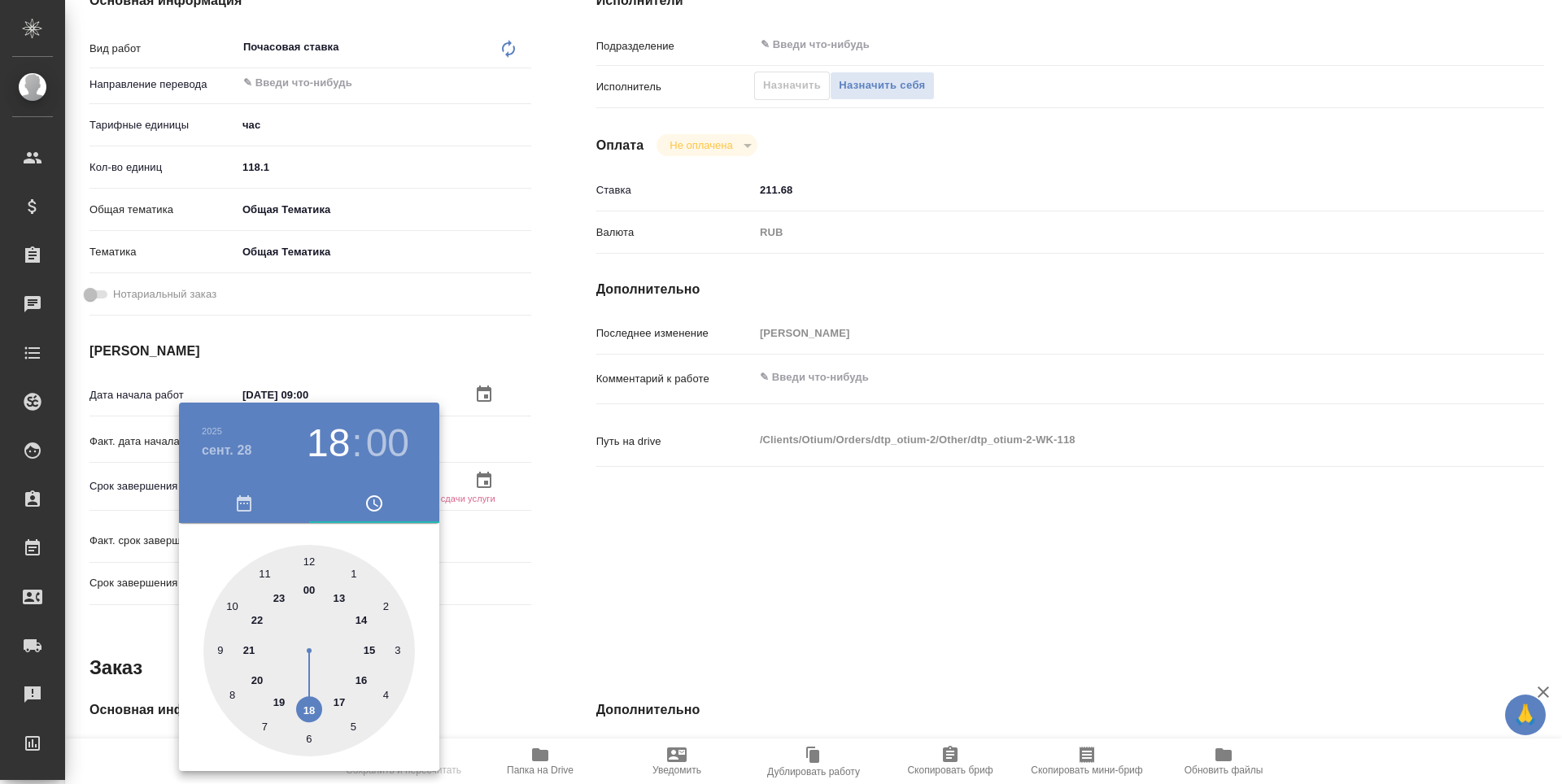
click at [658, 560] on div at bounding box center [781, 392] width 1562 height 784
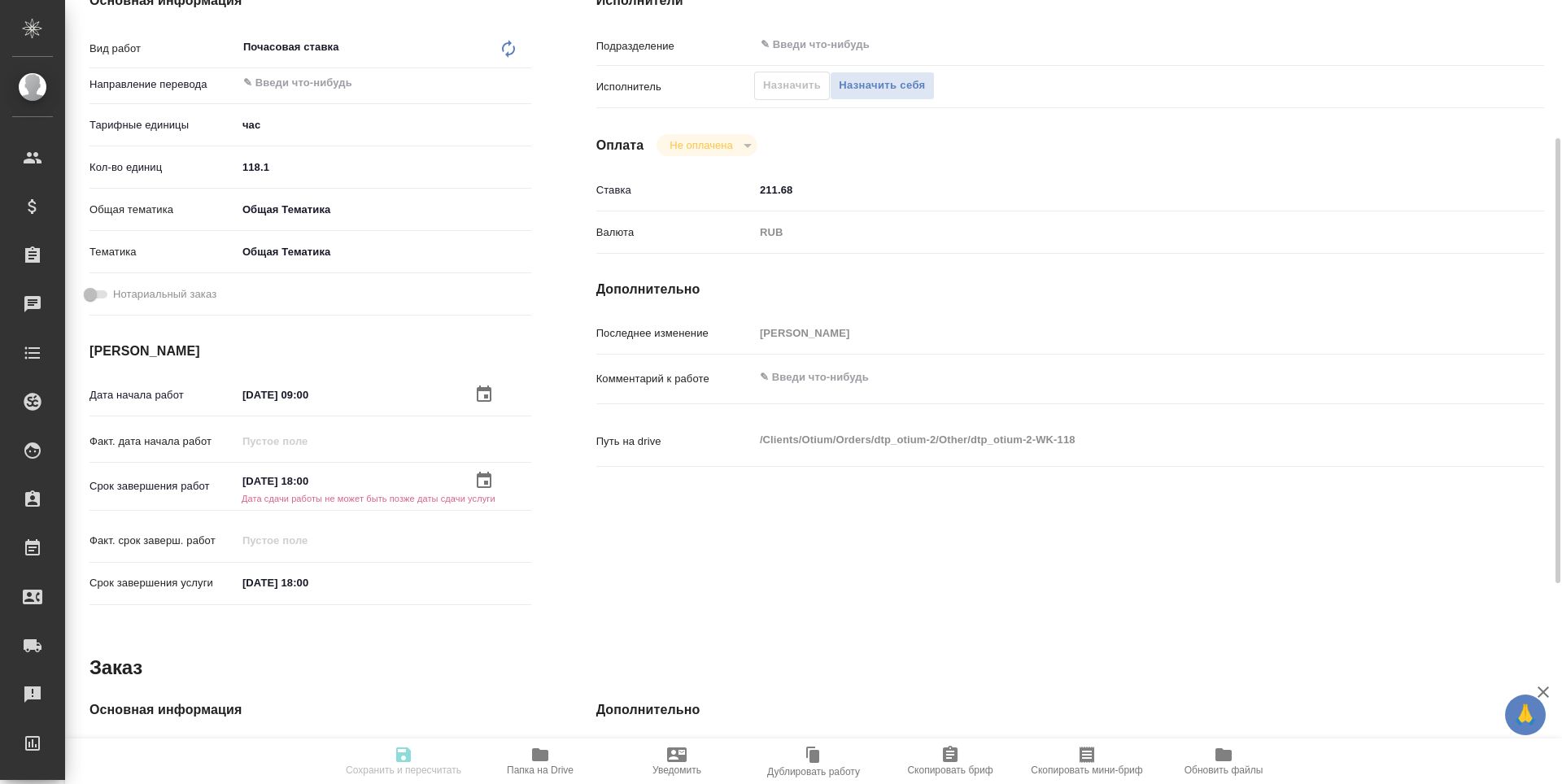
click at [300, 581] on input "[DATE] 18:00" at bounding box center [308, 583] width 142 height 24
click at [480, 583] on icon "button" at bounding box center [483, 582] width 19 height 19
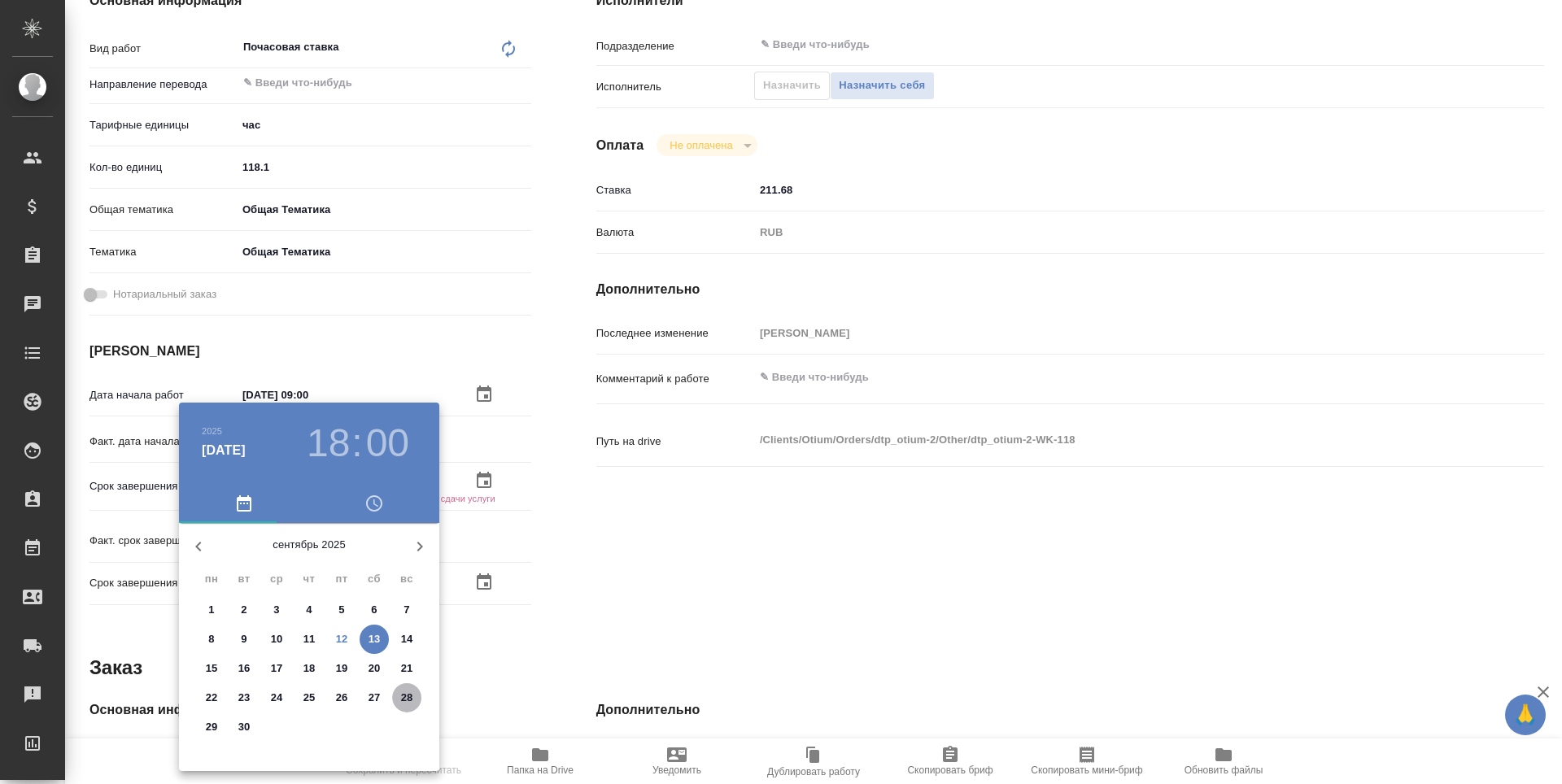
click at [402, 698] on p "28" at bounding box center [407, 698] width 12 height 17
type textarea "x"
type input "[DATE] 18:00"
type textarea "x"
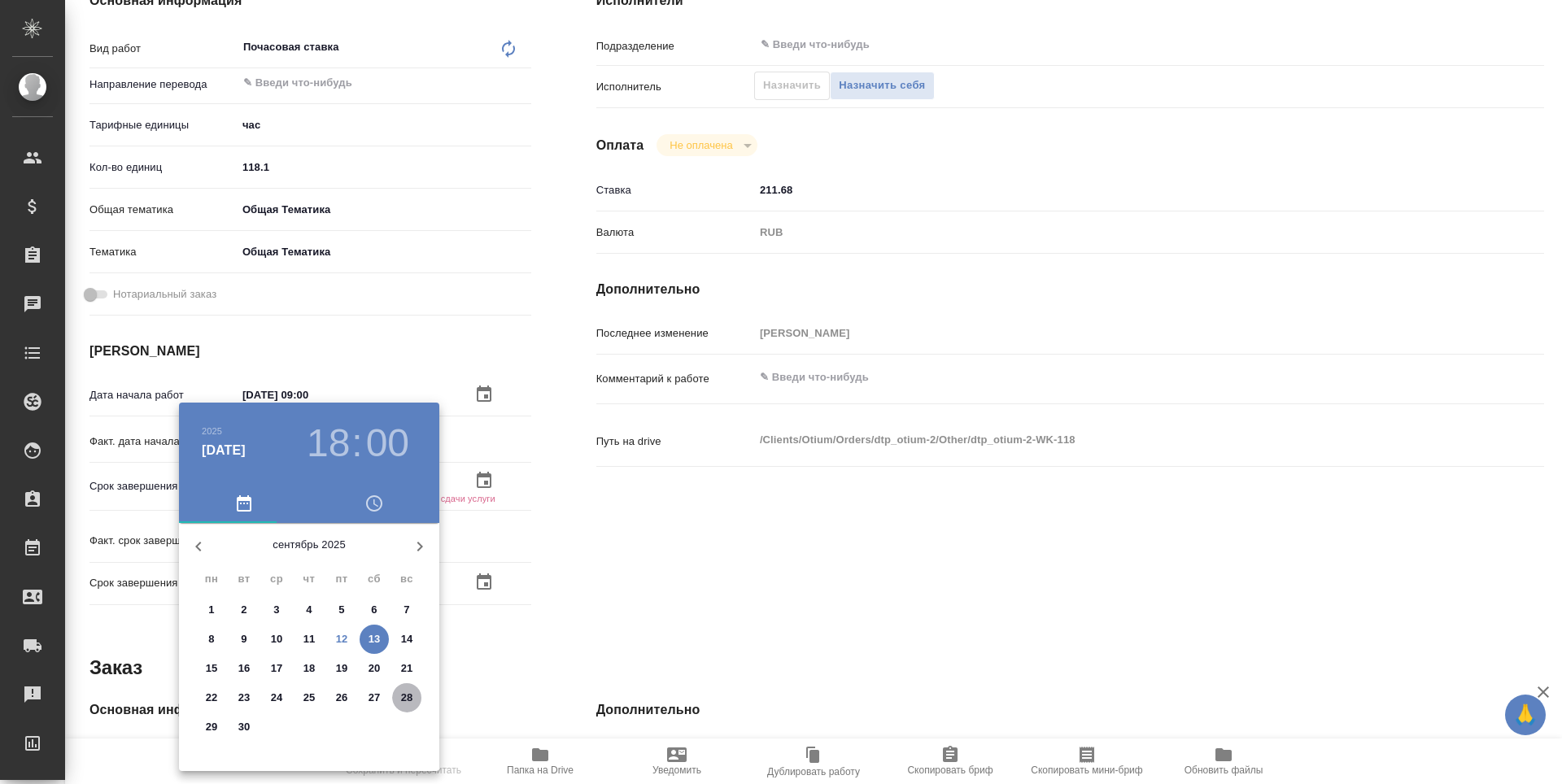
type textarea "x"
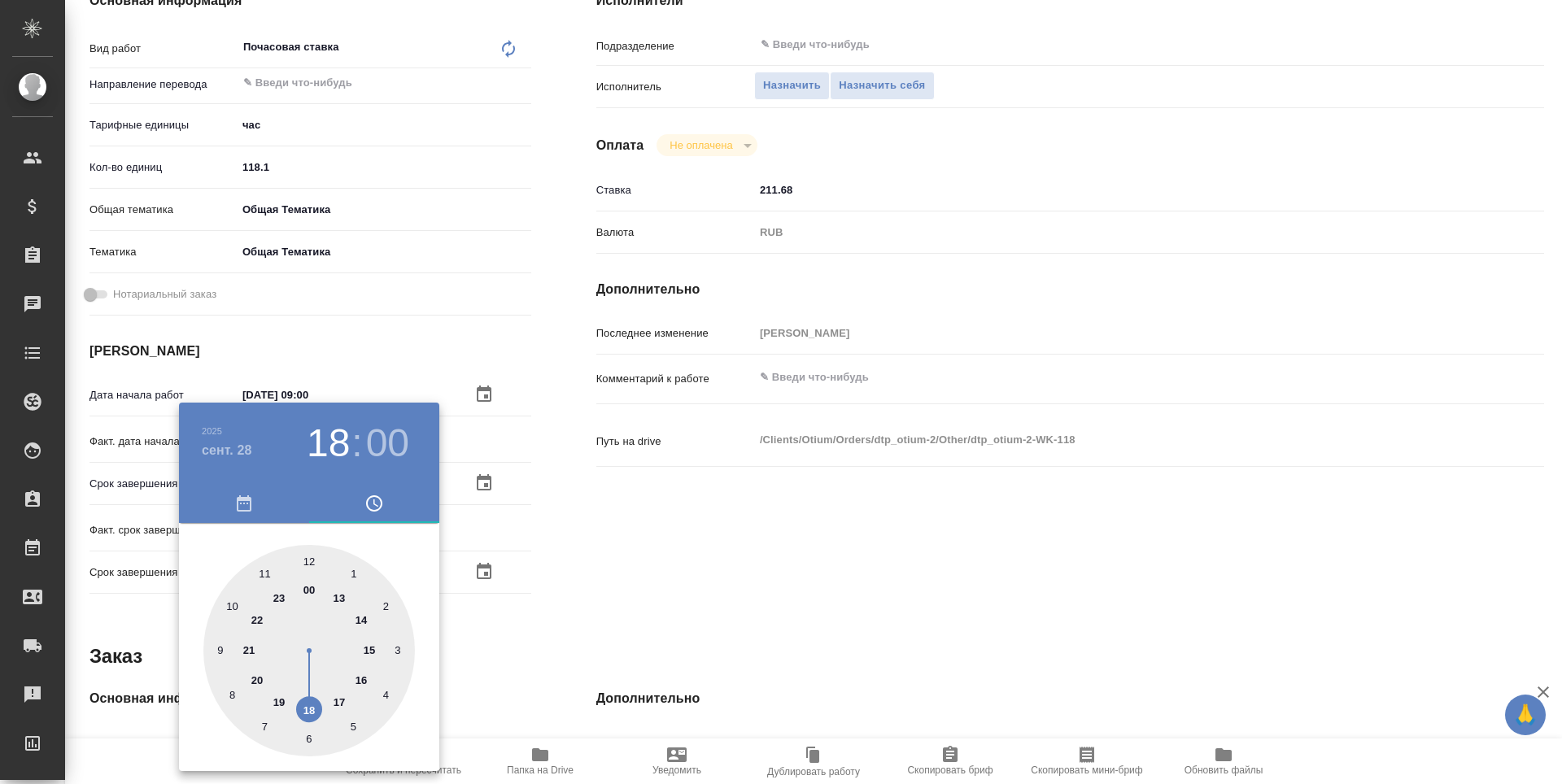
click at [658, 593] on div at bounding box center [781, 392] width 1562 height 784
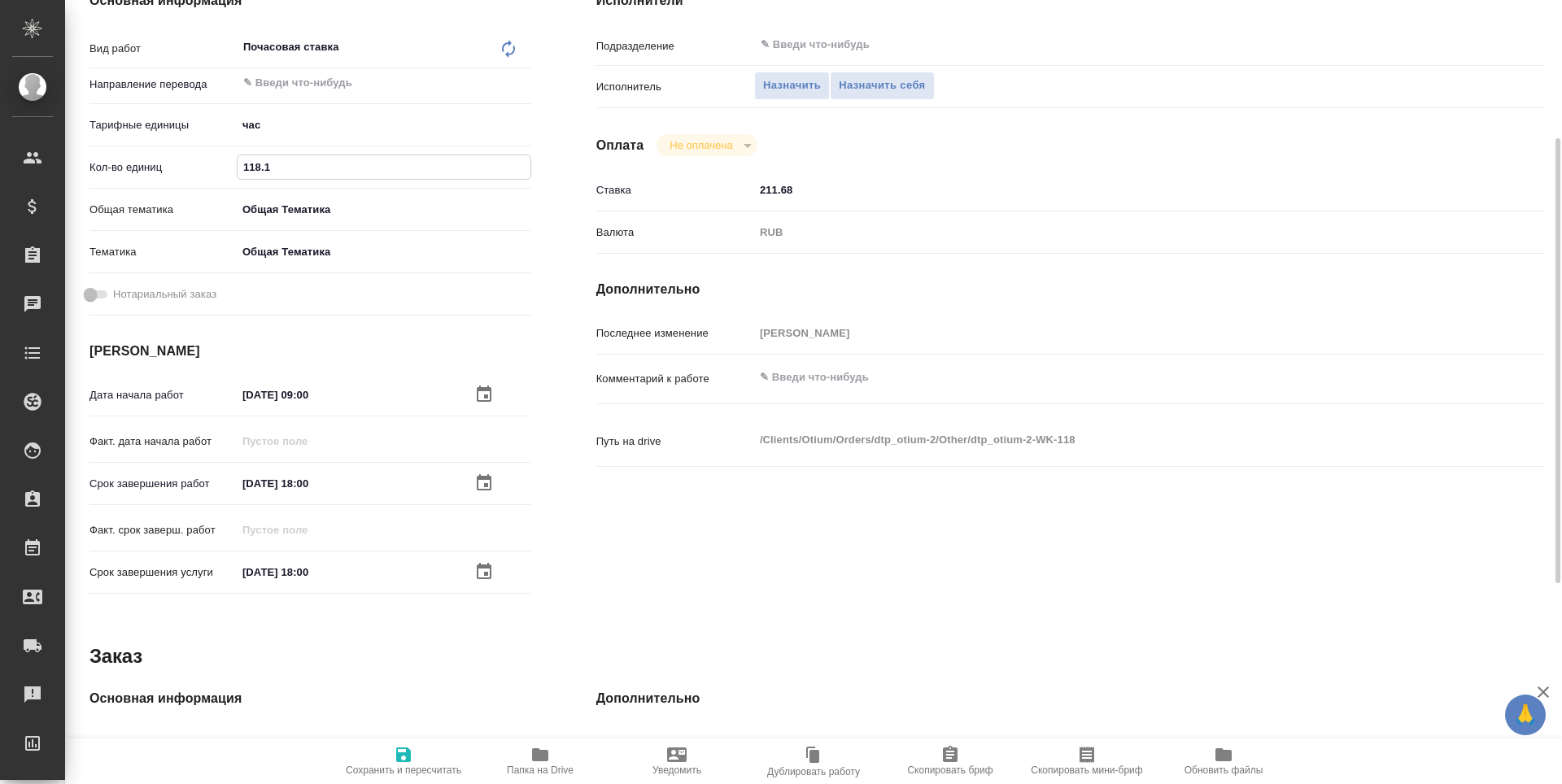
drag, startPoint x: 242, startPoint y: 163, endPoint x: 292, endPoint y: 159, distance: 50.2
click at [292, 159] on input "118.1" at bounding box center [383, 167] width 293 height 24
type input "8"
type textarea "x"
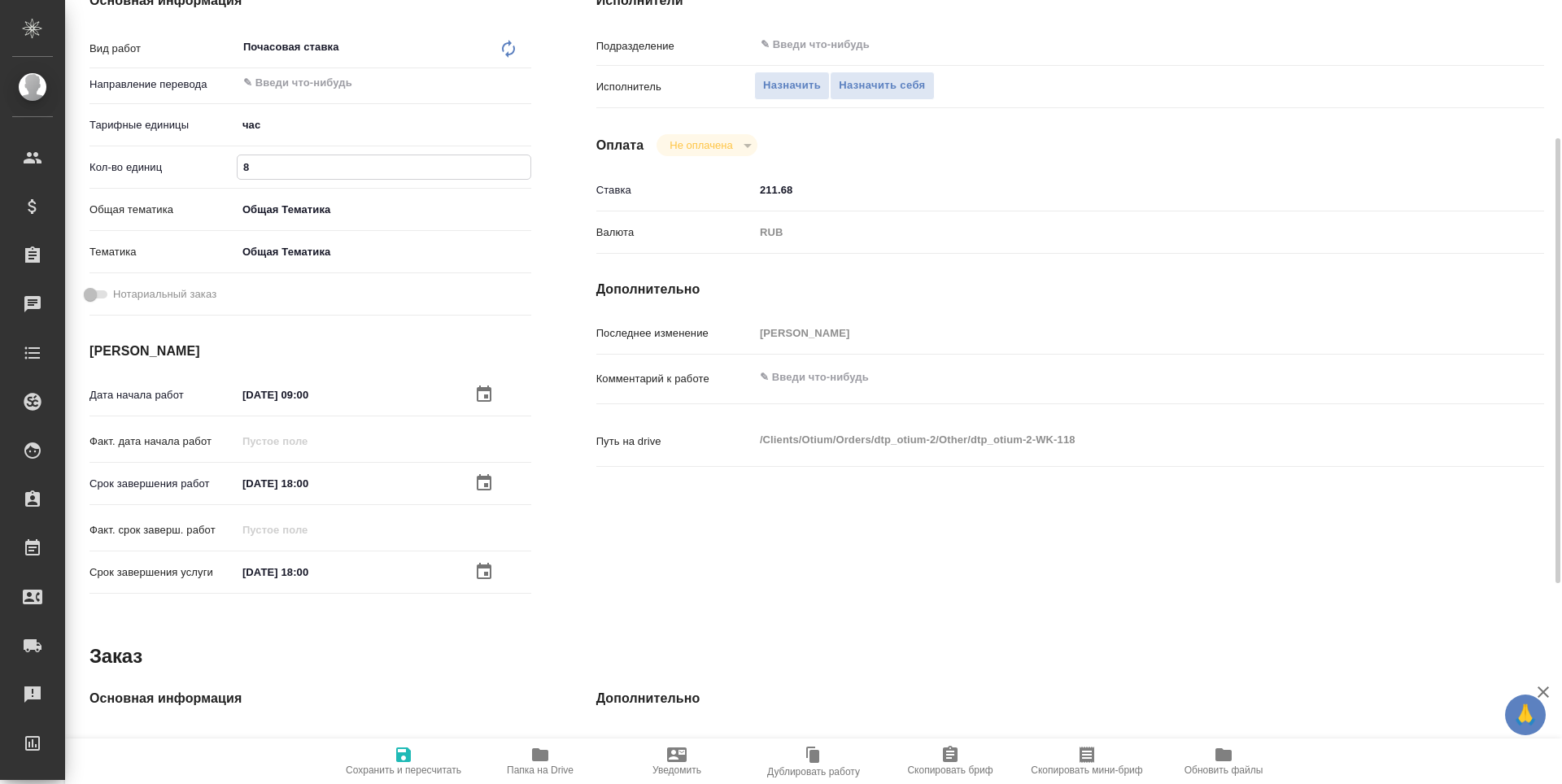
type textarea "x"
type input "84"
type textarea "x"
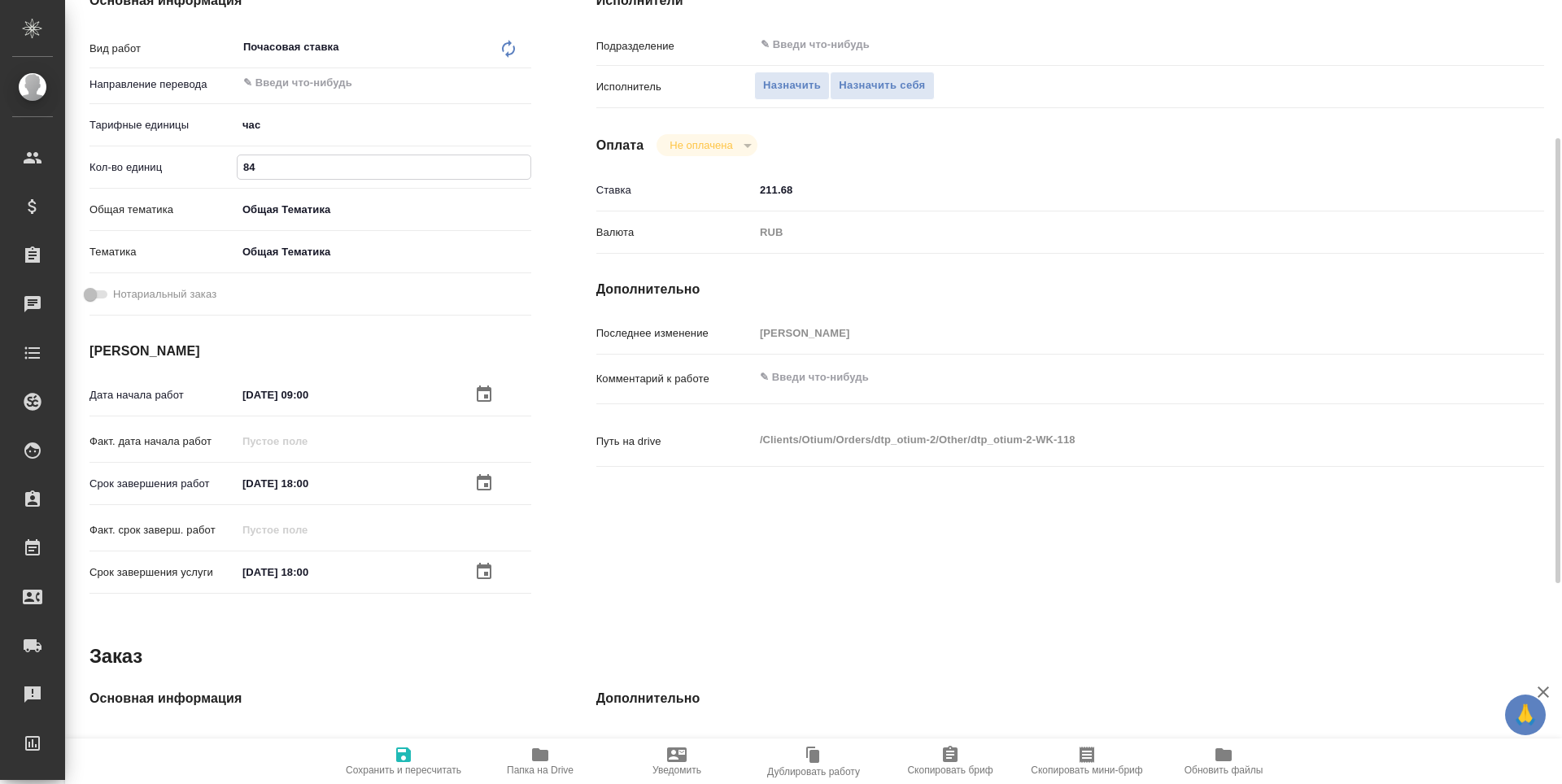
type textarea "x"
type input "84.3"
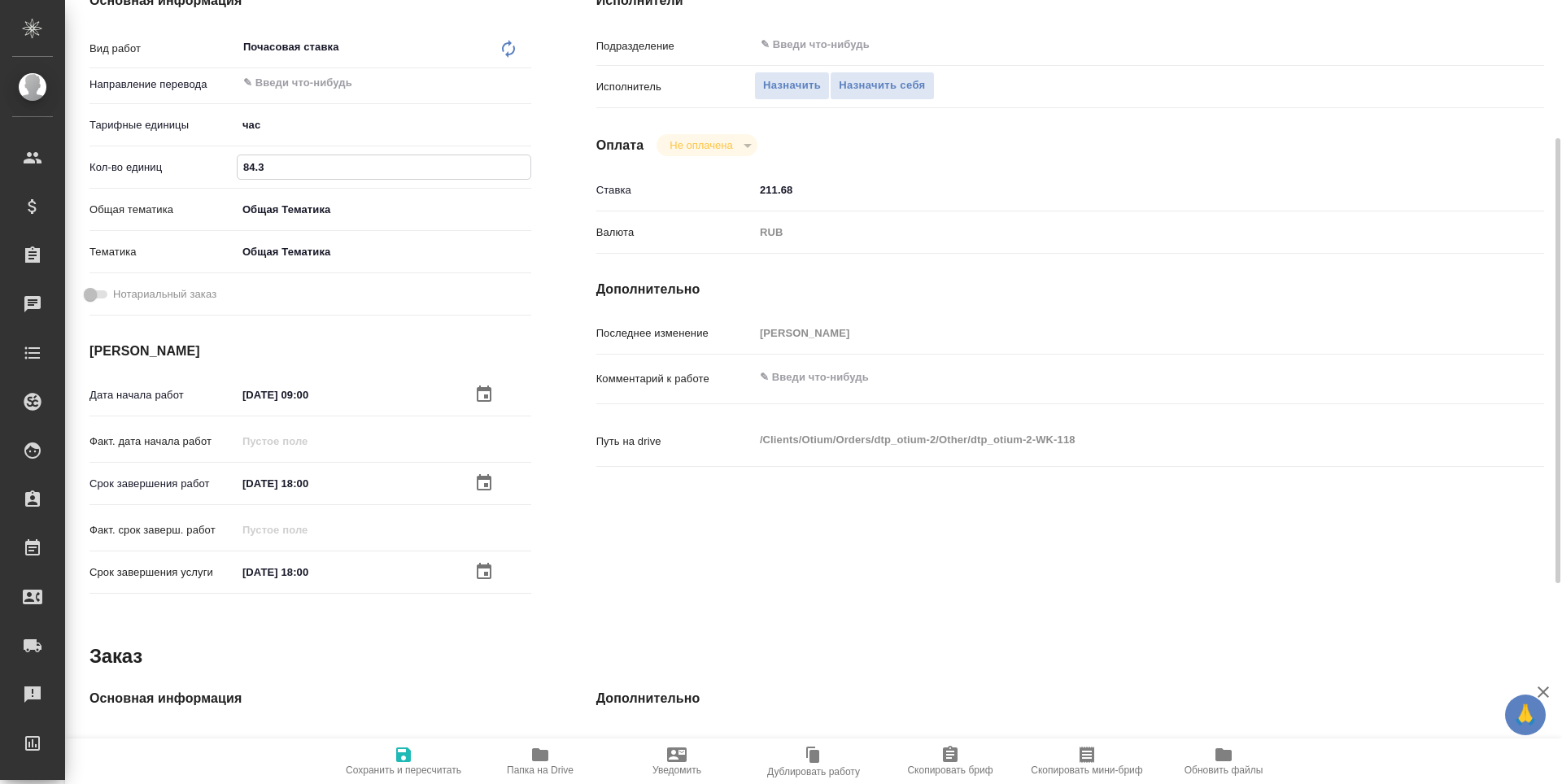
type textarea "x"
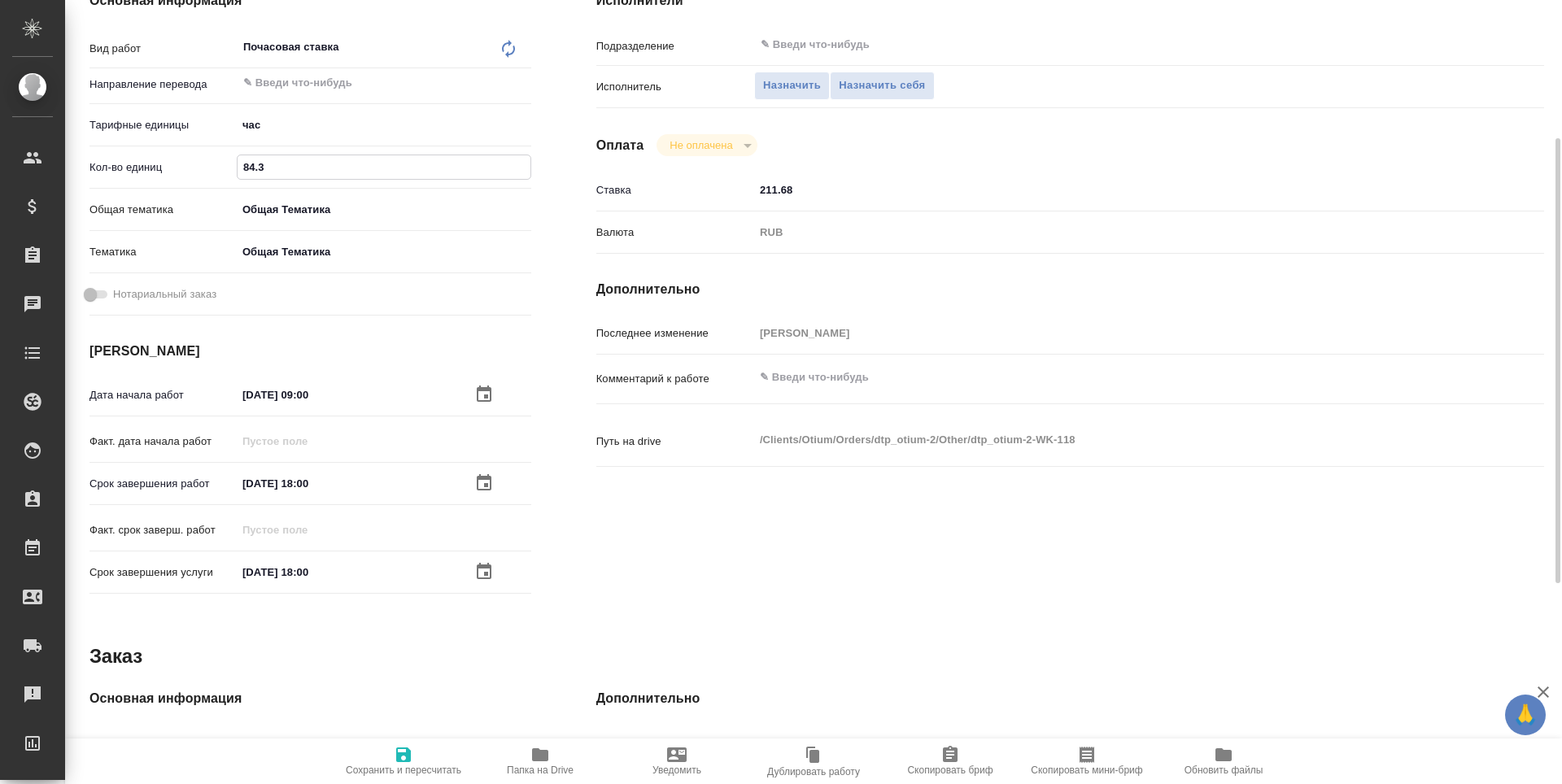
type input "84.36"
type textarea "x"
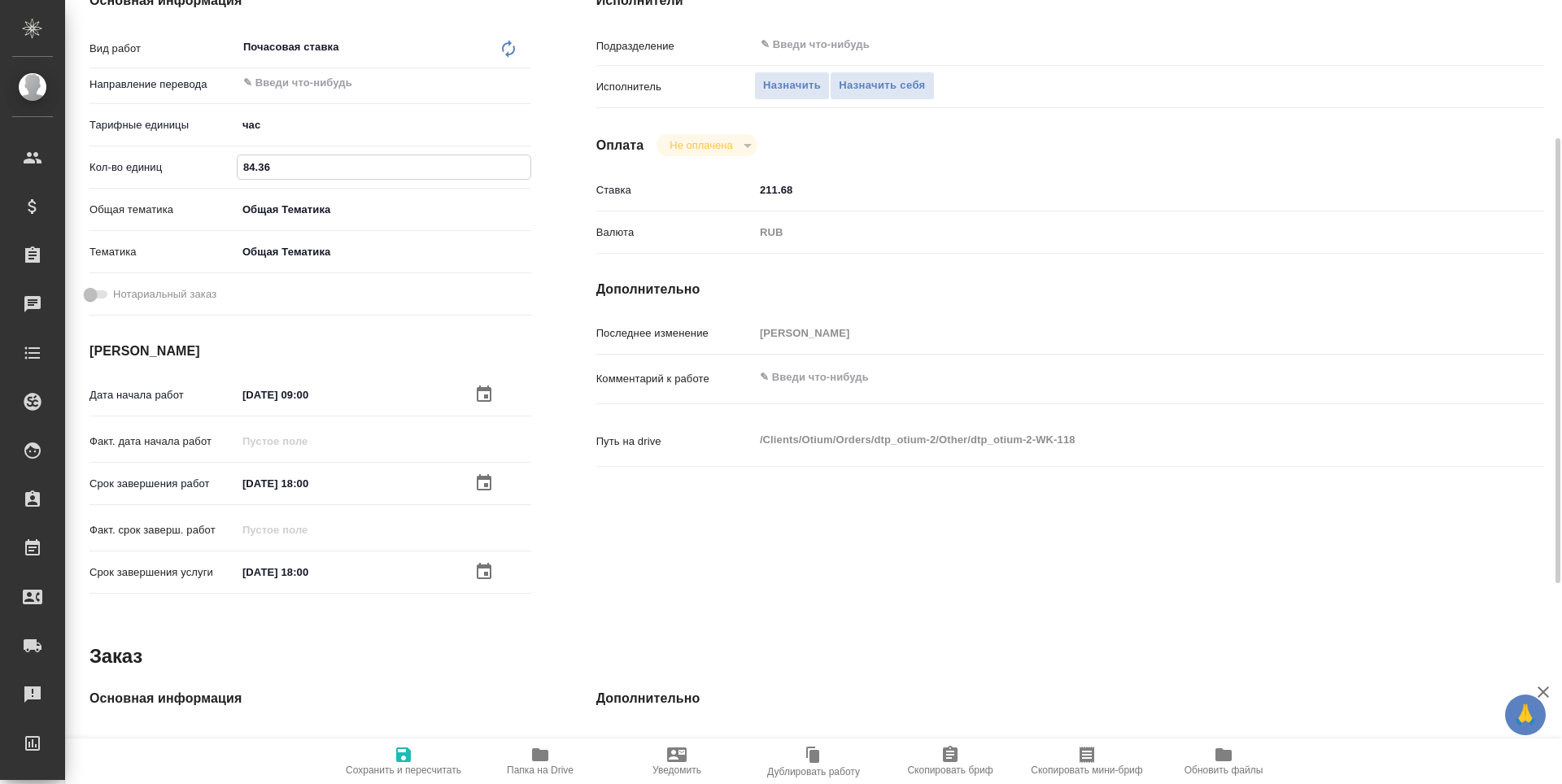
type textarea "x"
type input "84.36"
click at [401, 762] on icon "button" at bounding box center [403, 754] width 15 height 15
type textarea "x"
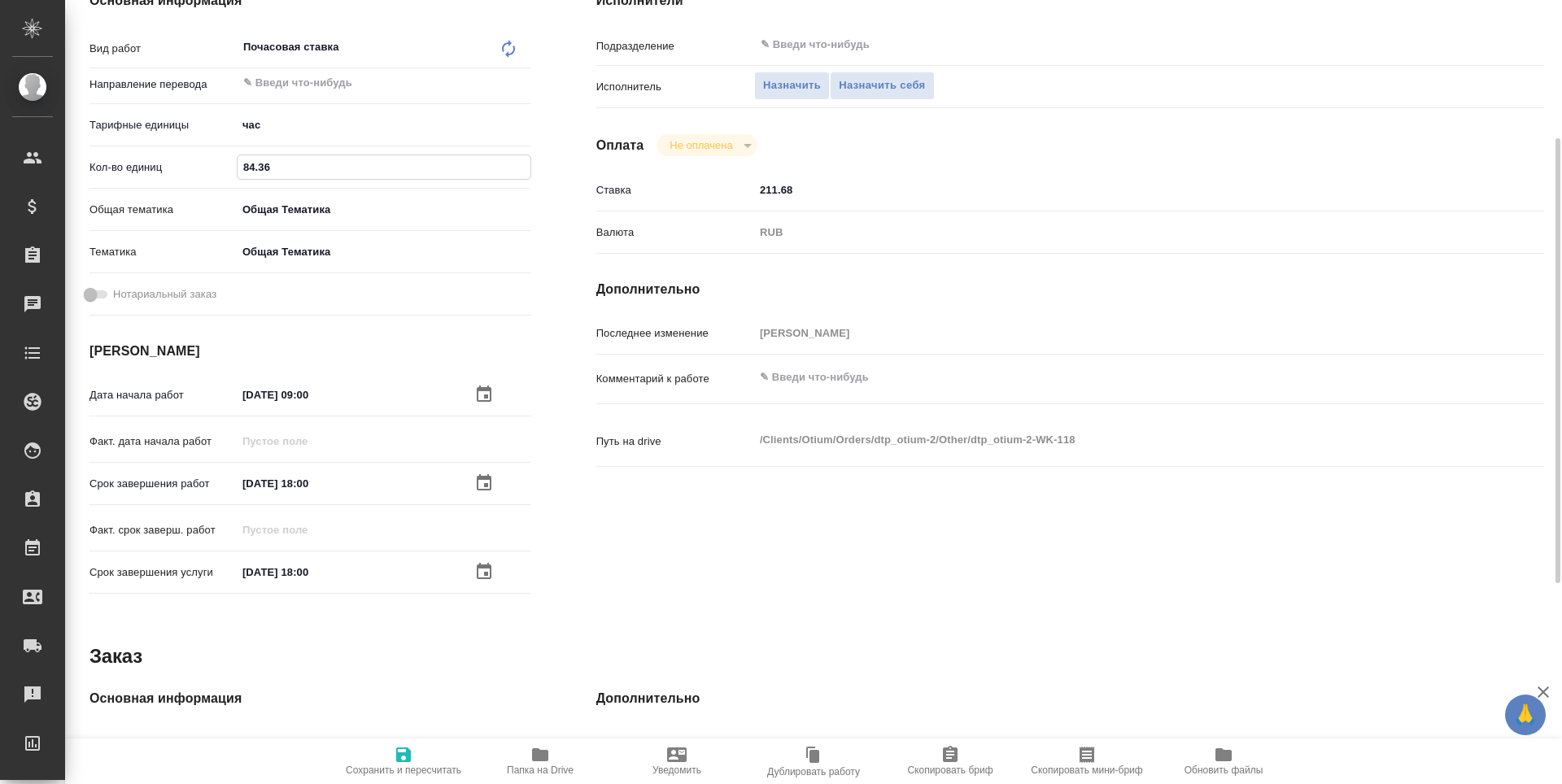
type textarea "x"
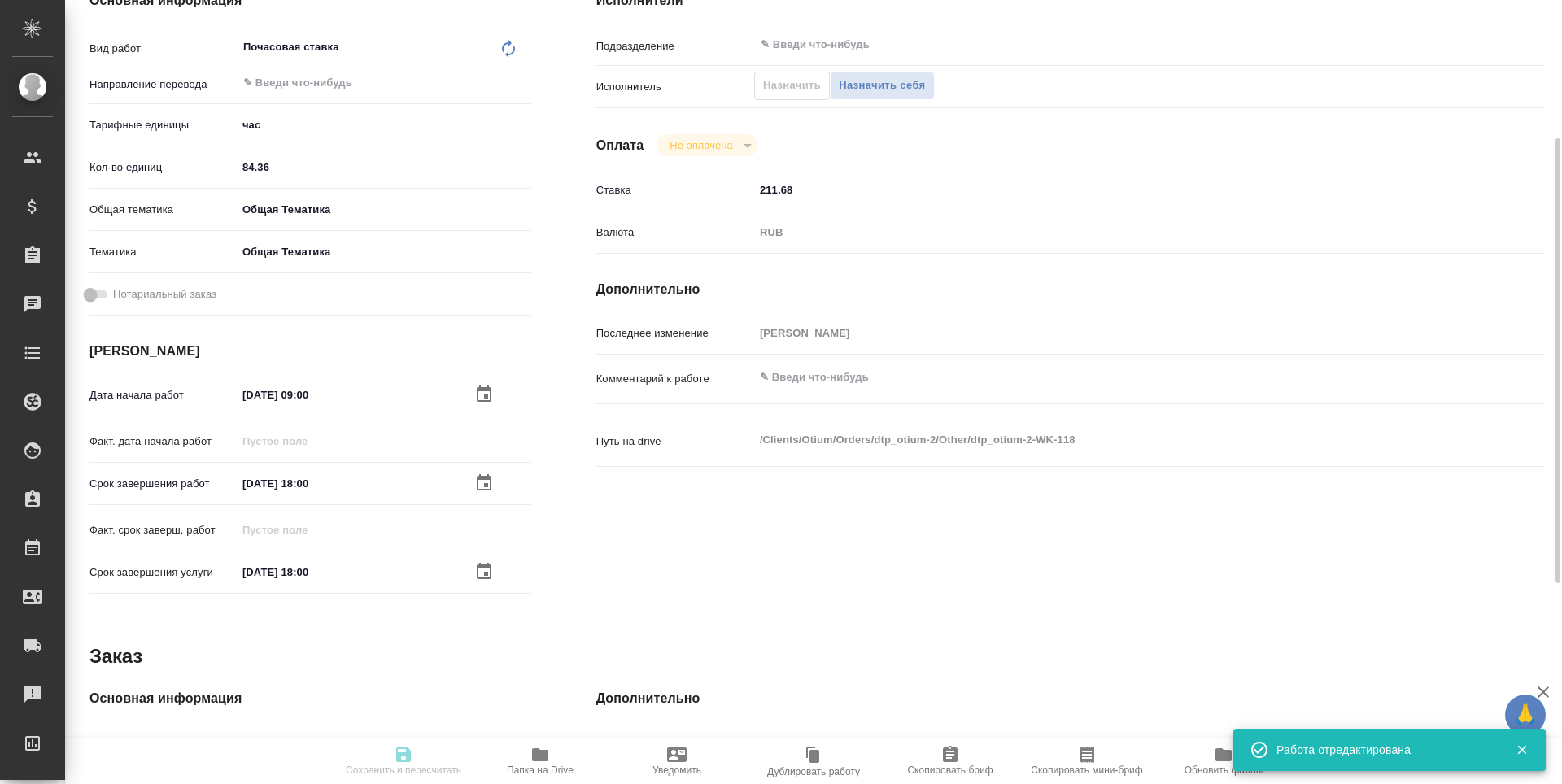
type textarea "x"
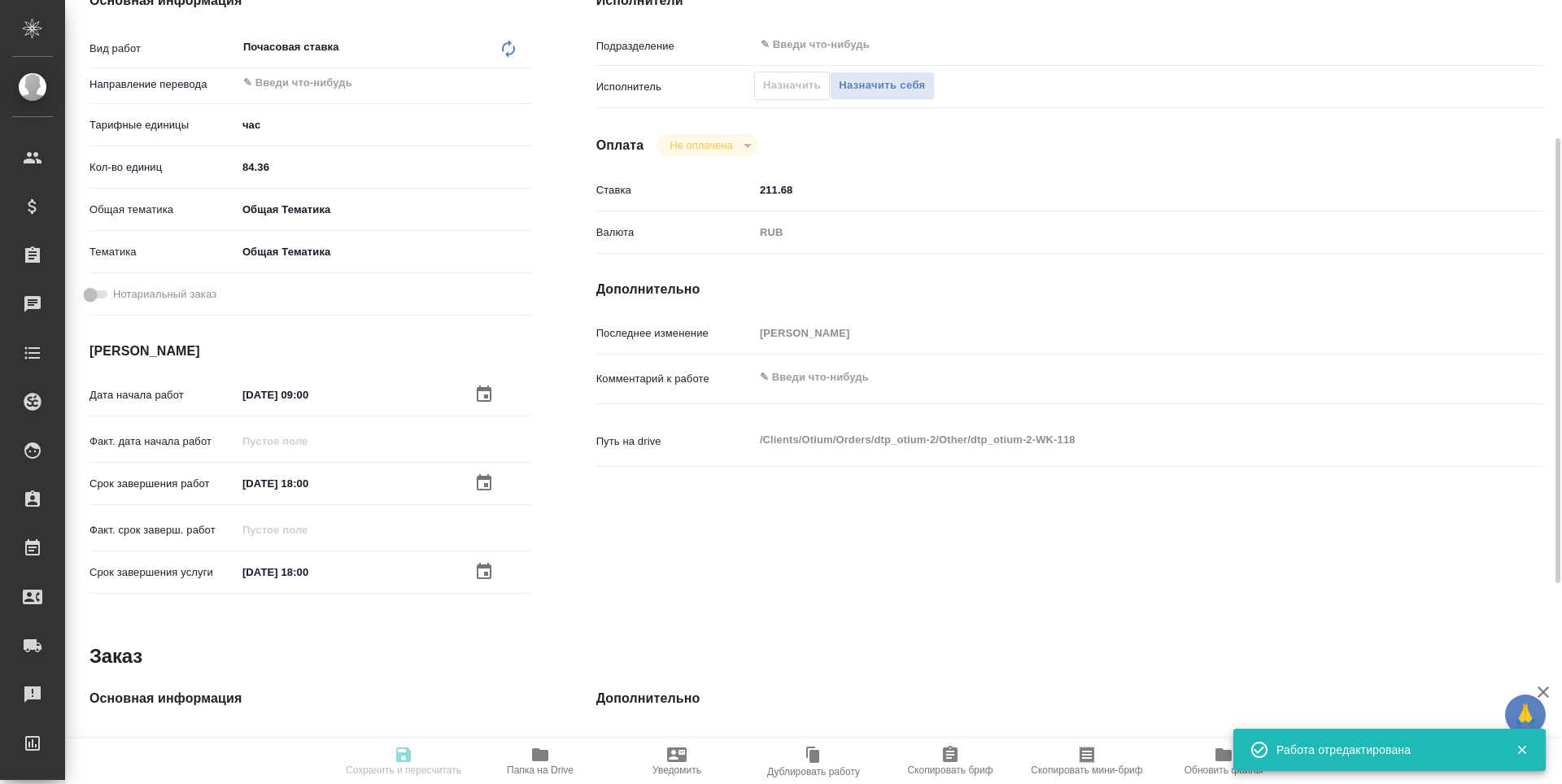
type textarea "x"
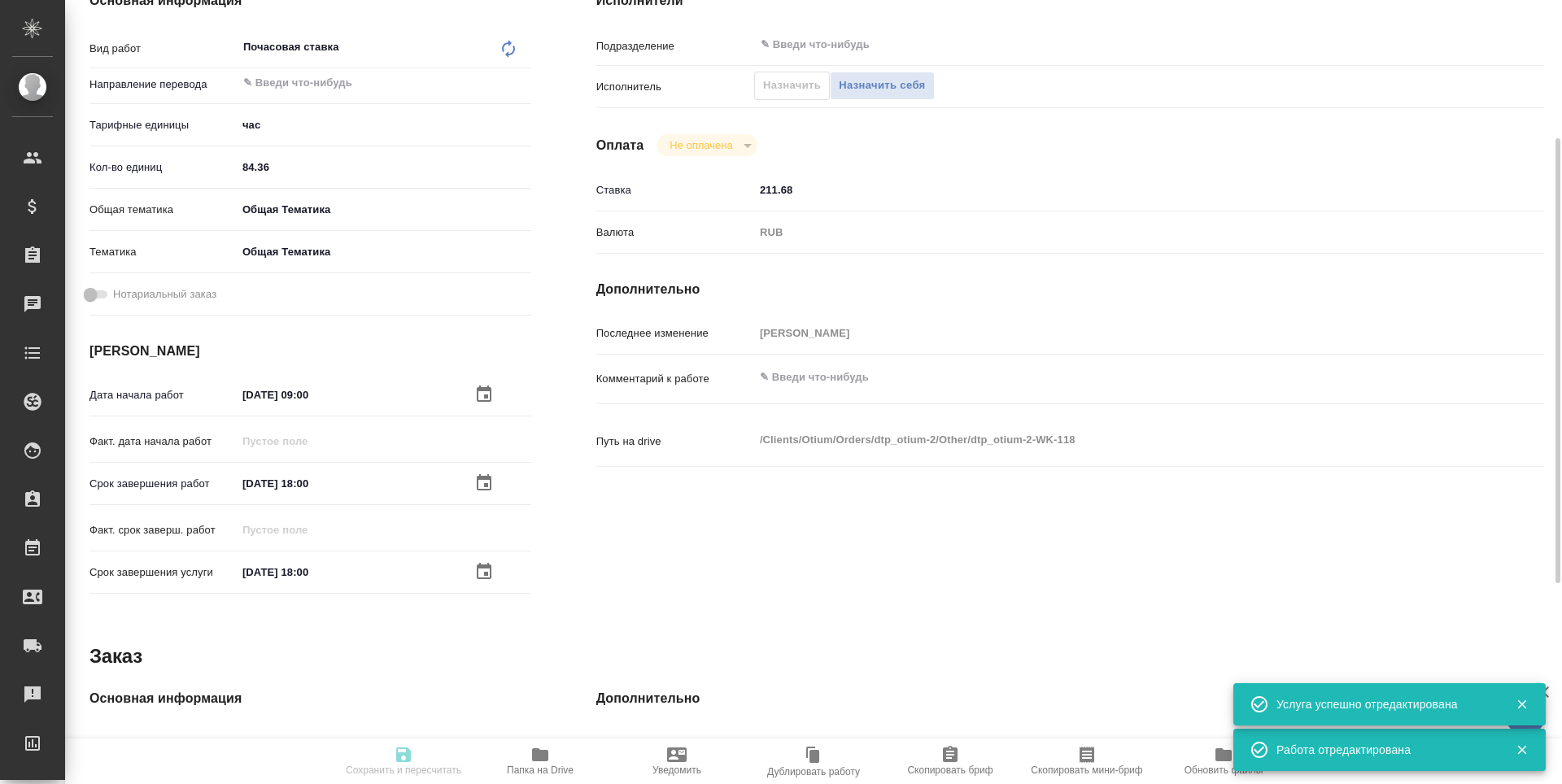
type input "created"
type textarea "Почасовая ставка"
type textarea "x"
type input "5a8b1489cc6b4906c91bfd93"
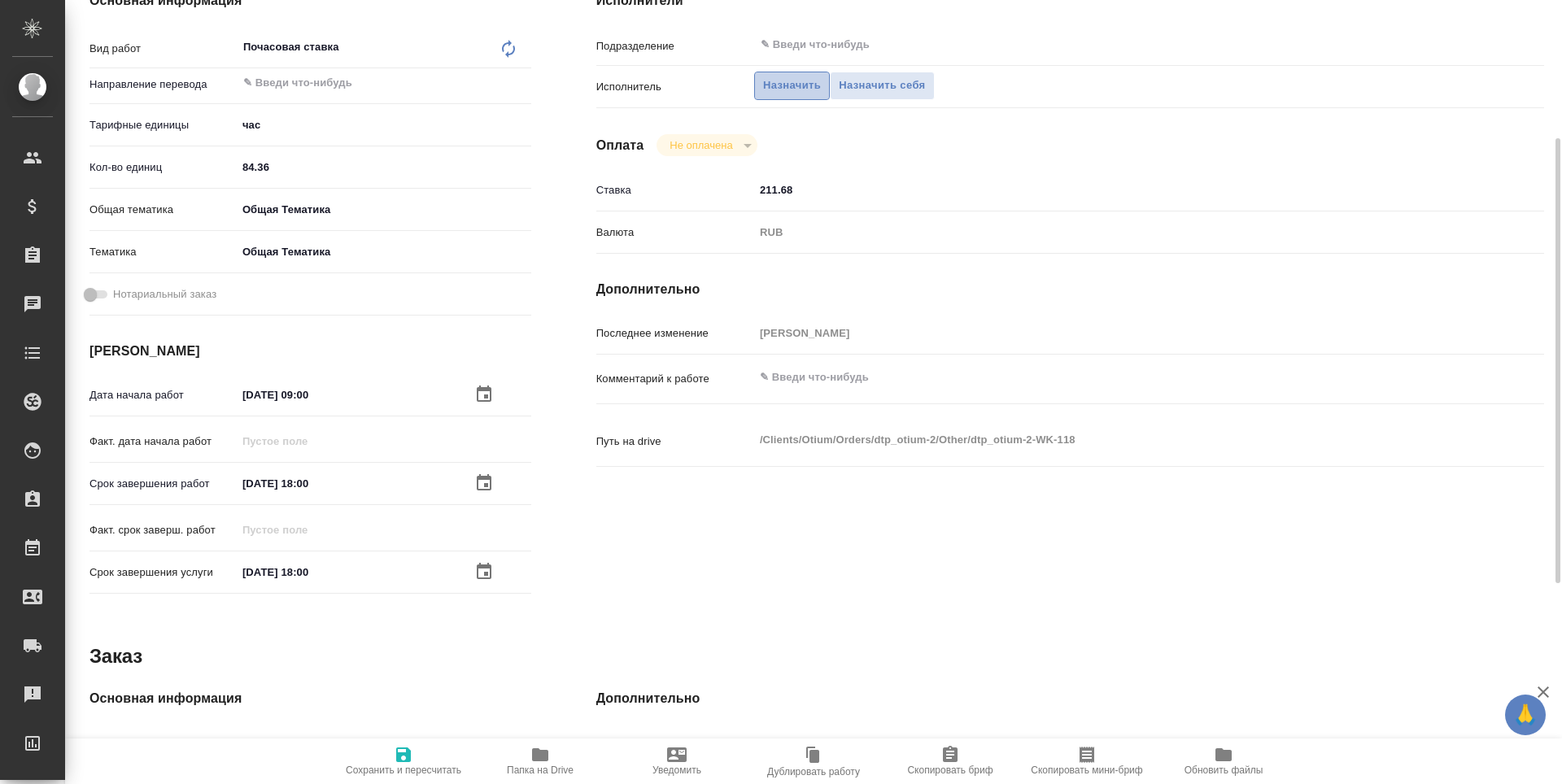
click at [772, 84] on span "Назначить" at bounding box center [792, 85] width 58 height 18
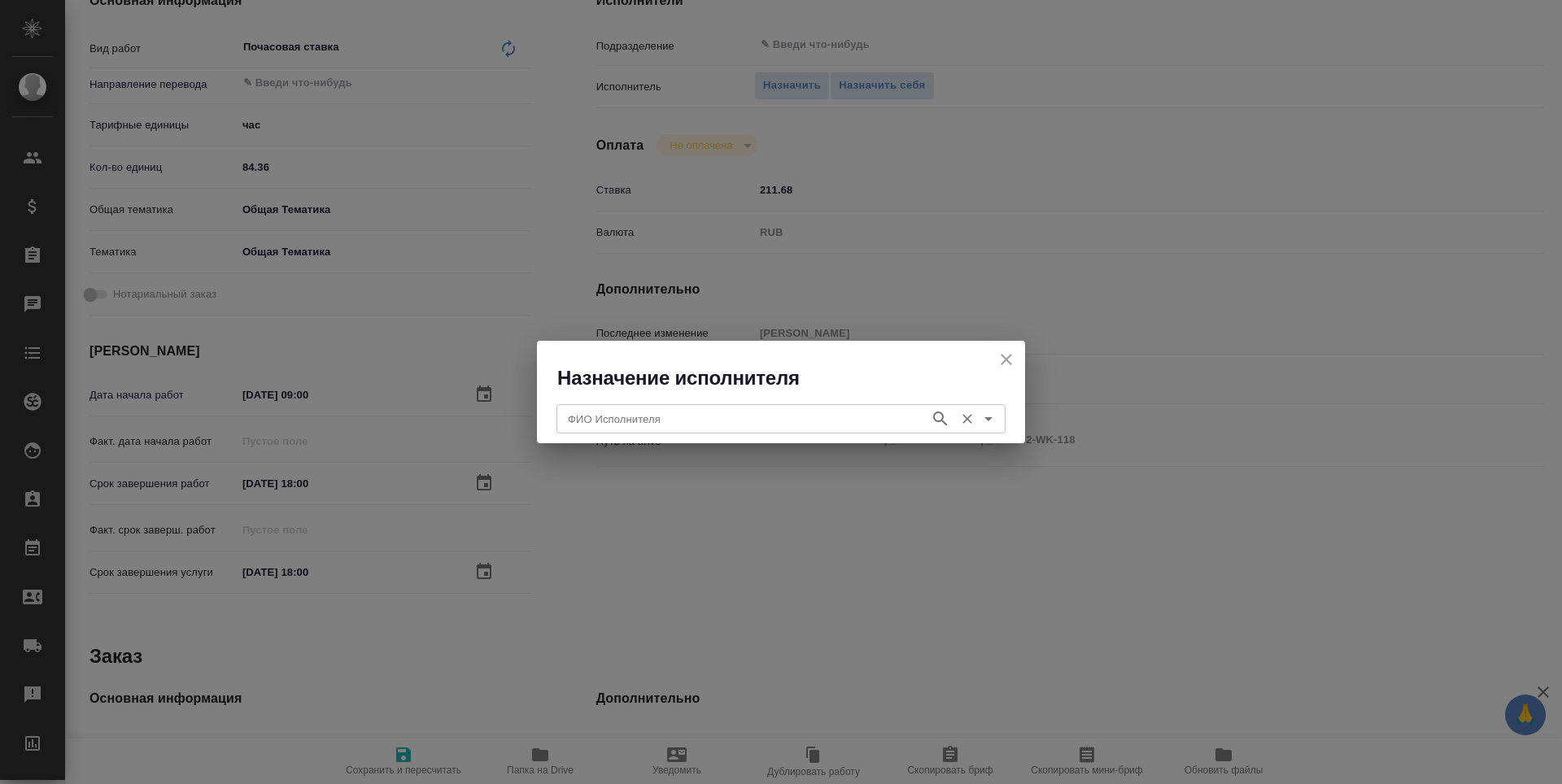
click at [759, 422] on input "ФИО Исполнителя" at bounding box center [741, 418] width 360 height 19
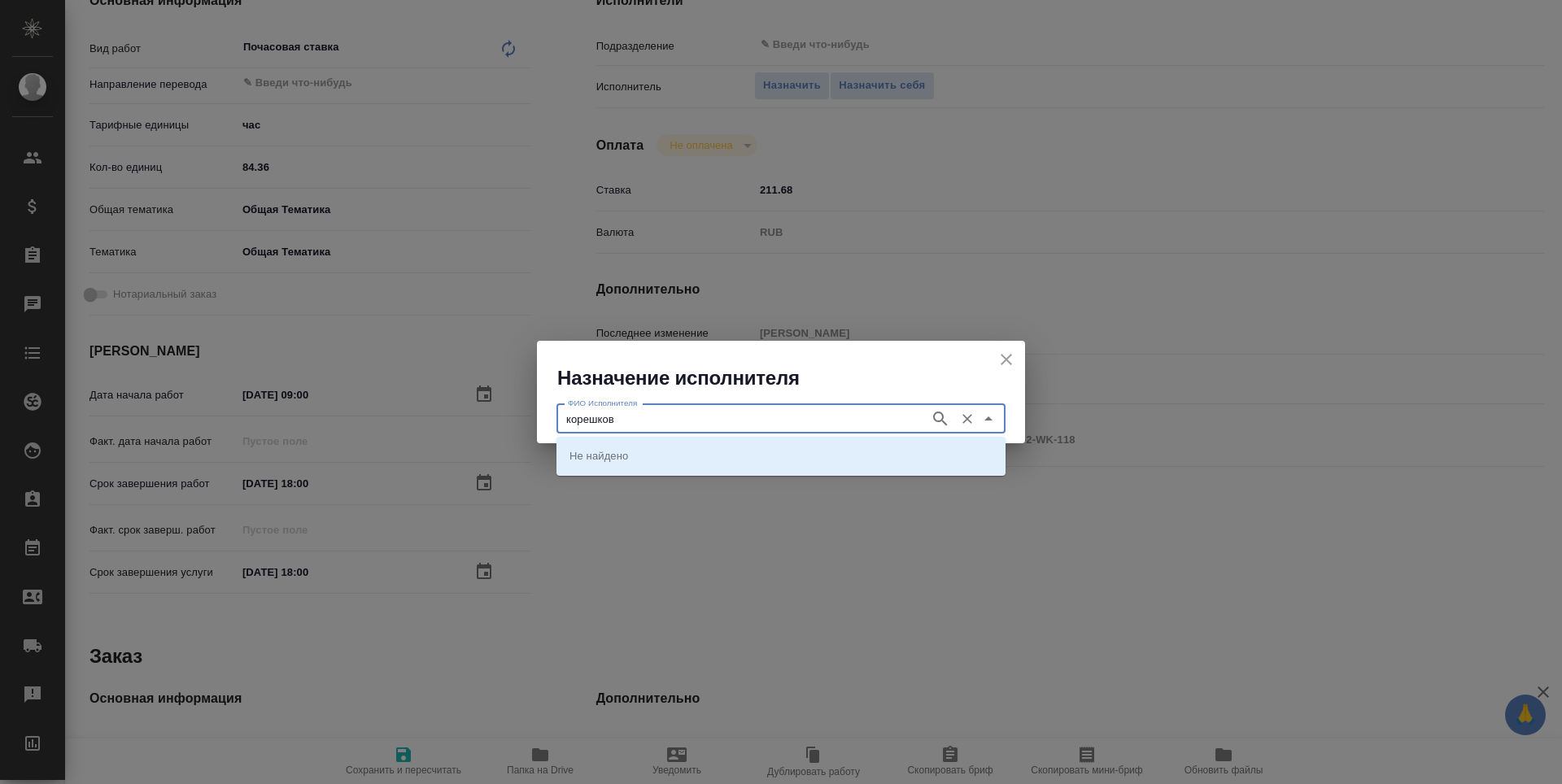
click at [932, 417] on icon "button" at bounding box center [941, 418] width 19 height 19
click at [890, 454] on li "[PERSON_NAME]" at bounding box center [781, 455] width 449 height 29
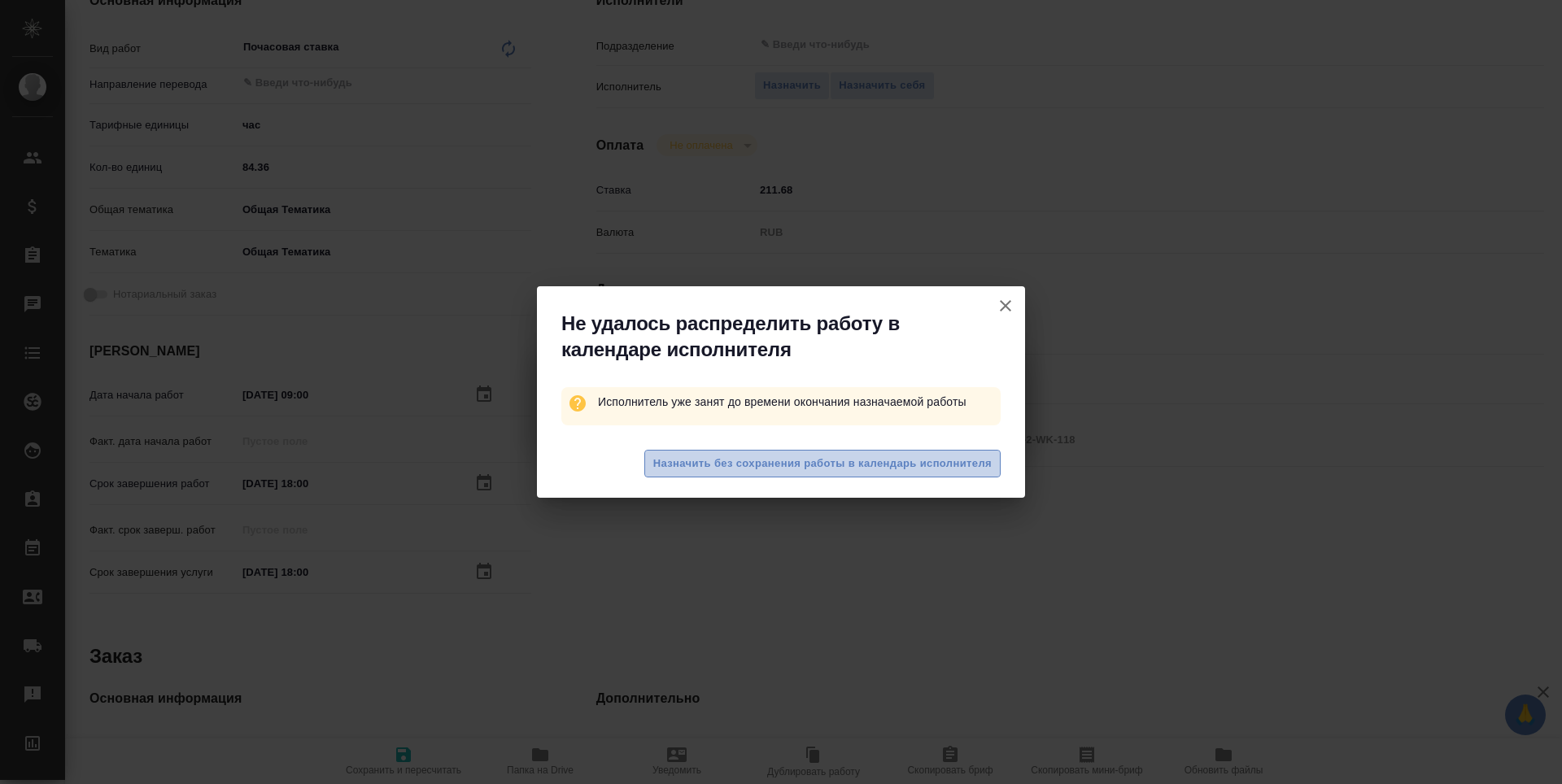
click at [844, 468] on span "Назначить без сохранения работы в календарь исполнителя" at bounding box center [822, 463] width 338 height 18
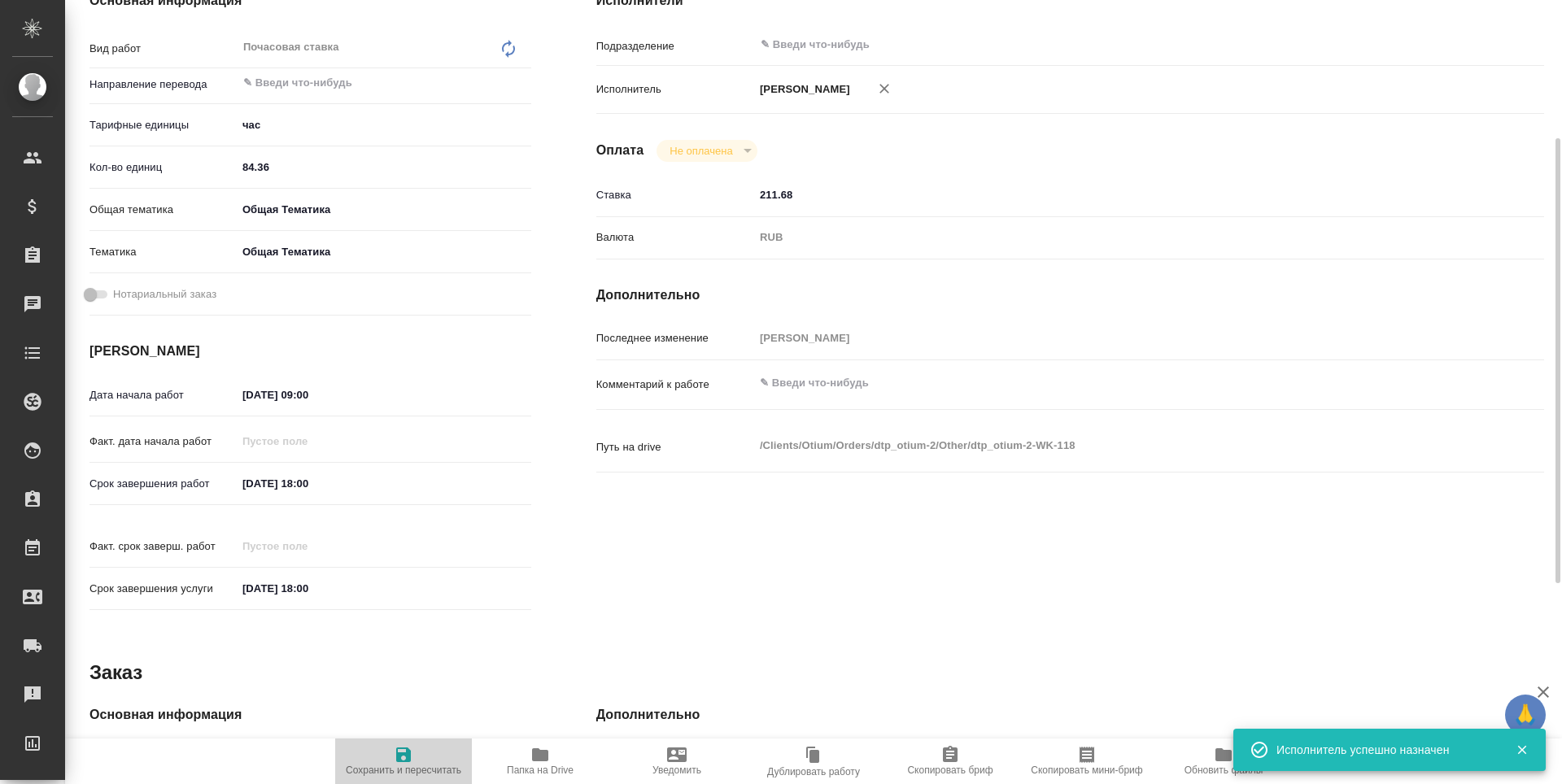
click at [403, 772] on span "Сохранить и пересчитать" at bounding box center [403, 770] width 115 height 11
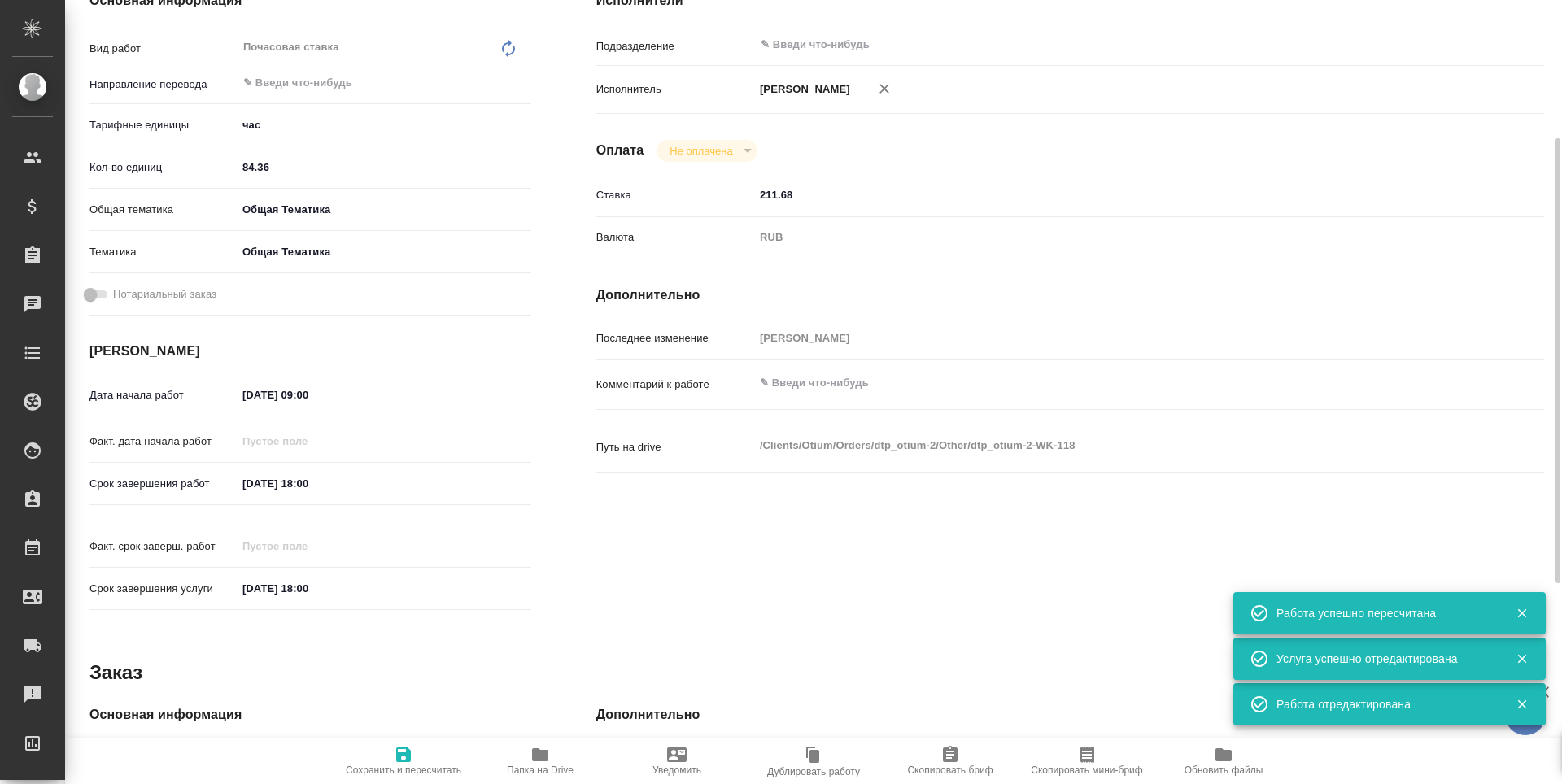
scroll to position [82, 0]
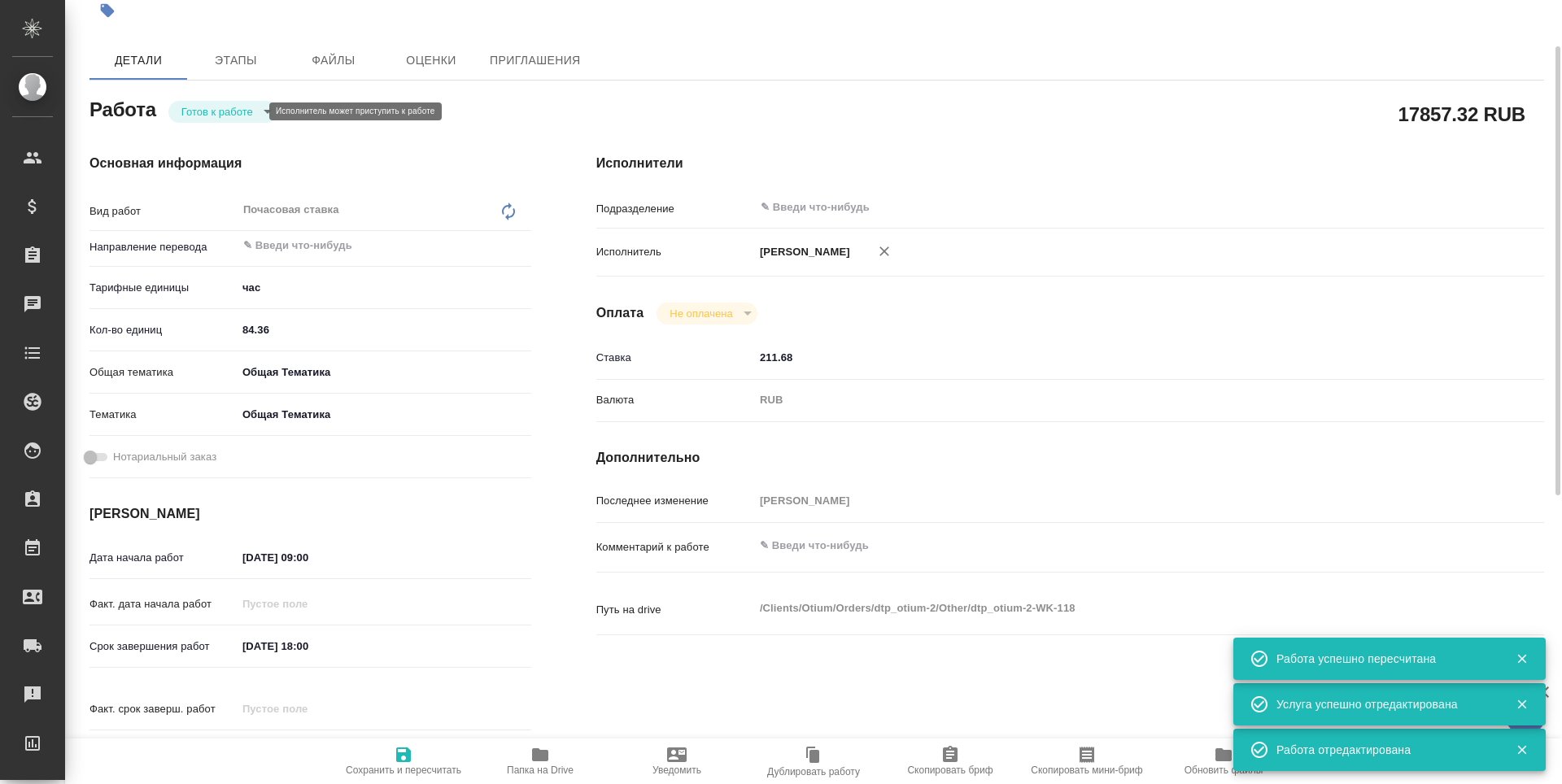
click at [182, 111] on body "🙏 .cls-1 fill:#fff; AWATERA [PERSON_NAME] n.tretyakova Клиенты Спецификации Зак…" at bounding box center [781, 392] width 1562 height 784
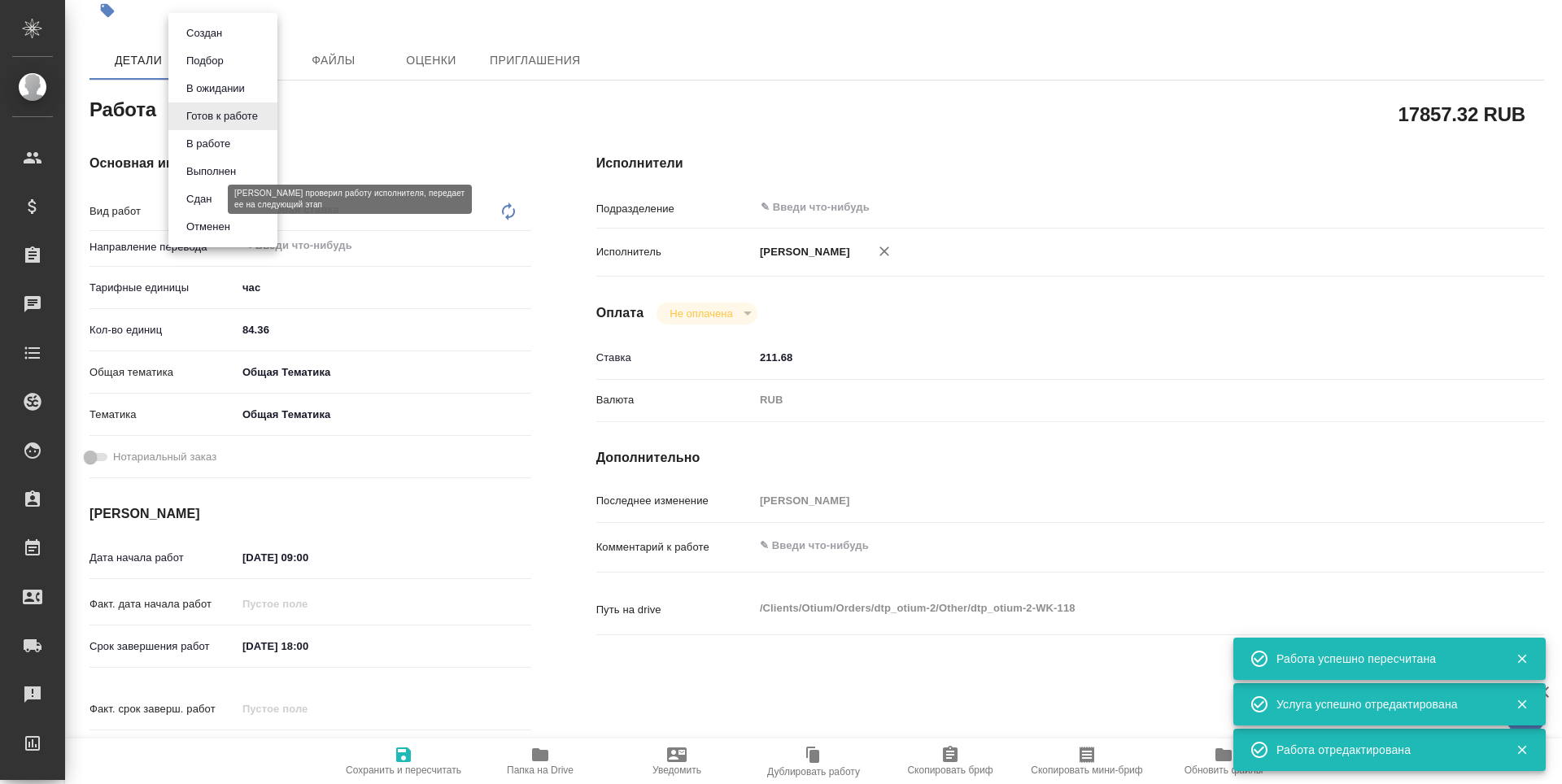
click at [194, 196] on button "Сдан" at bounding box center [199, 200] width 35 height 18
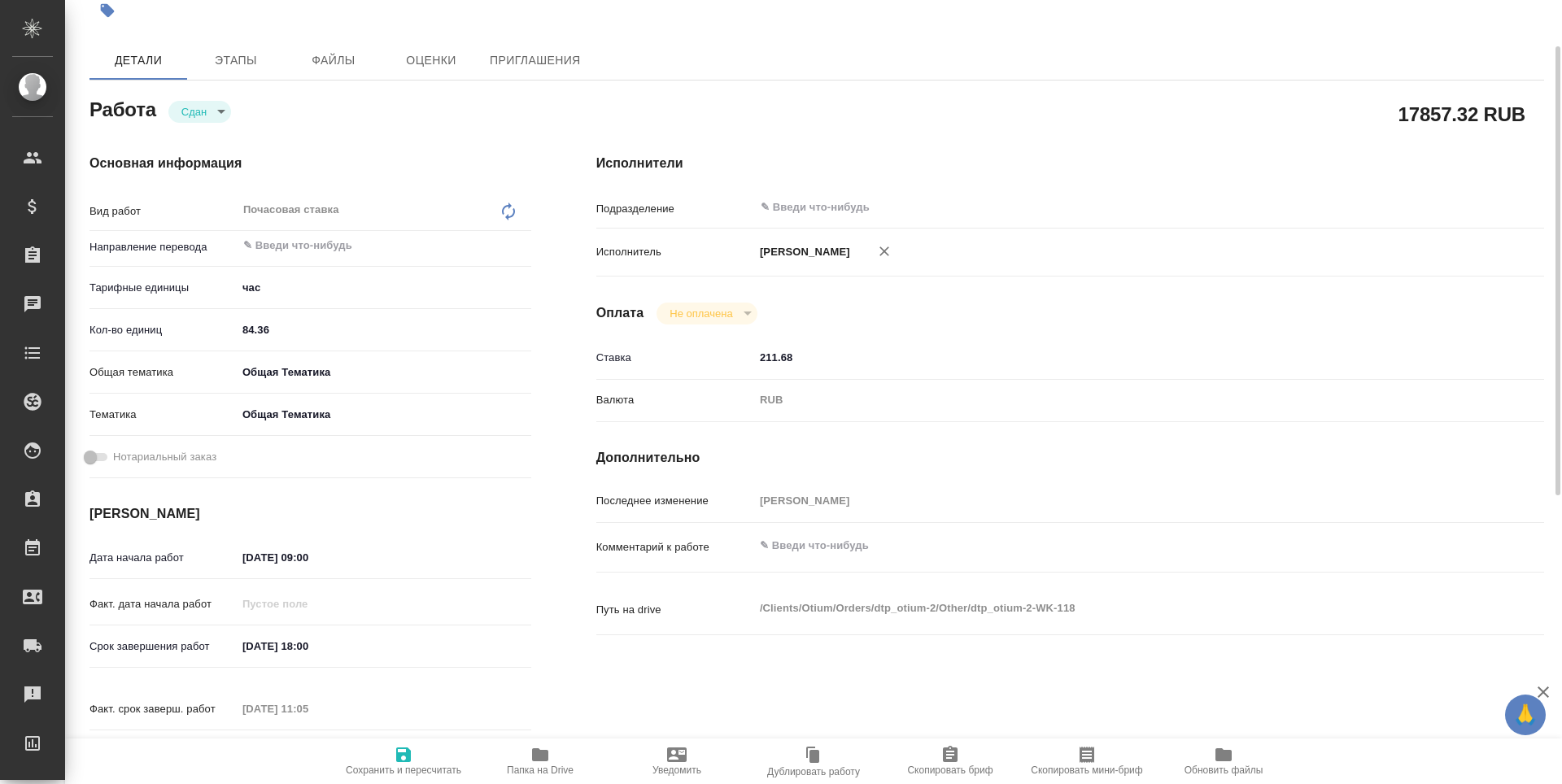
click at [411, 766] on span "Сохранить и пересчитать" at bounding box center [403, 770] width 115 height 11
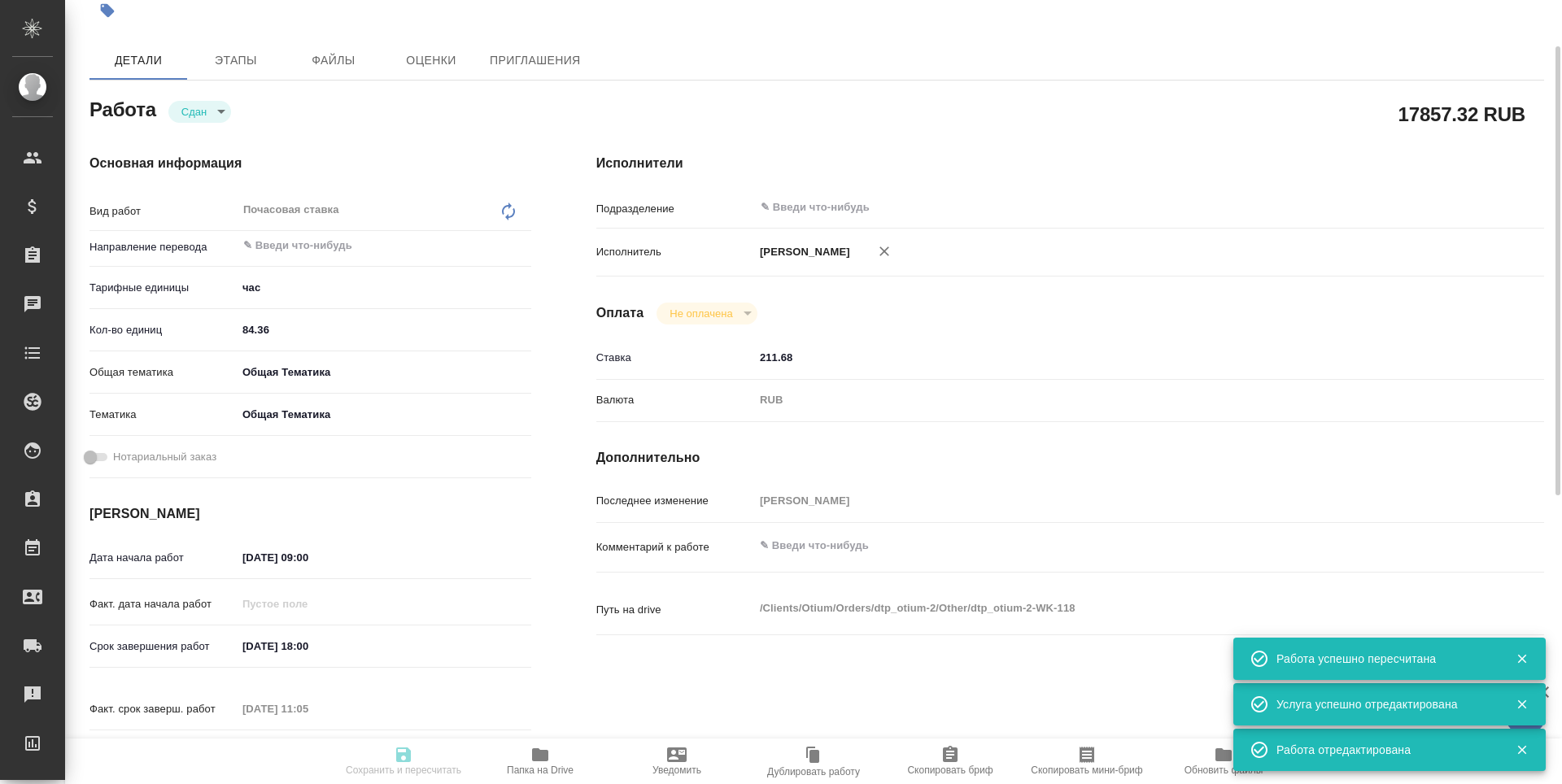
scroll to position [0, 0]
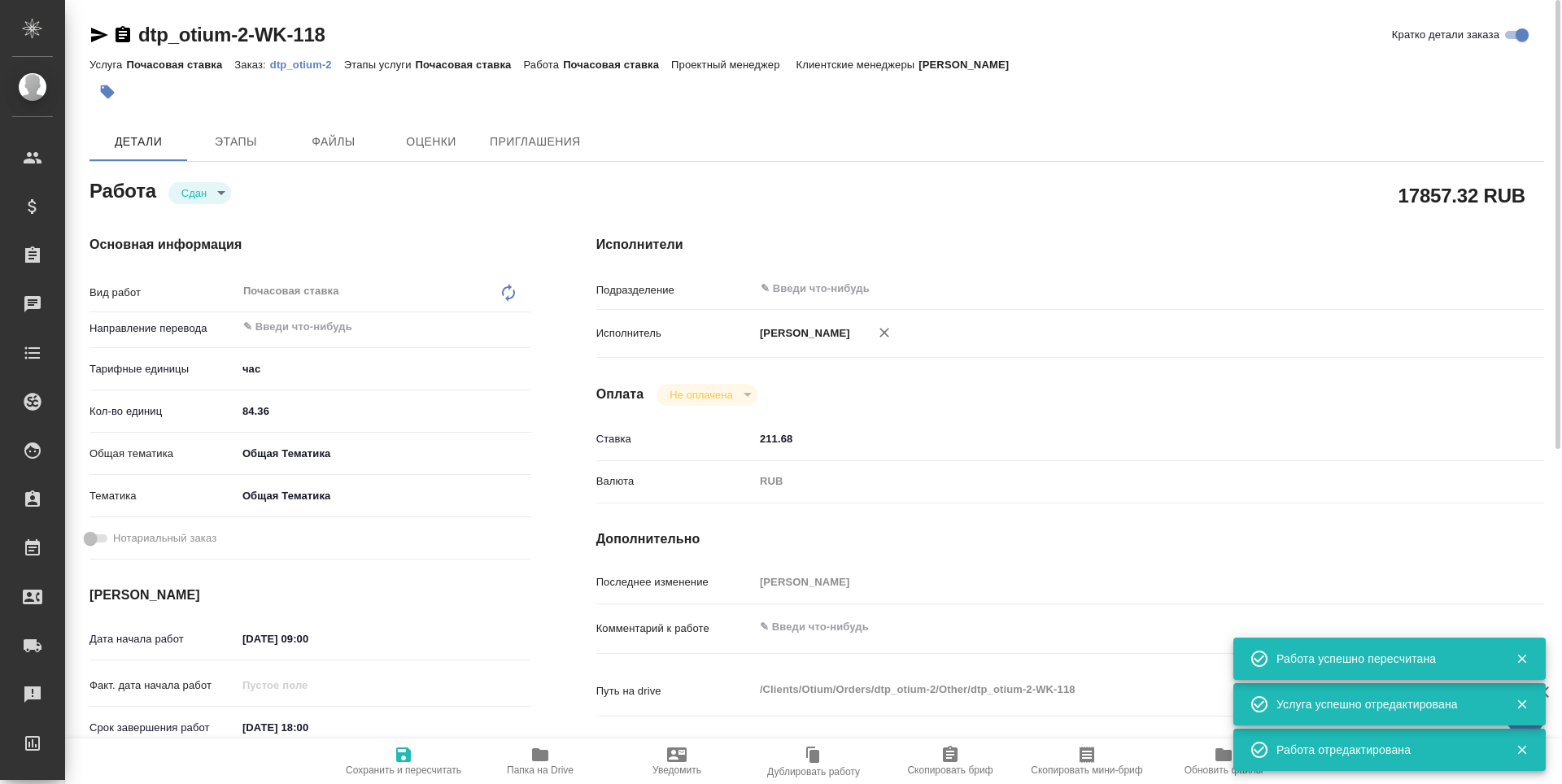
click at [98, 36] on icon "button" at bounding box center [99, 34] width 17 height 15
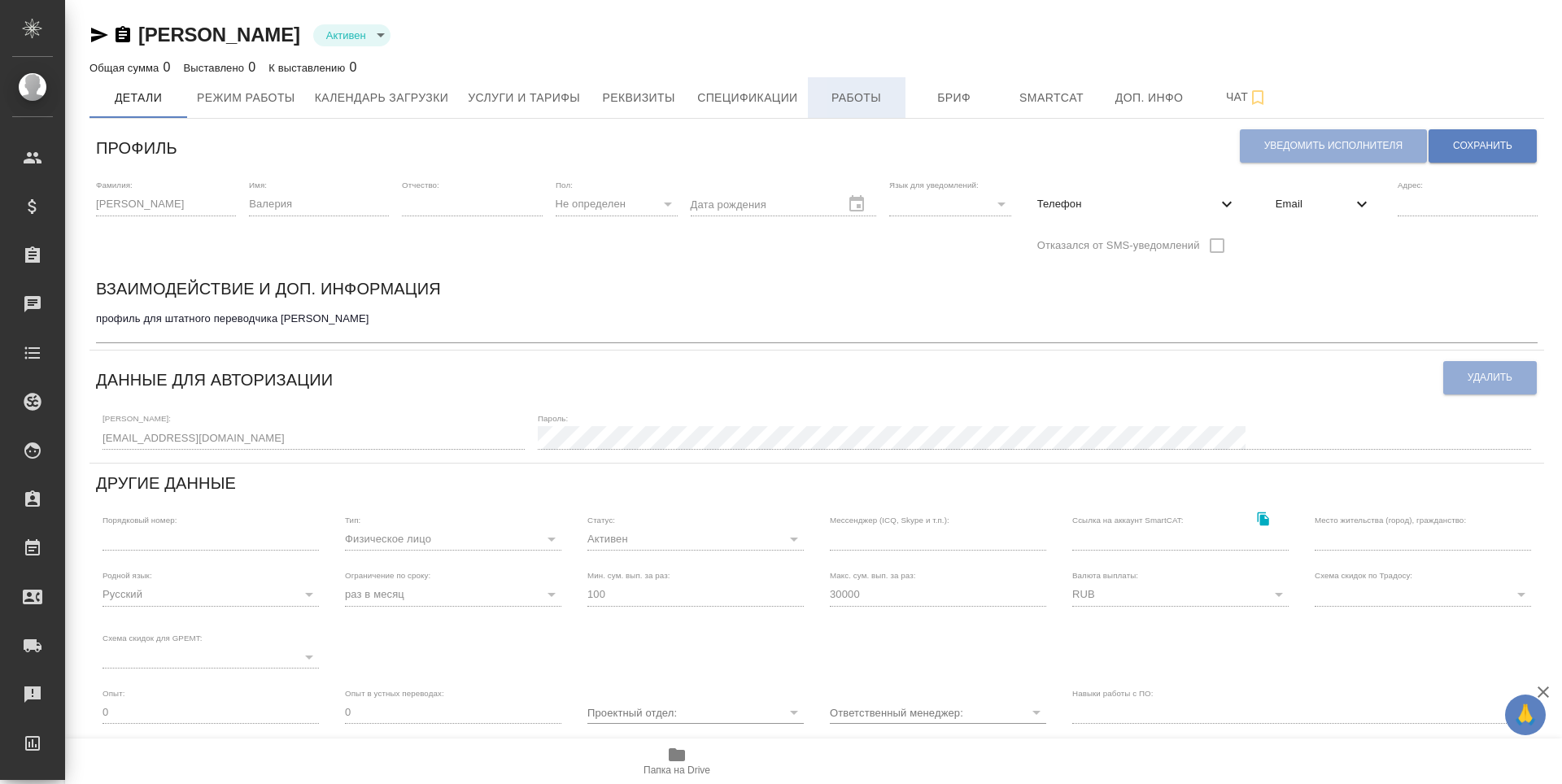
click at [853, 107] on span "Работы" at bounding box center [856, 98] width 78 height 20
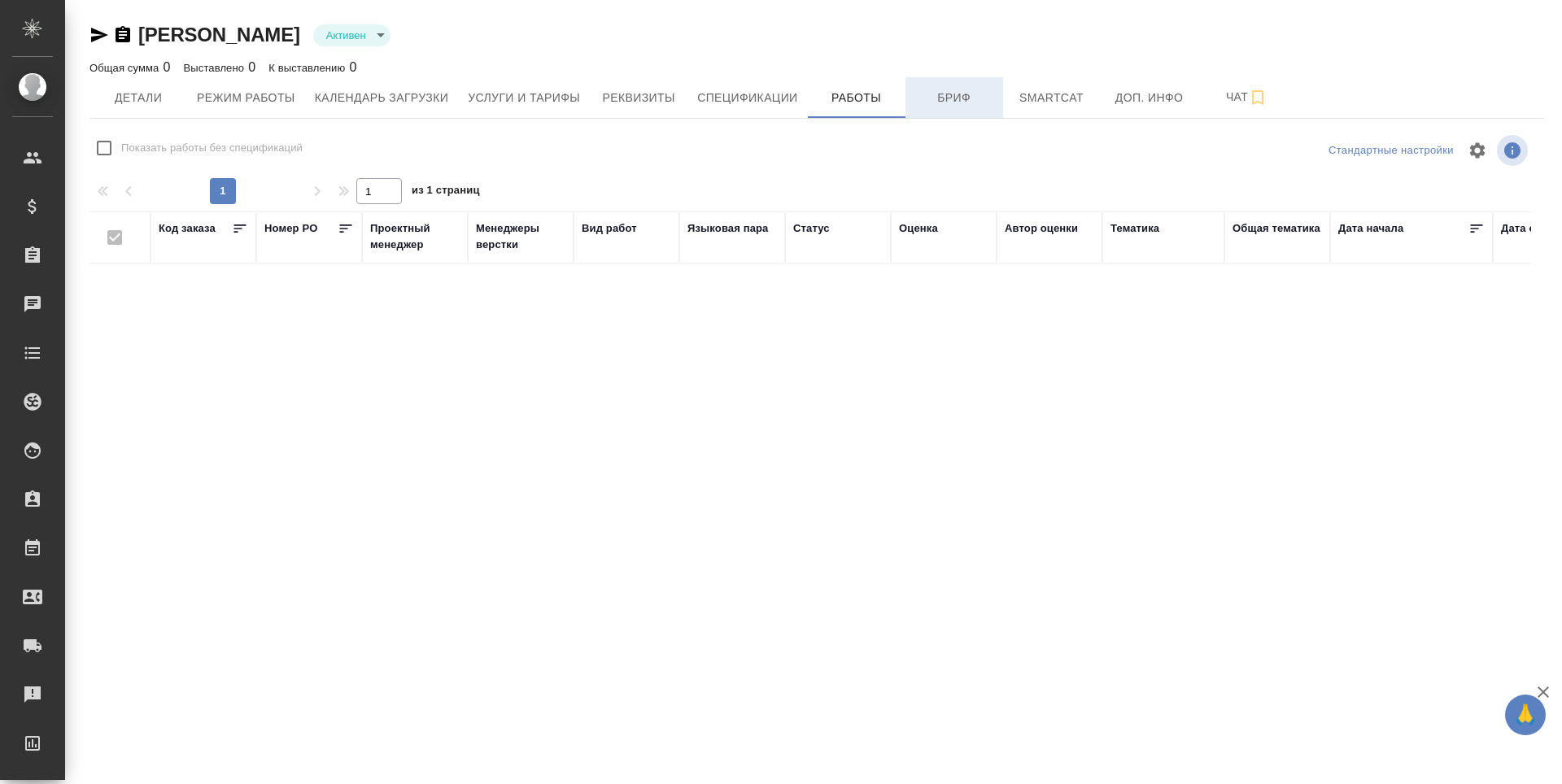
click at [958, 100] on span "Бриф" at bounding box center [954, 98] width 78 height 20
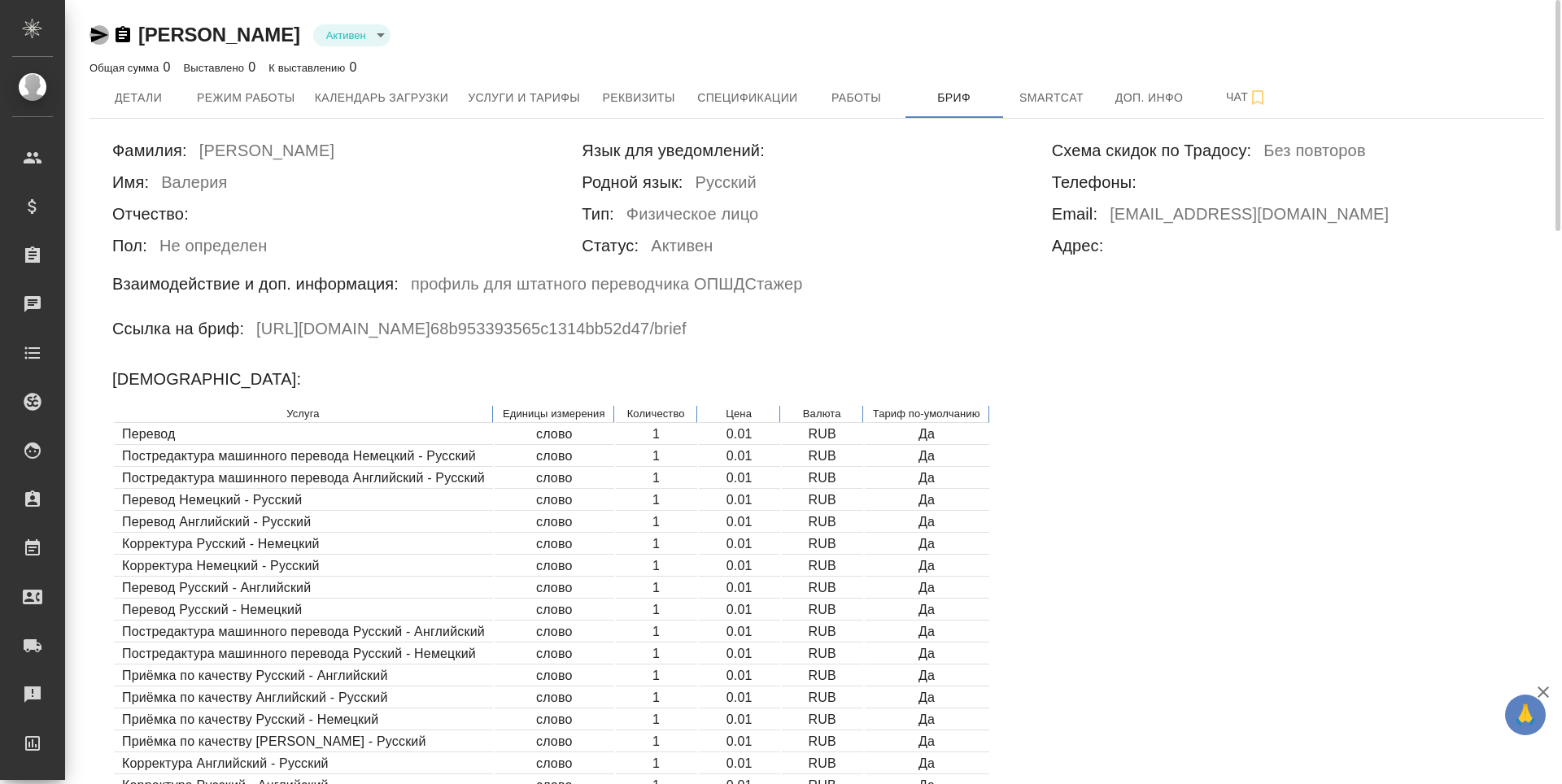
click at [93, 34] on icon "button" at bounding box center [99, 35] width 19 height 19
